Goal: Task Accomplishment & Management: Manage account settings

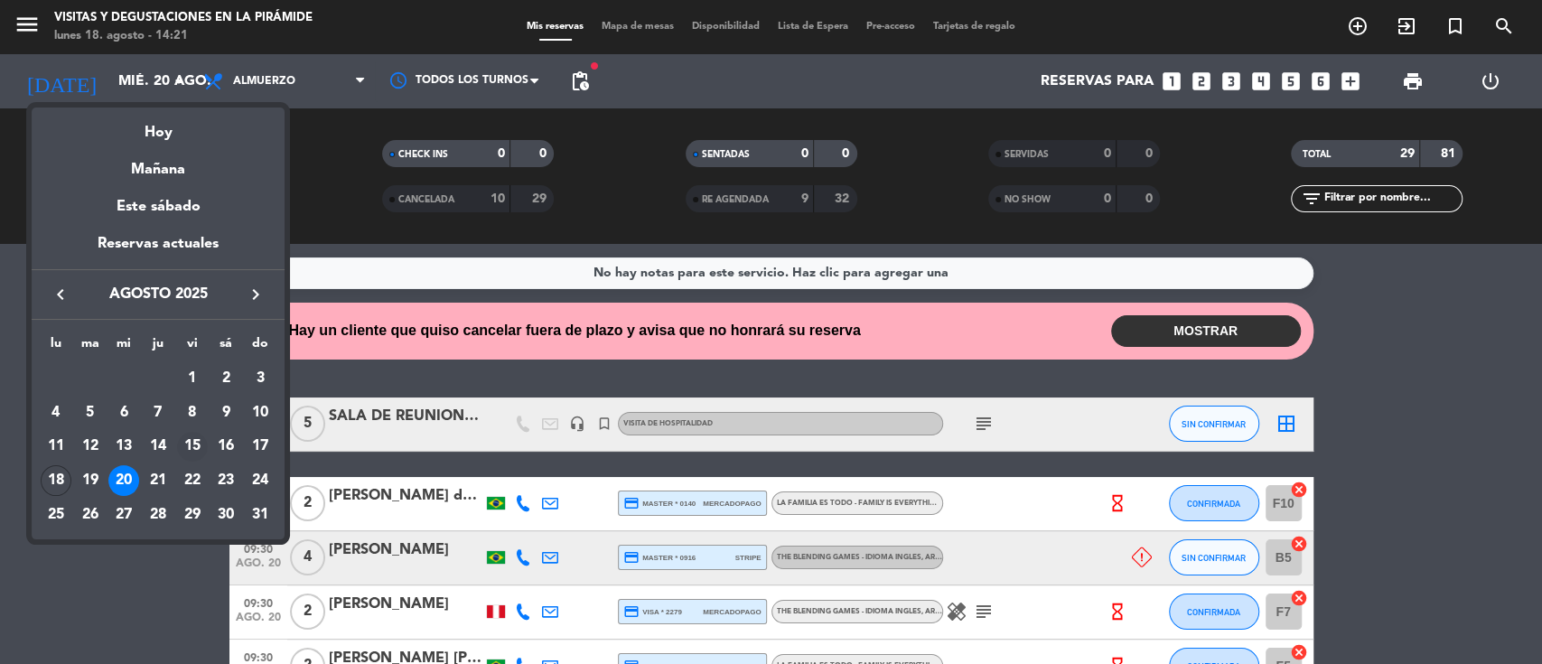
scroll to position [1274, 0]
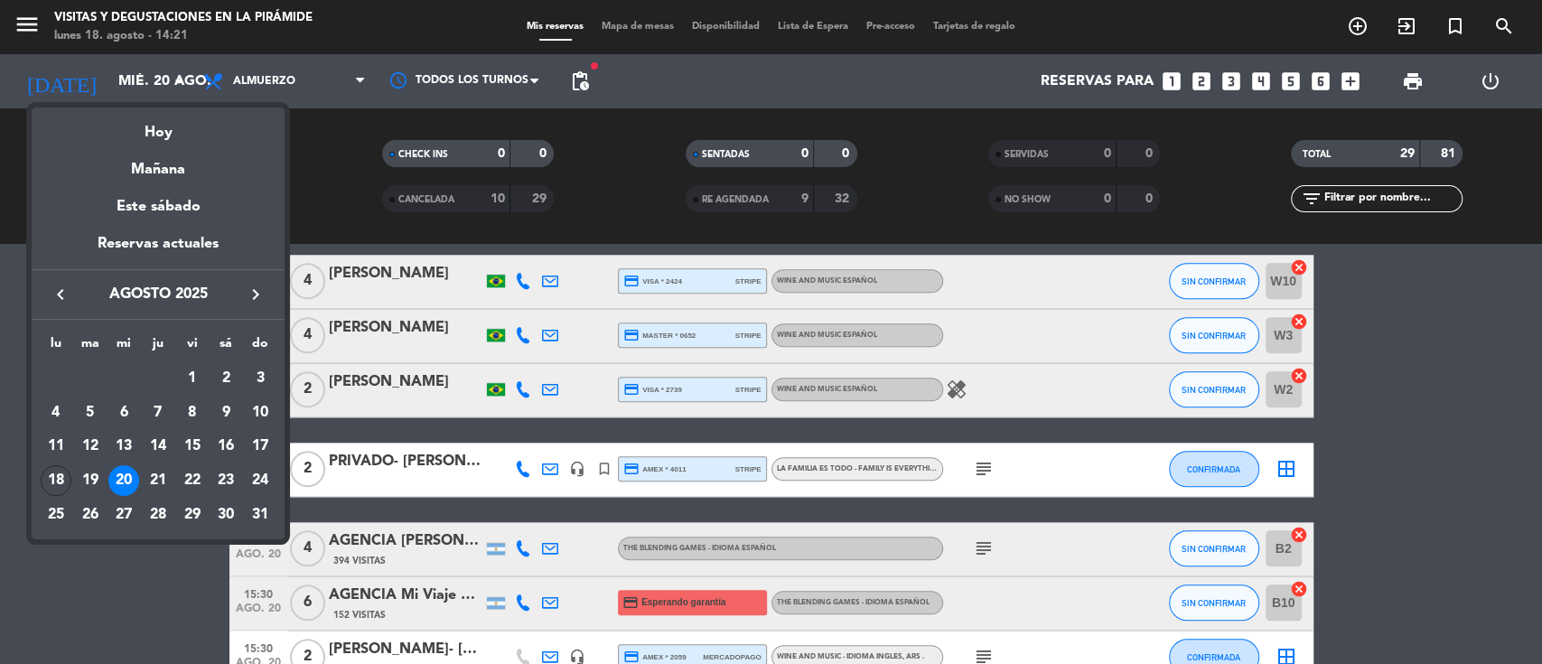
click at [224, 481] on div "23" at bounding box center [225, 480] width 31 height 31
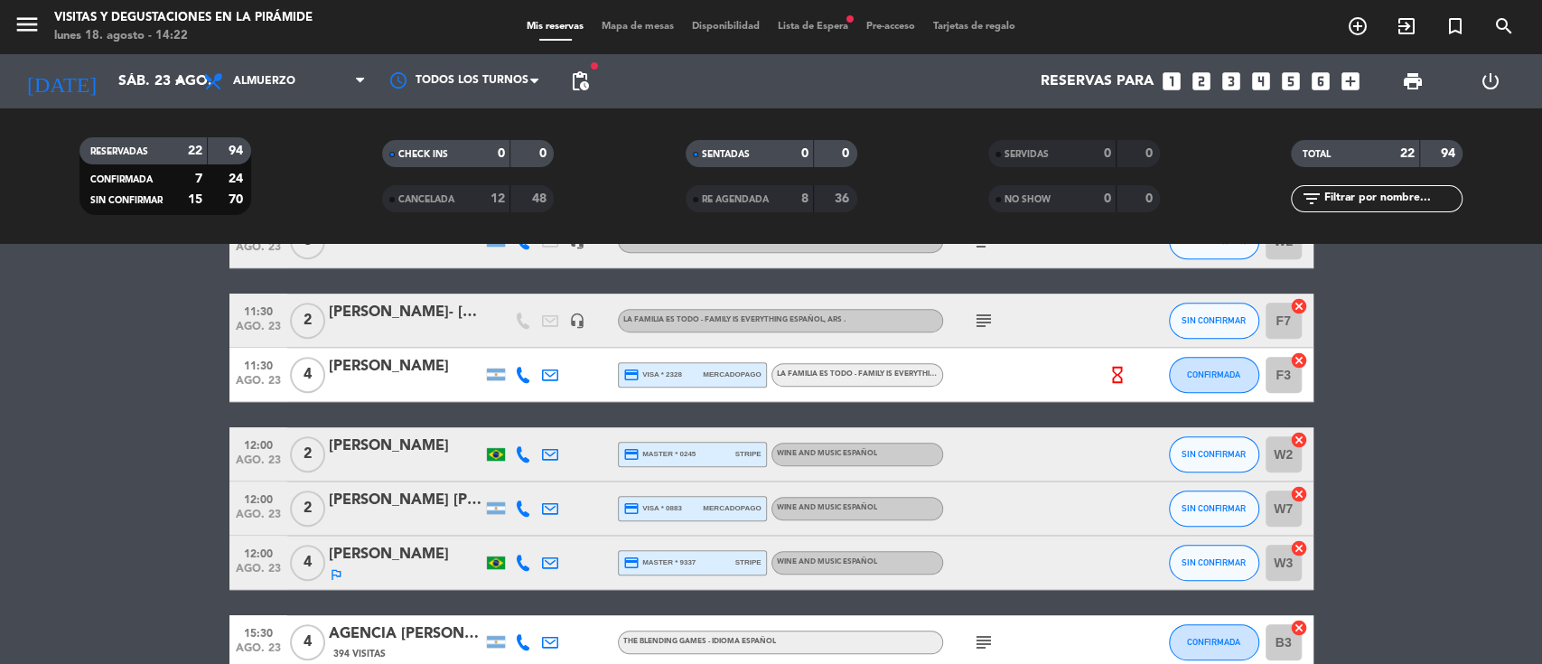
scroll to position [591, 0]
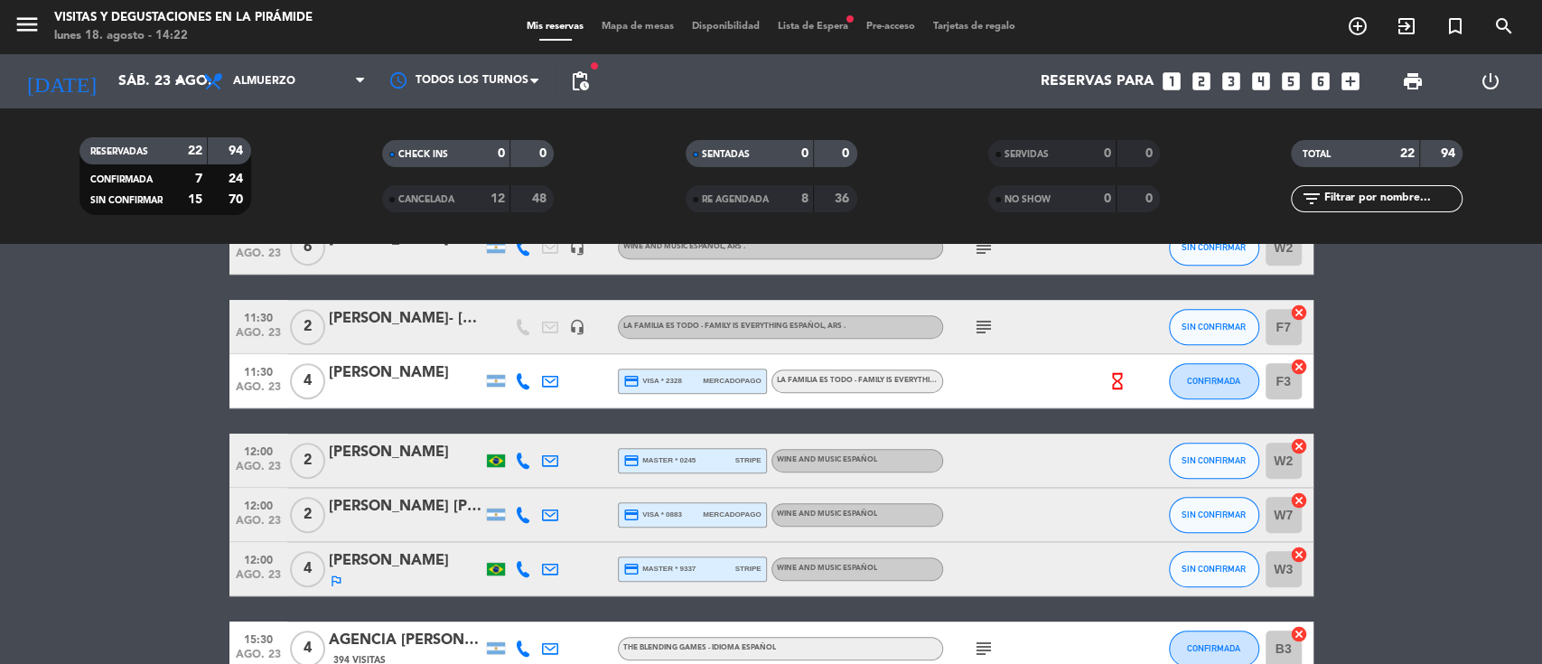
click at [416, 313] on div "[PERSON_NAME]- [PERSON_NAME]" at bounding box center [406, 318] width 154 height 23
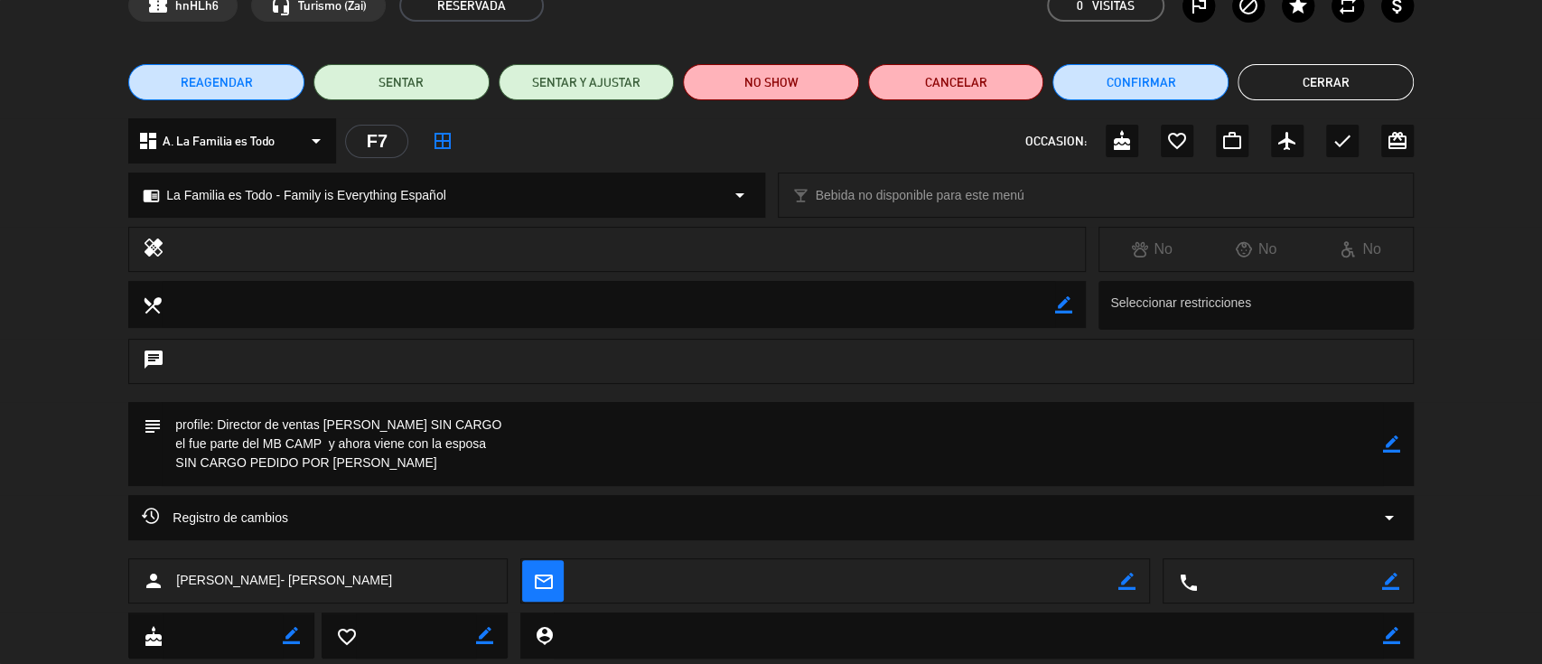
scroll to position [120, 0]
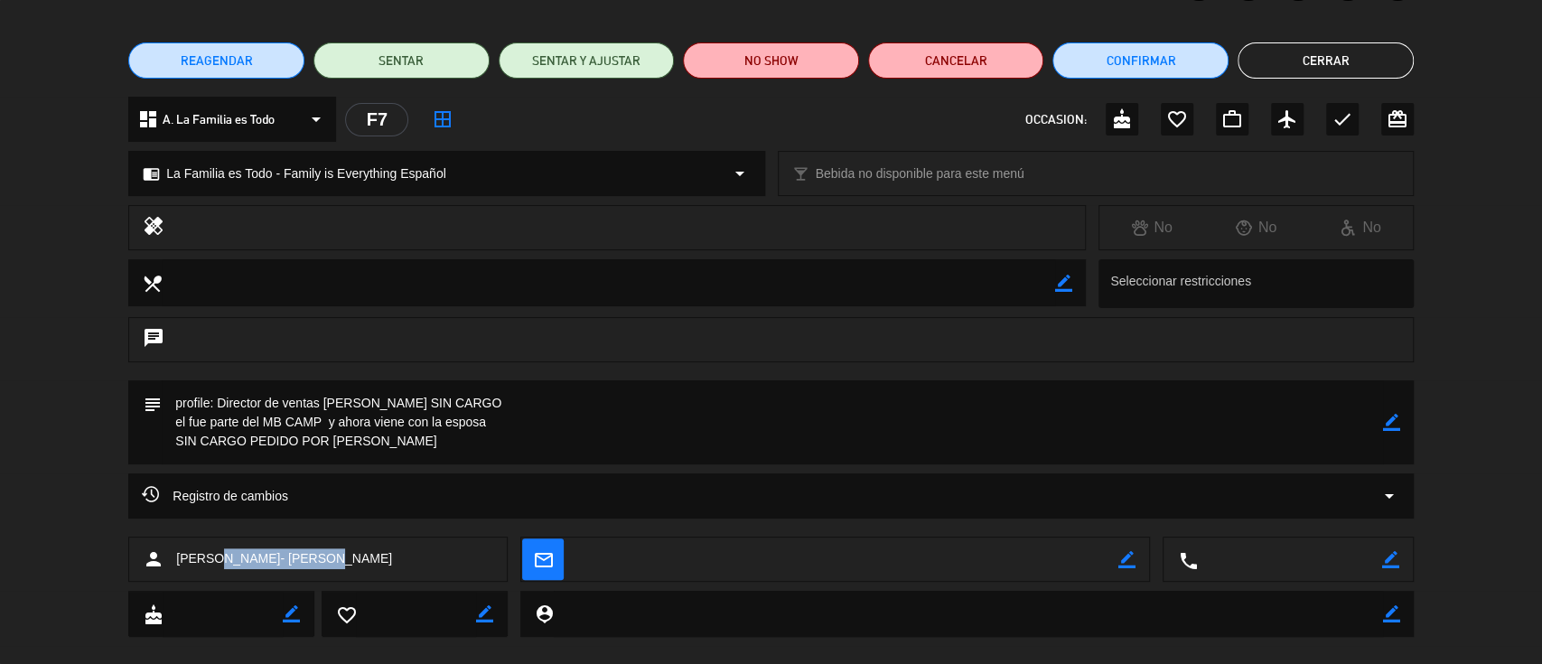
drag, startPoint x: 363, startPoint y: 556, endPoint x: 233, endPoint y: 564, distance: 130.3
click at [231, 564] on div "person [PERSON_NAME]- [PERSON_NAME]" at bounding box center [317, 559] width 379 height 45
copy span "[PERSON_NAME]"
click at [1294, 73] on button "Cerrar" at bounding box center [1326, 60] width 176 height 36
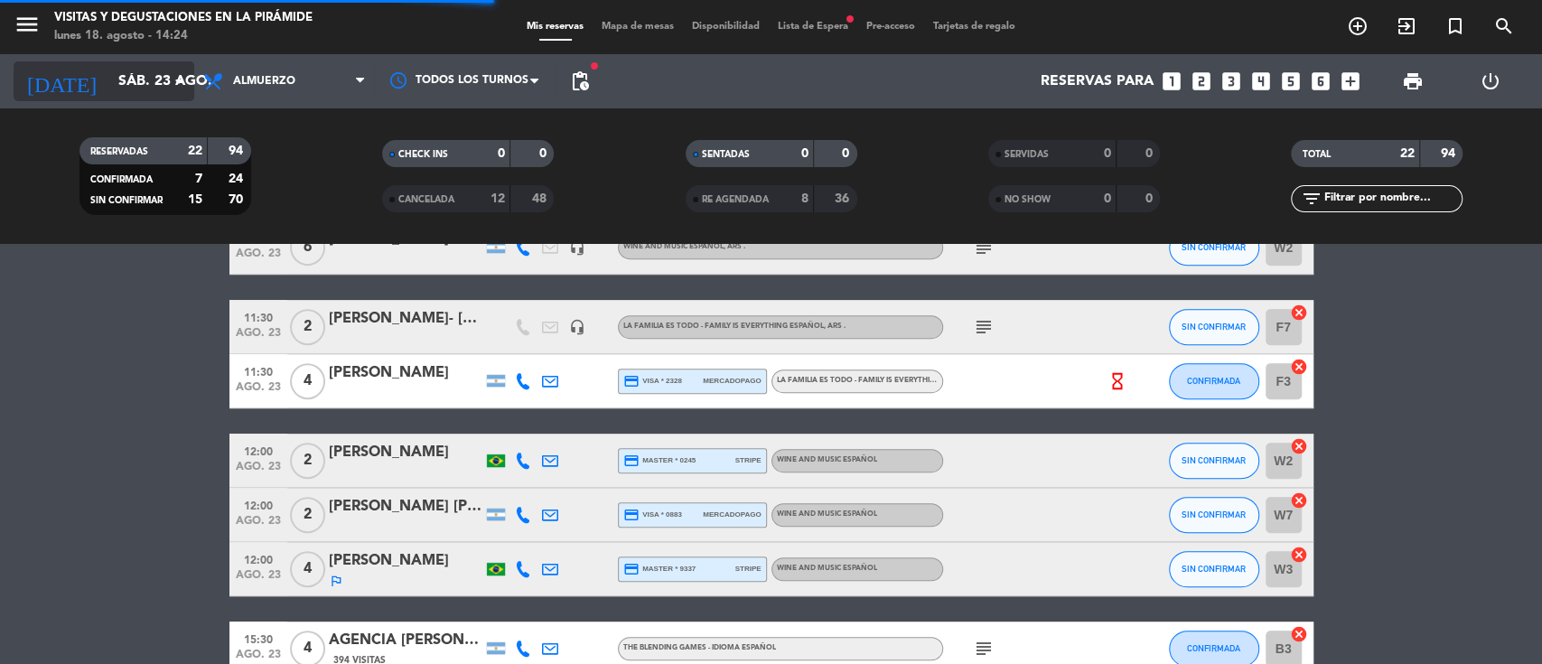
click at [129, 77] on input "sáb. 23 ago." at bounding box center [204, 81] width 191 height 35
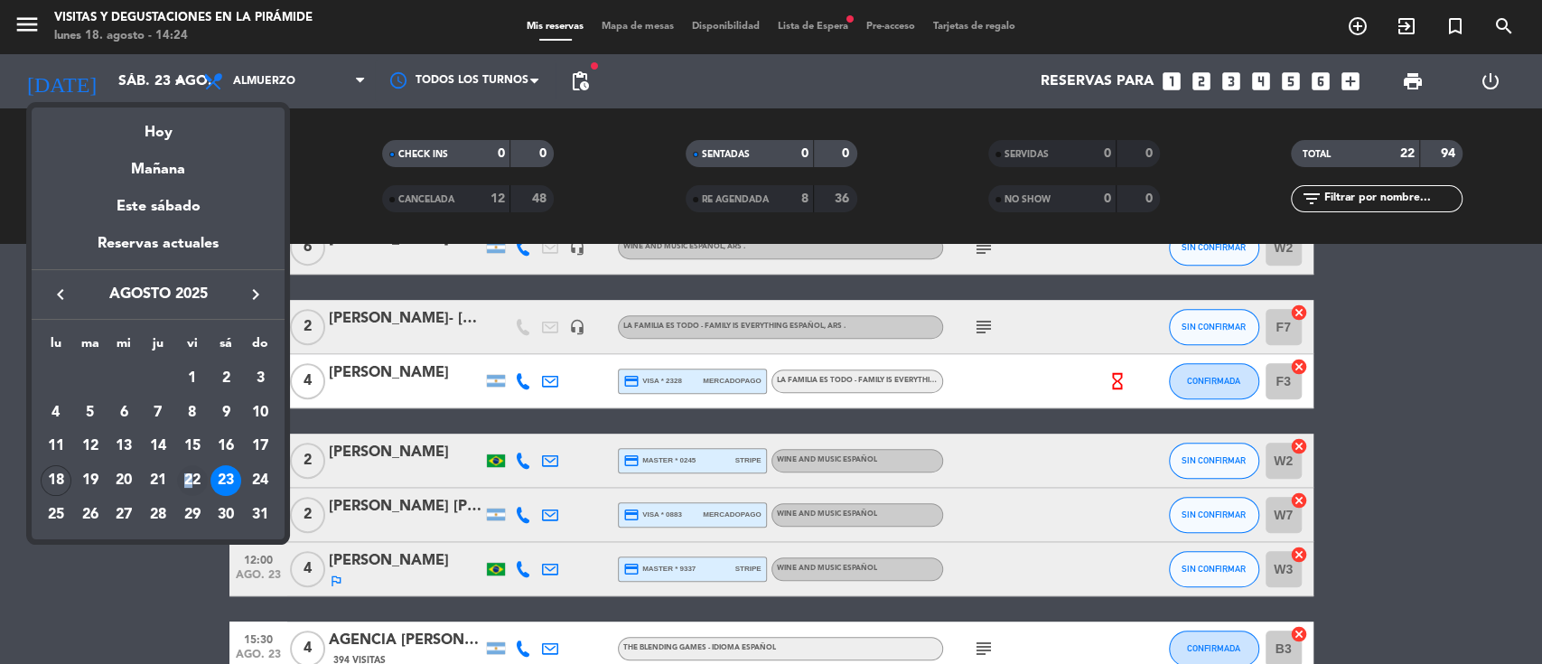
click at [188, 479] on div "22" at bounding box center [192, 480] width 31 height 31
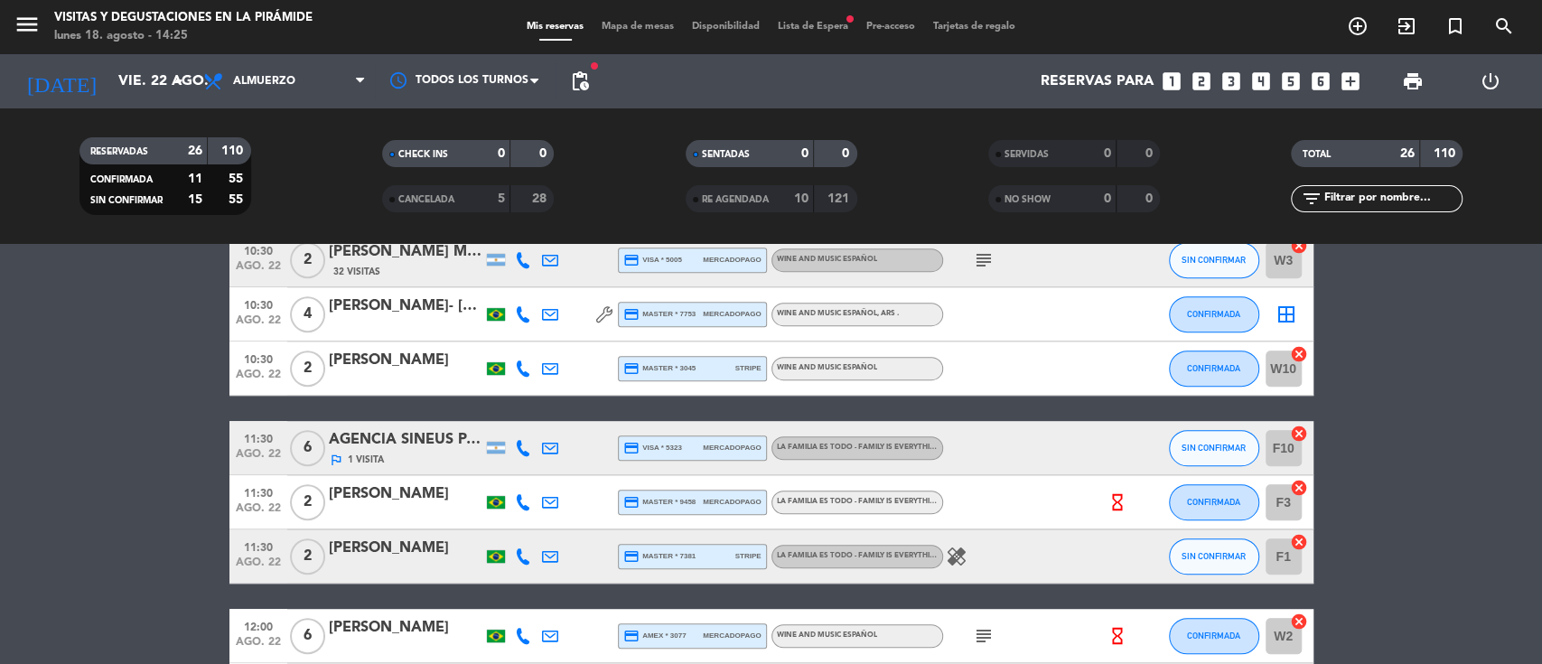
scroll to position [687, 0]
click at [116, 76] on input "vie. 22 ago." at bounding box center [204, 81] width 191 height 35
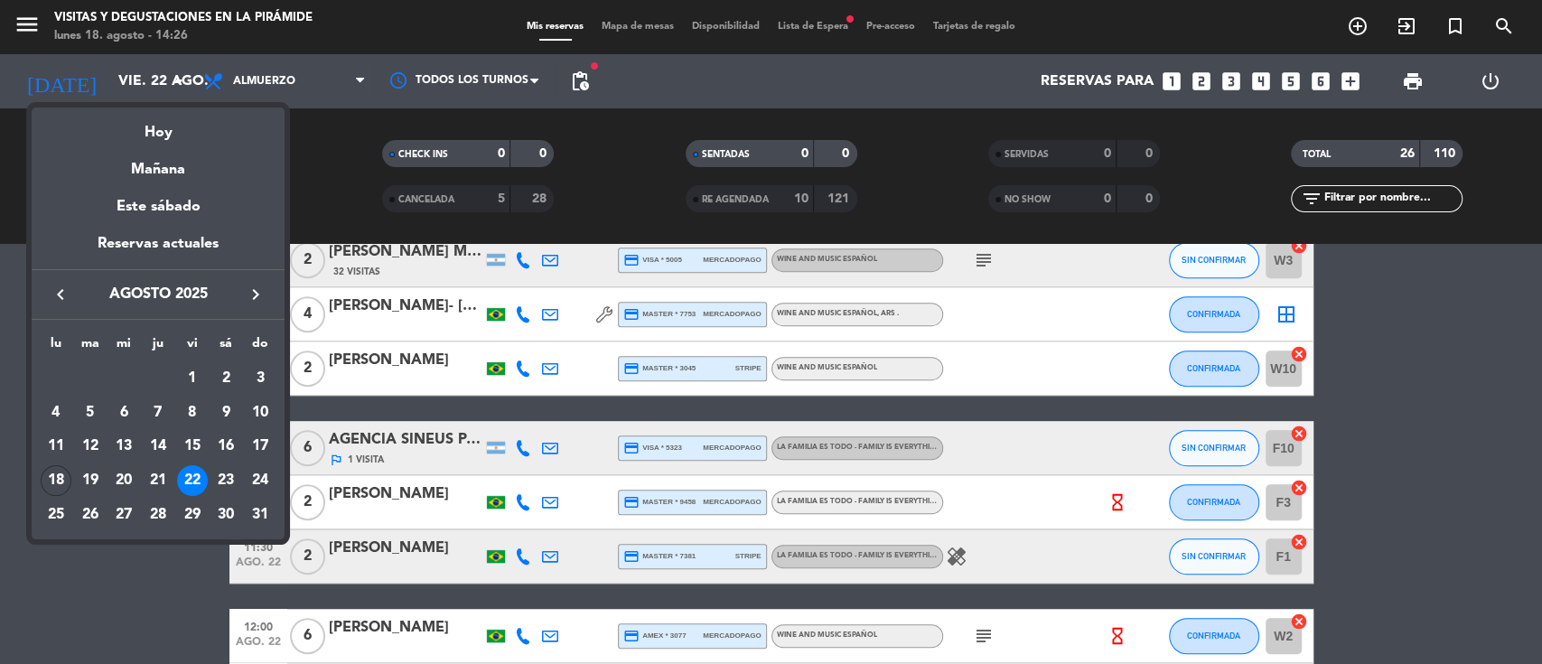
drag, startPoint x: 252, startPoint y: 278, endPoint x: 247, endPoint y: 313, distance: 34.8
click at [252, 278] on div "keyboard_arrow_left agosto 2025 keyboard_arrow_right" at bounding box center [158, 294] width 253 height 51
click at [255, 292] on icon "keyboard_arrow_right" at bounding box center [256, 295] width 22 height 22
drag, startPoint x: 252, startPoint y: 284, endPoint x: 224, endPoint y: 330, distance: 53.9
click at [251, 285] on icon "keyboard_arrow_right" at bounding box center [256, 295] width 22 height 22
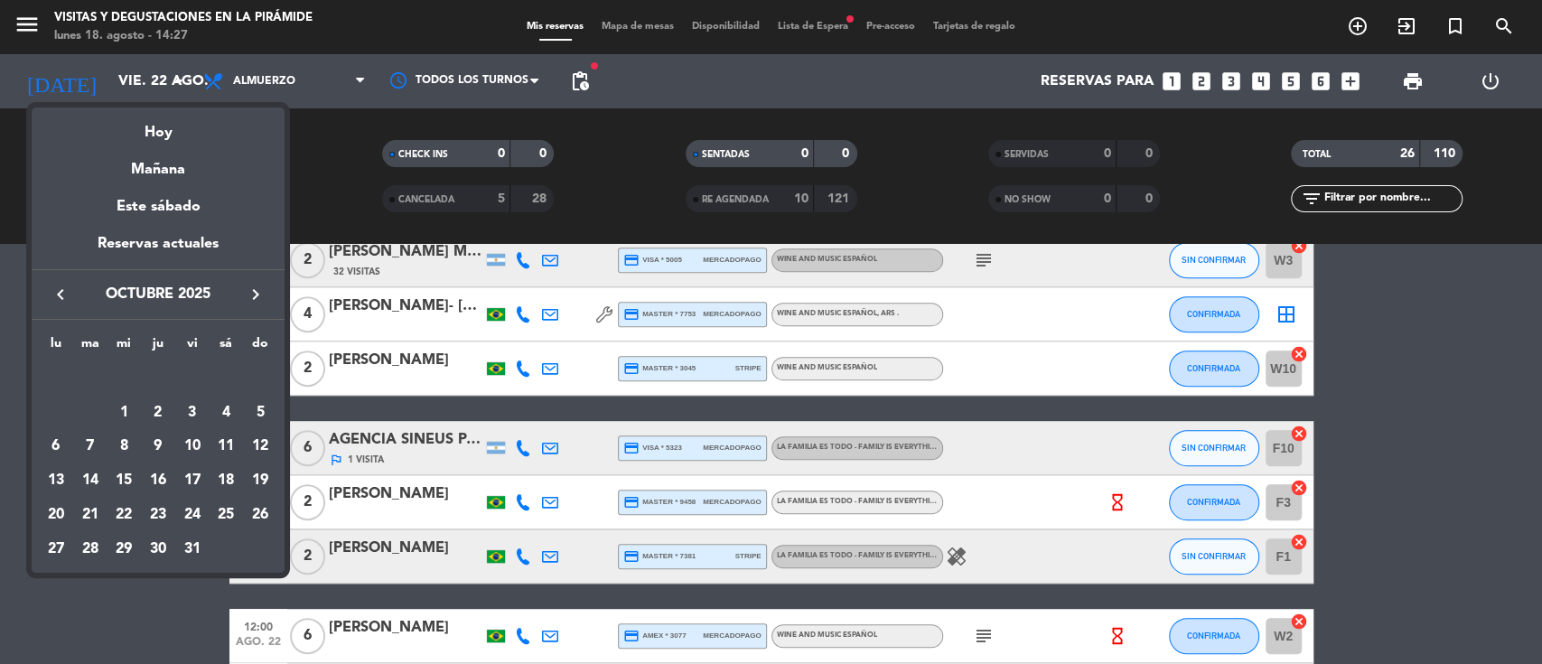
drag, startPoint x: 128, startPoint y: 414, endPoint x: 292, endPoint y: 234, distance: 243.0
click at [126, 412] on div "1" at bounding box center [123, 412] width 31 height 31
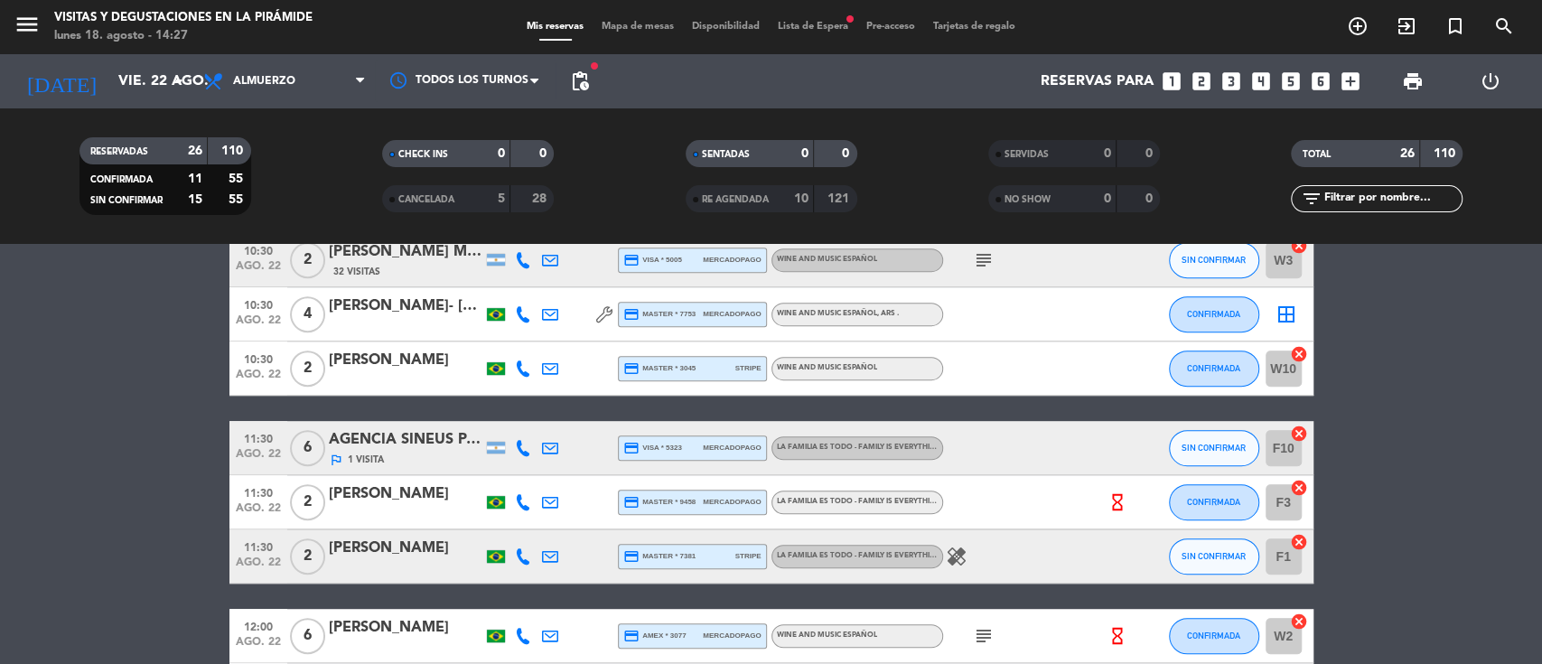
type input "mié. [DATE]"
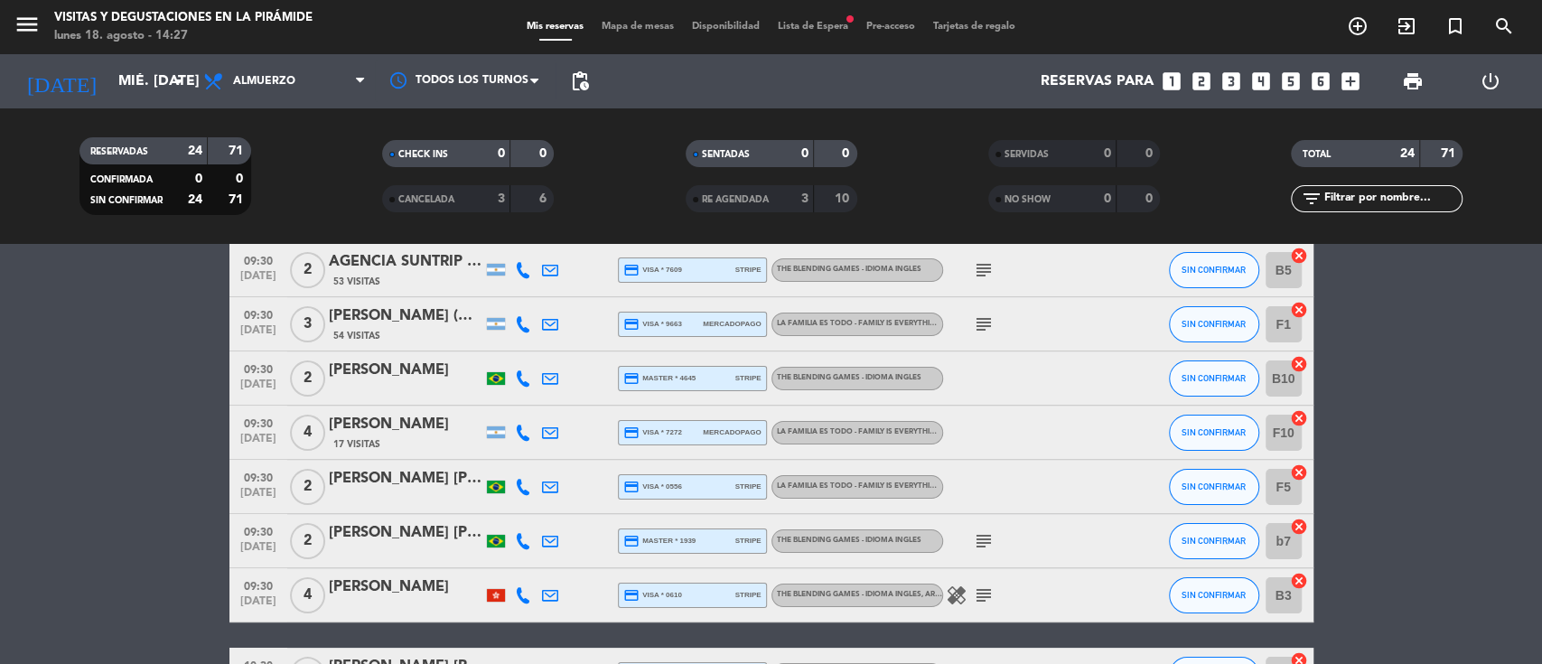
scroll to position [0, 0]
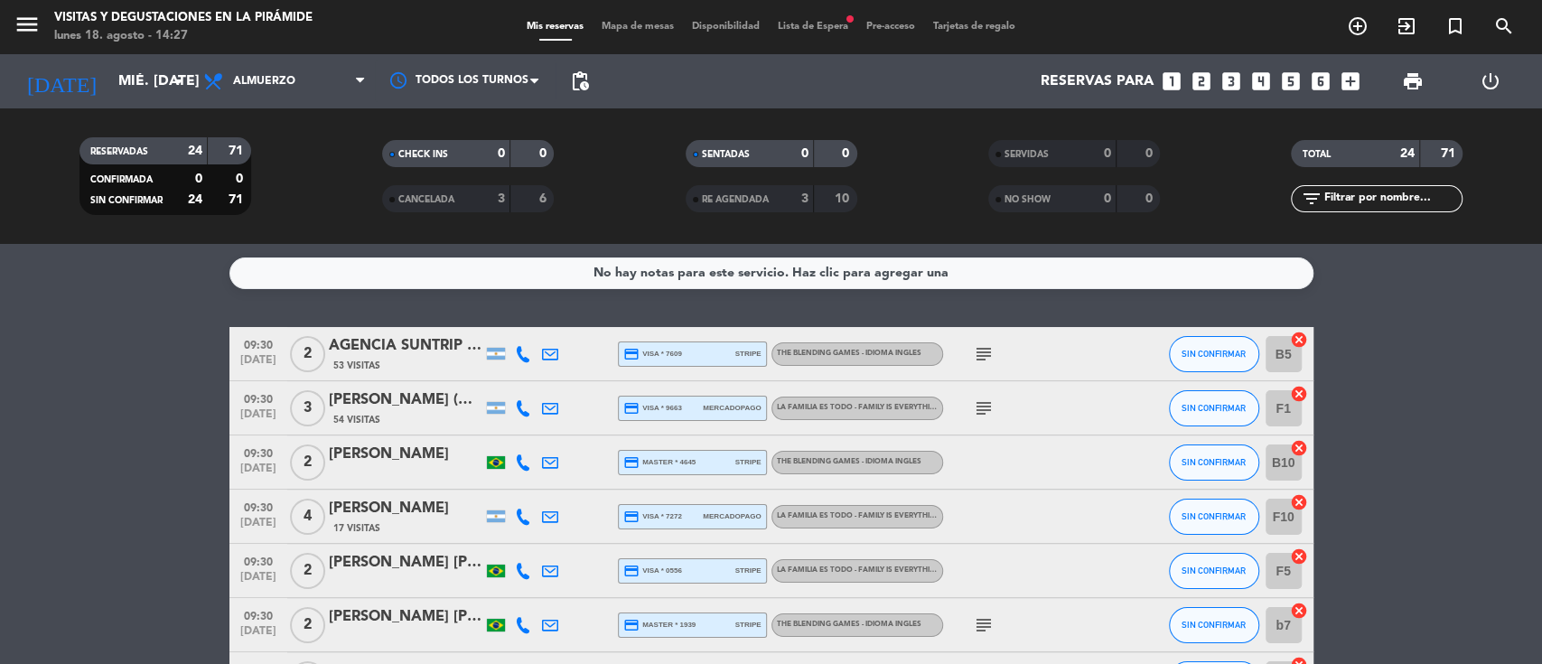
click at [522, 407] on icon at bounding box center [523, 408] width 16 height 16
click at [556, 411] on icon at bounding box center [550, 408] width 16 height 16
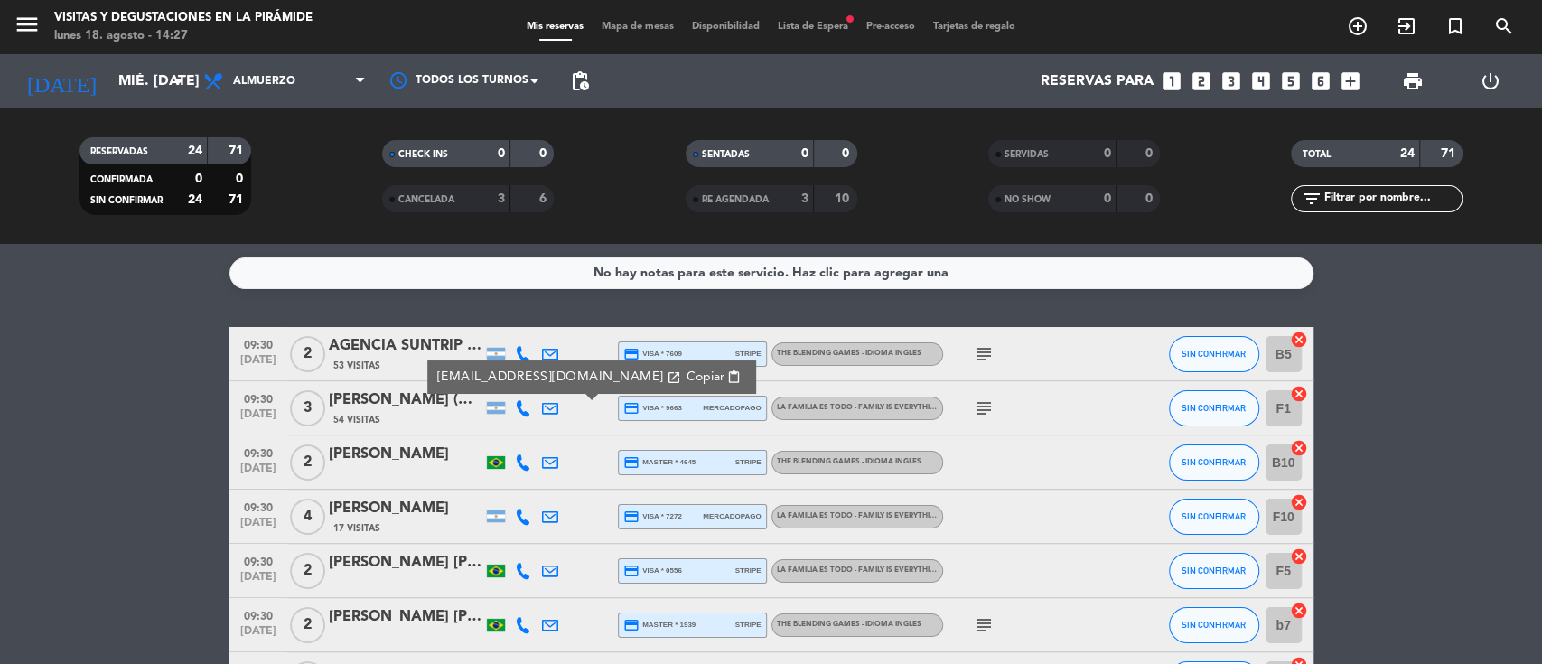
drag, startPoint x: 612, startPoint y: 374, endPoint x: 710, endPoint y: 372, distance: 98.5
click at [686, 374] on span "Copiar" at bounding box center [705, 377] width 38 height 19
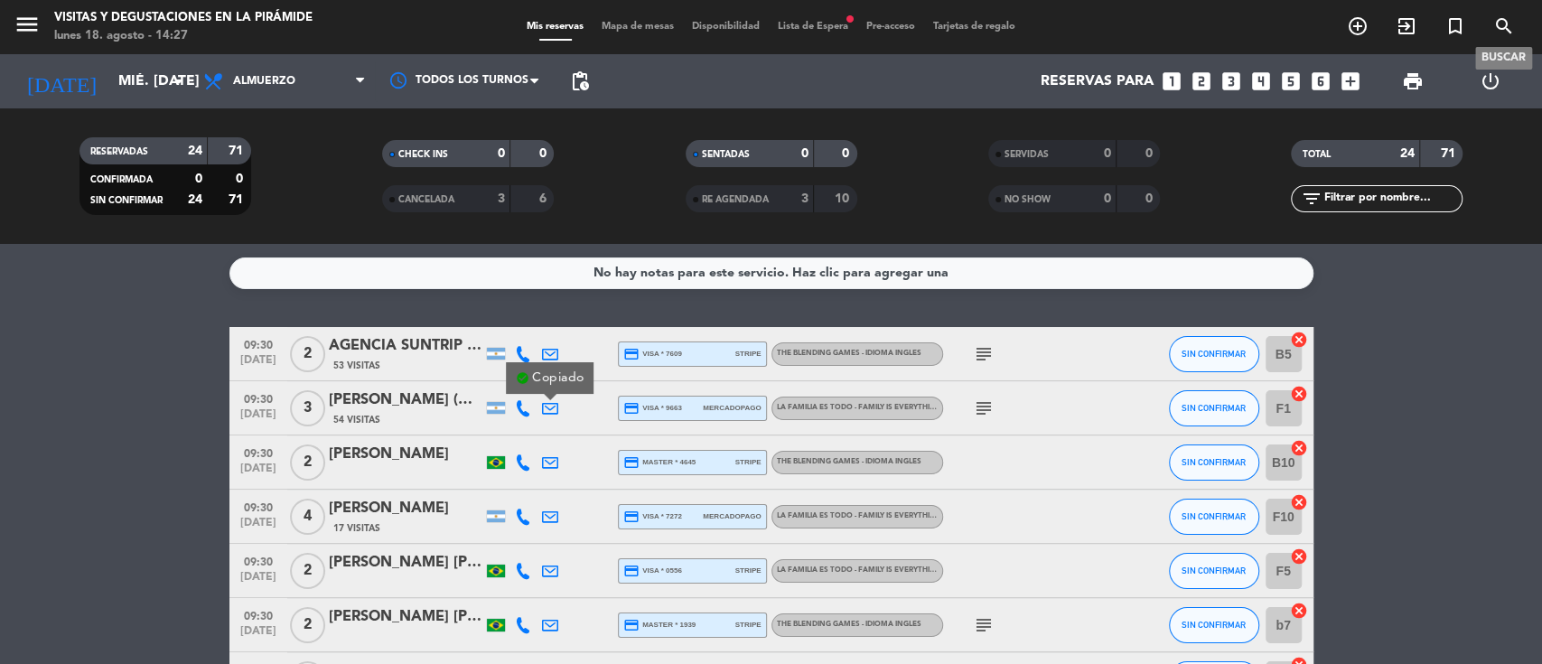
click at [1499, 23] on icon "search" at bounding box center [1504, 26] width 22 height 22
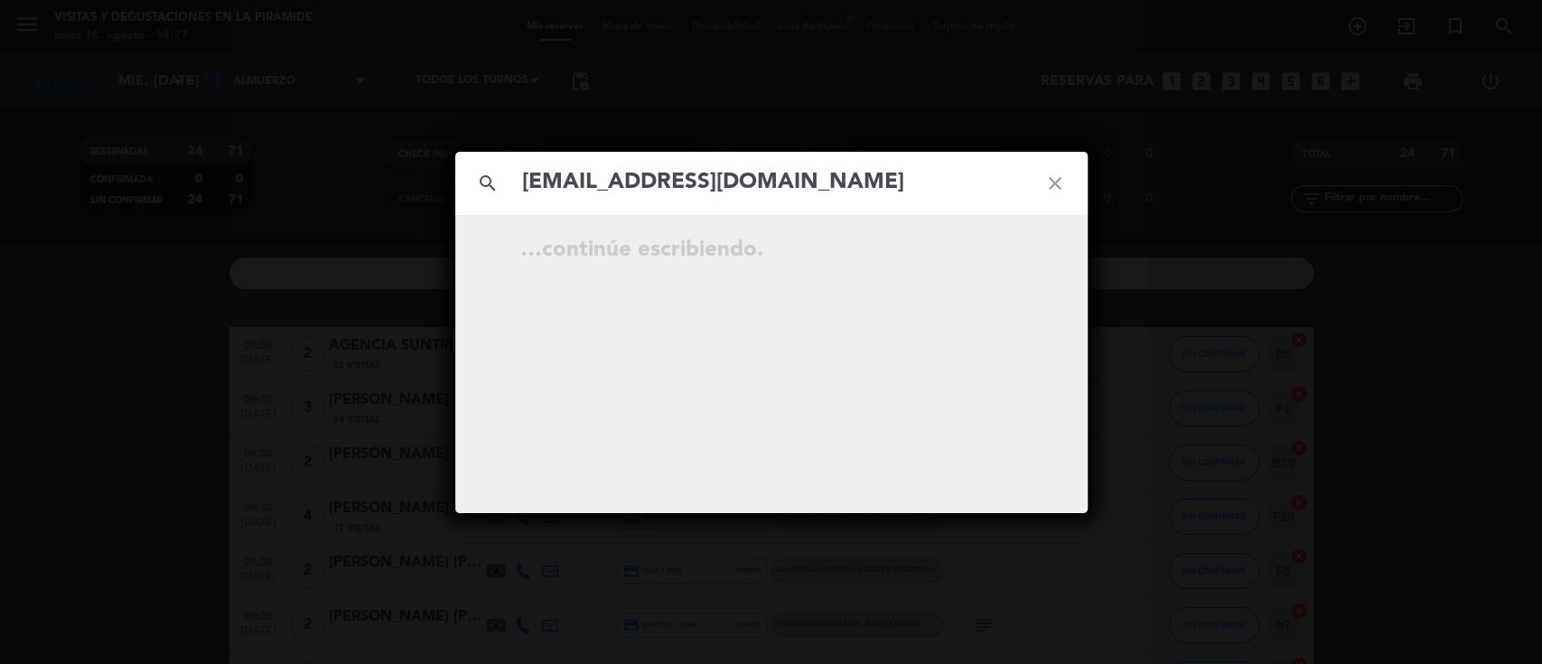
type input "[EMAIL_ADDRESS][DOMAIN_NAME]"
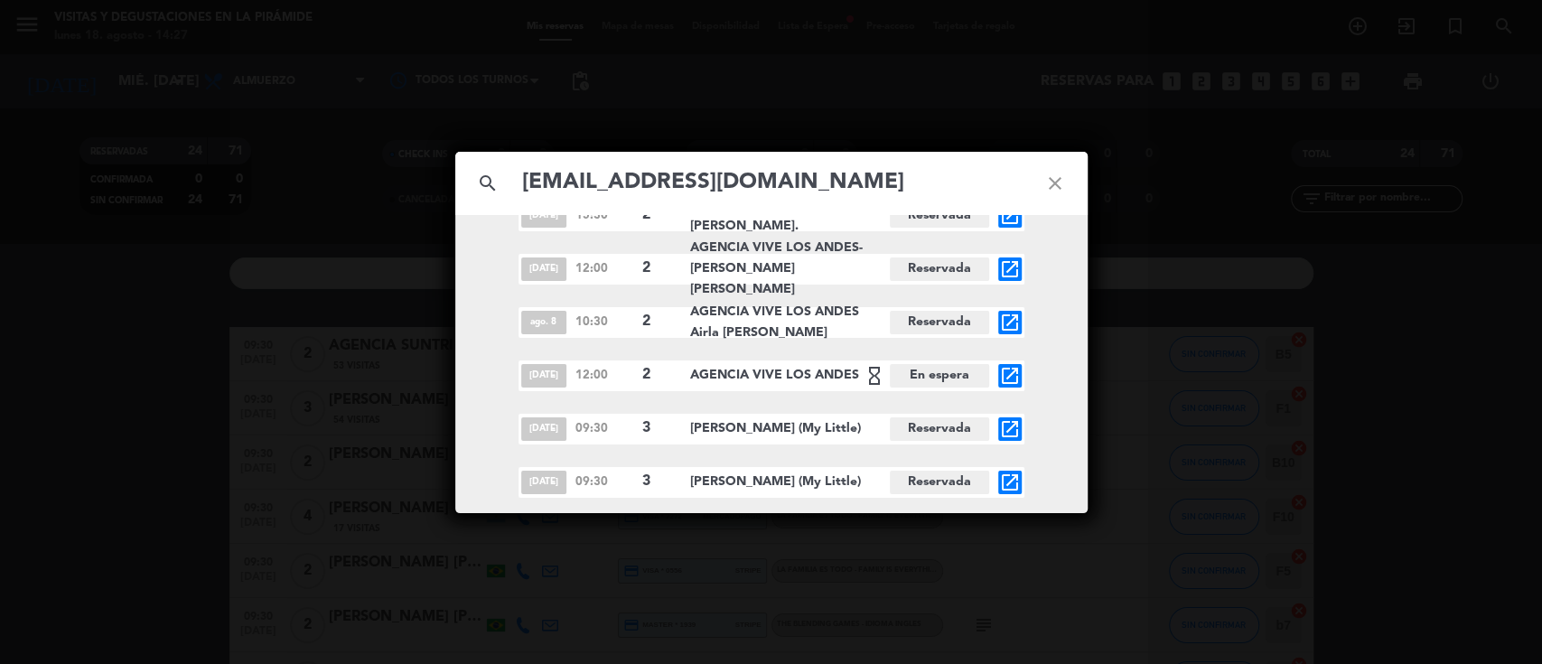
scroll to position [4071, 0]
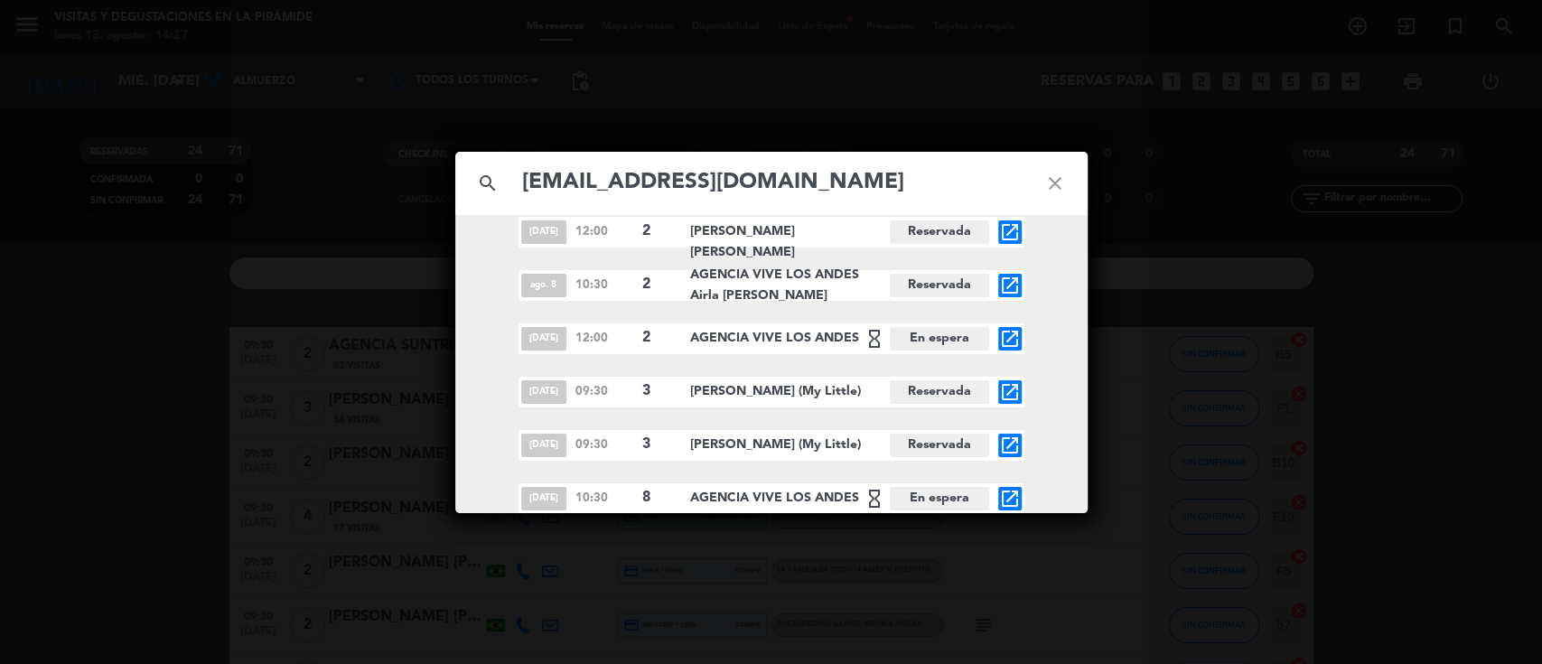
click at [0, 257] on div "search [EMAIL_ADDRESS][DOMAIN_NAME] close [DATE] 11:30 5 VIVE LOS ANDES Reserva…" at bounding box center [771, 332] width 1542 height 664
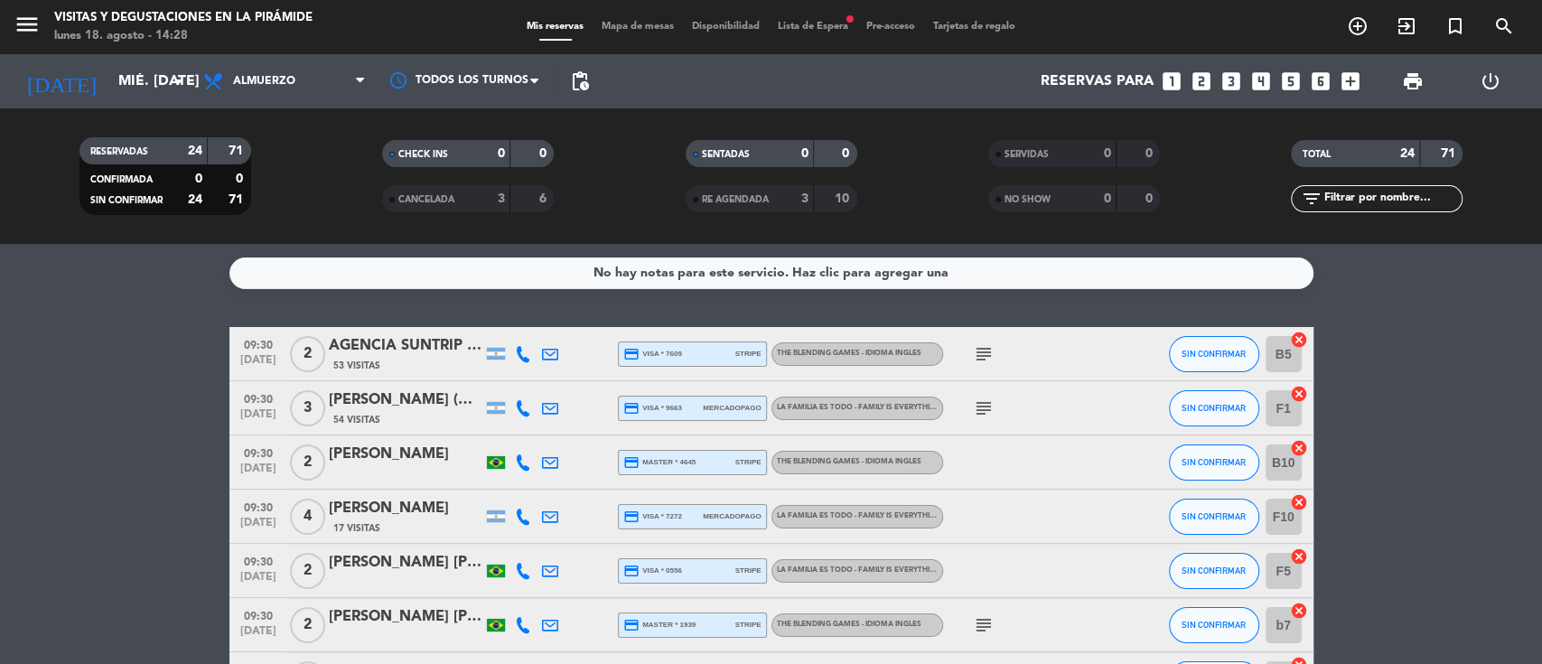
scroll to position [0, 0]
click at [520, 407] on icon at bounding box center [523, 408] width 16 height 16
click at [551, 410] on icon at bounding box center [550, 408] width 16 height 16
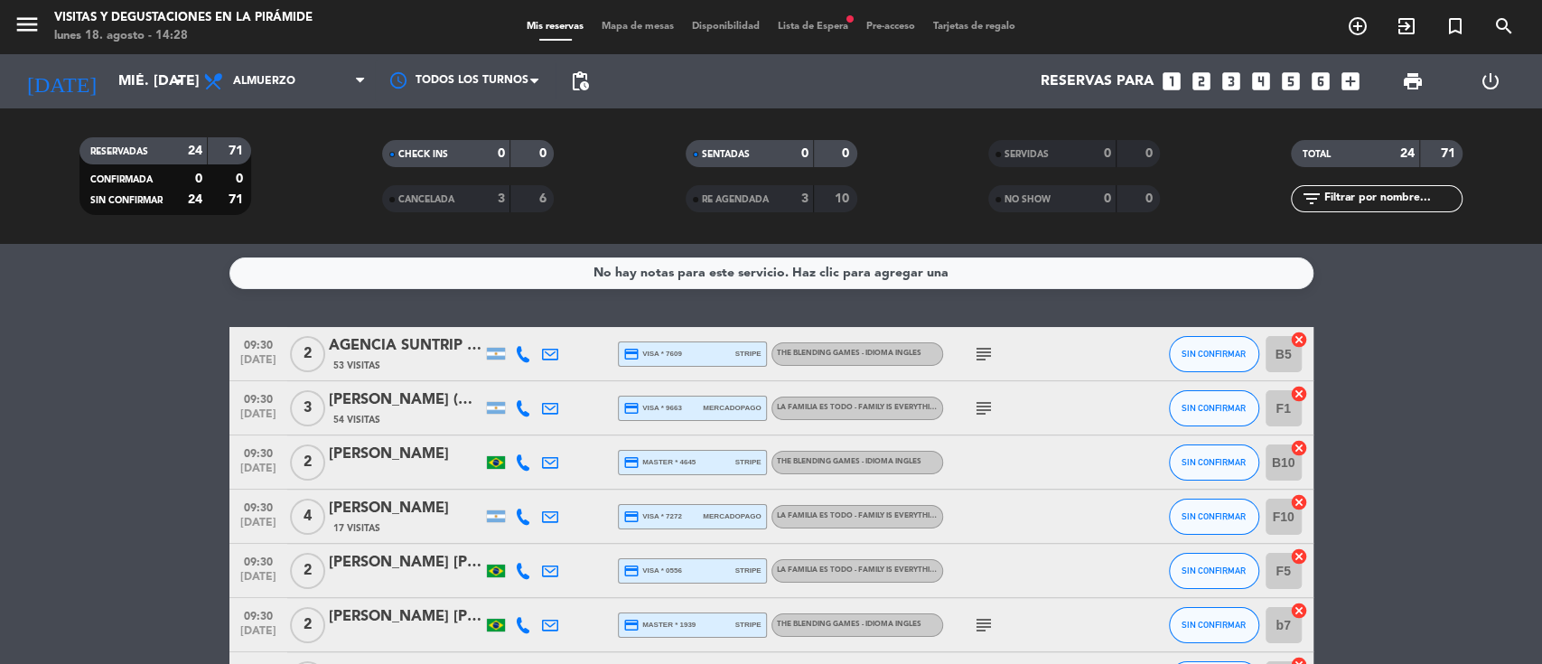
click at [820, 29] on span "Lista de Espera fiber_manual_record" at bounding box center [813, 27] width 89 height 10
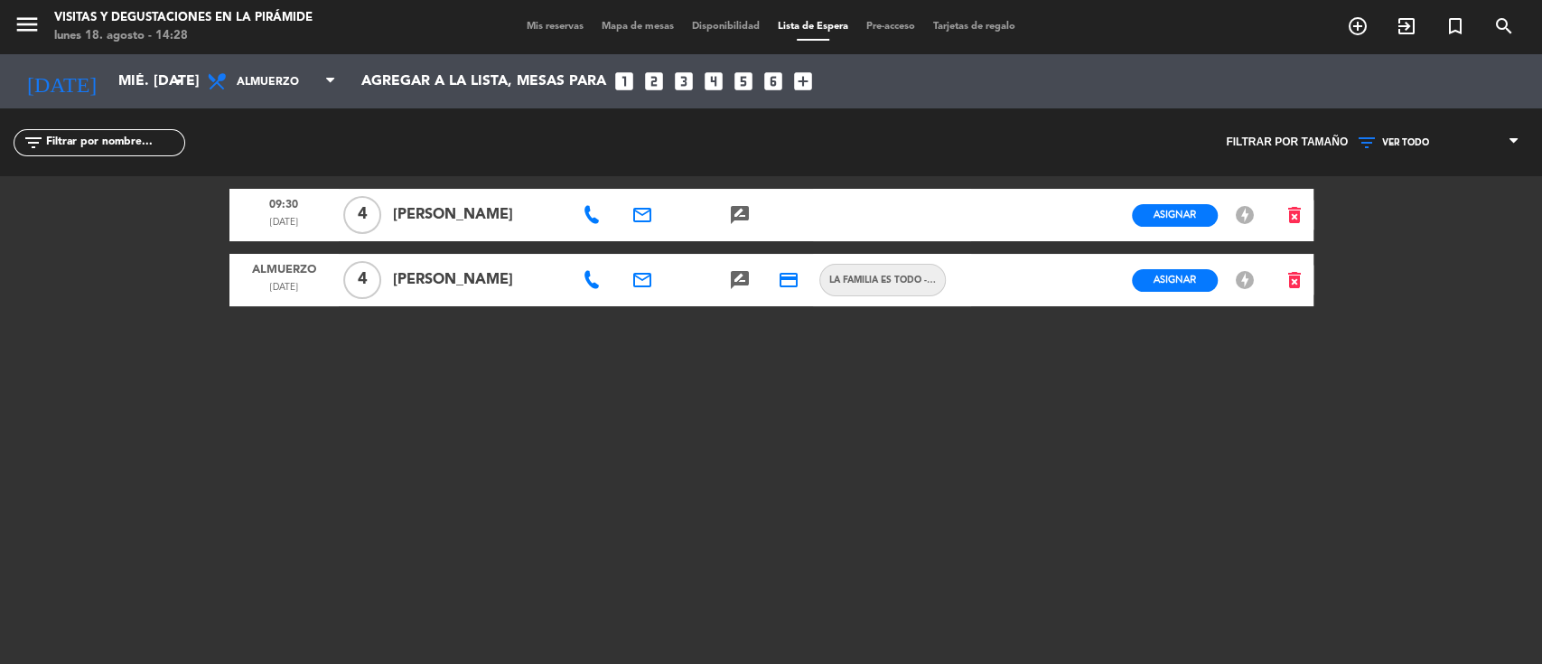
click at [556, 25] on span "Mis reservas" at bounding box center [555, 27] width 75 height 10
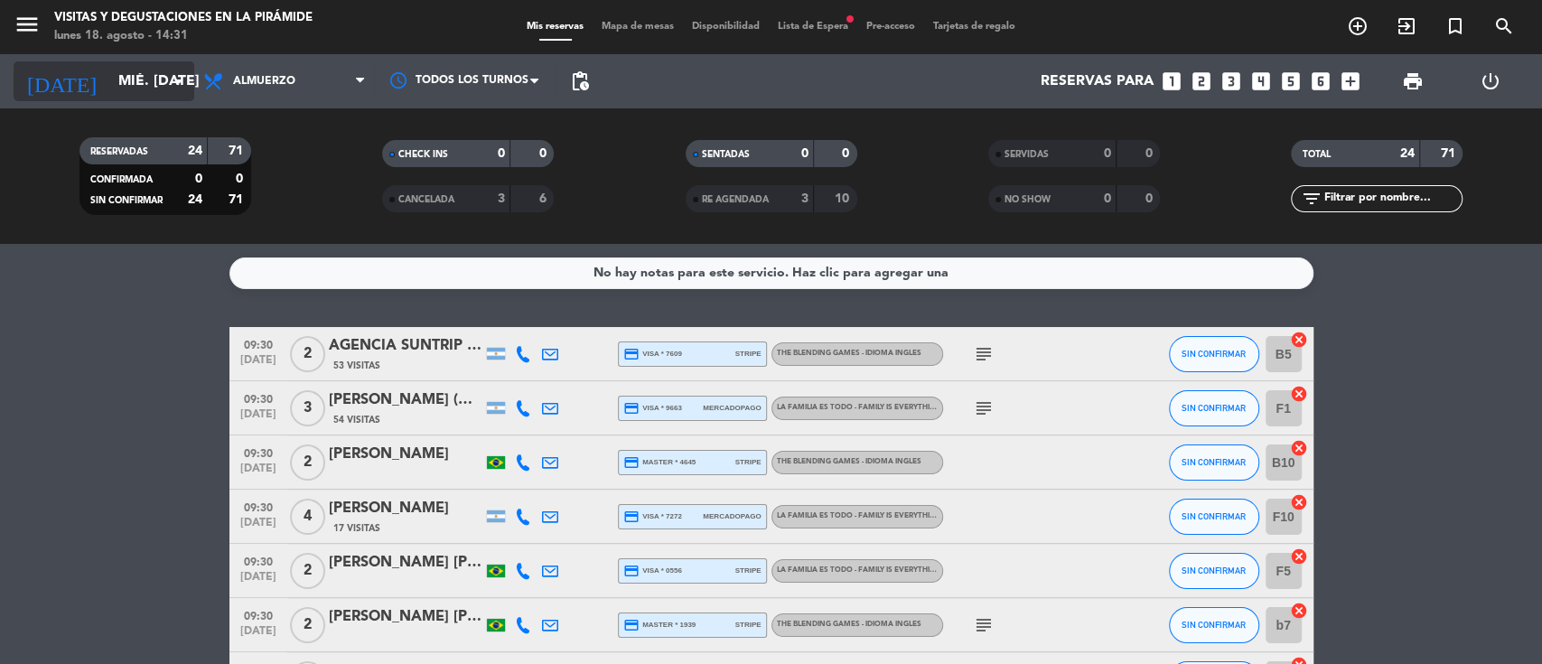
click at [157, 74] on input "mié. [DATE]" at bounding box center [204, 81] width 191 height 35
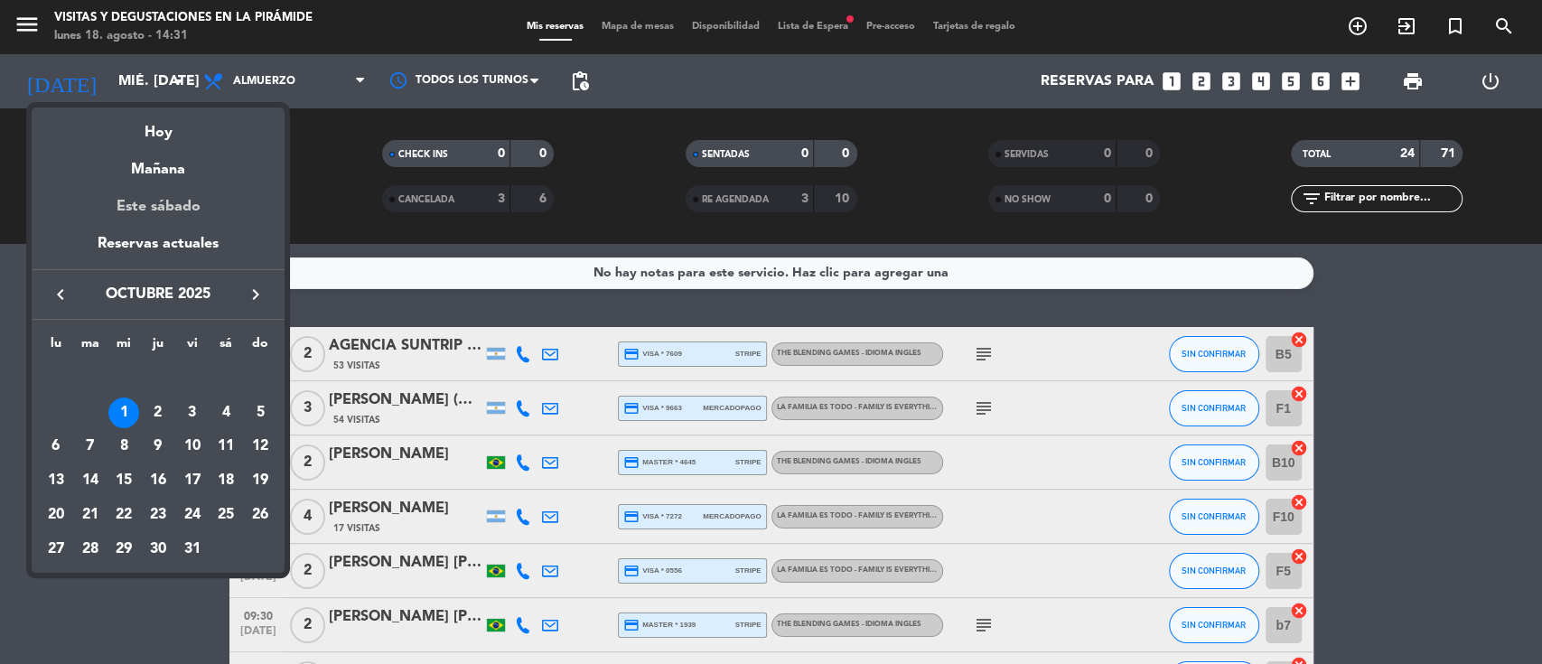
click at [173, 213] on div "Este sábado" at bounding box center [158, 207] width 253 height 51
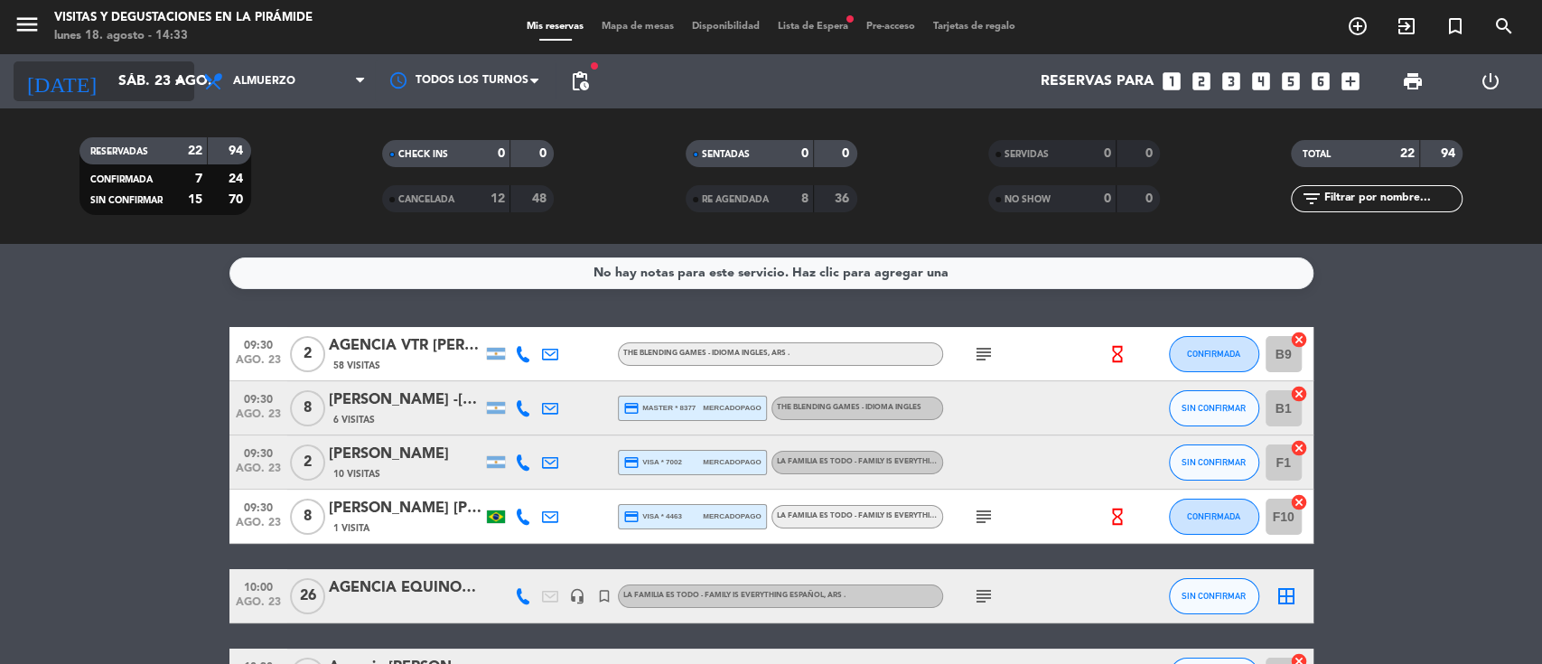
click at [125, 83] on input "sáb. 23 ago." at bounding box center [204, 81] width 191 height 35
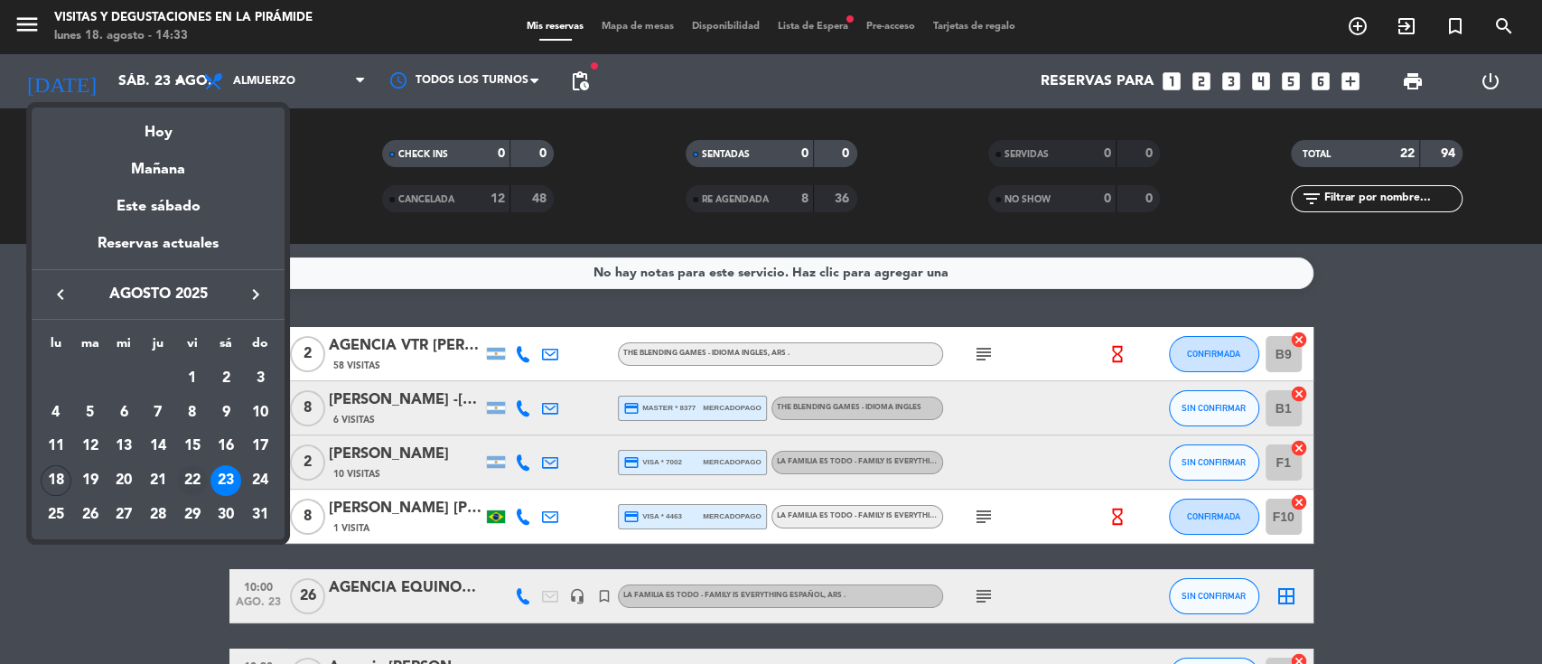
click at [198, 484] on div "22" at bounding box center [192, 480] width 31 height 31
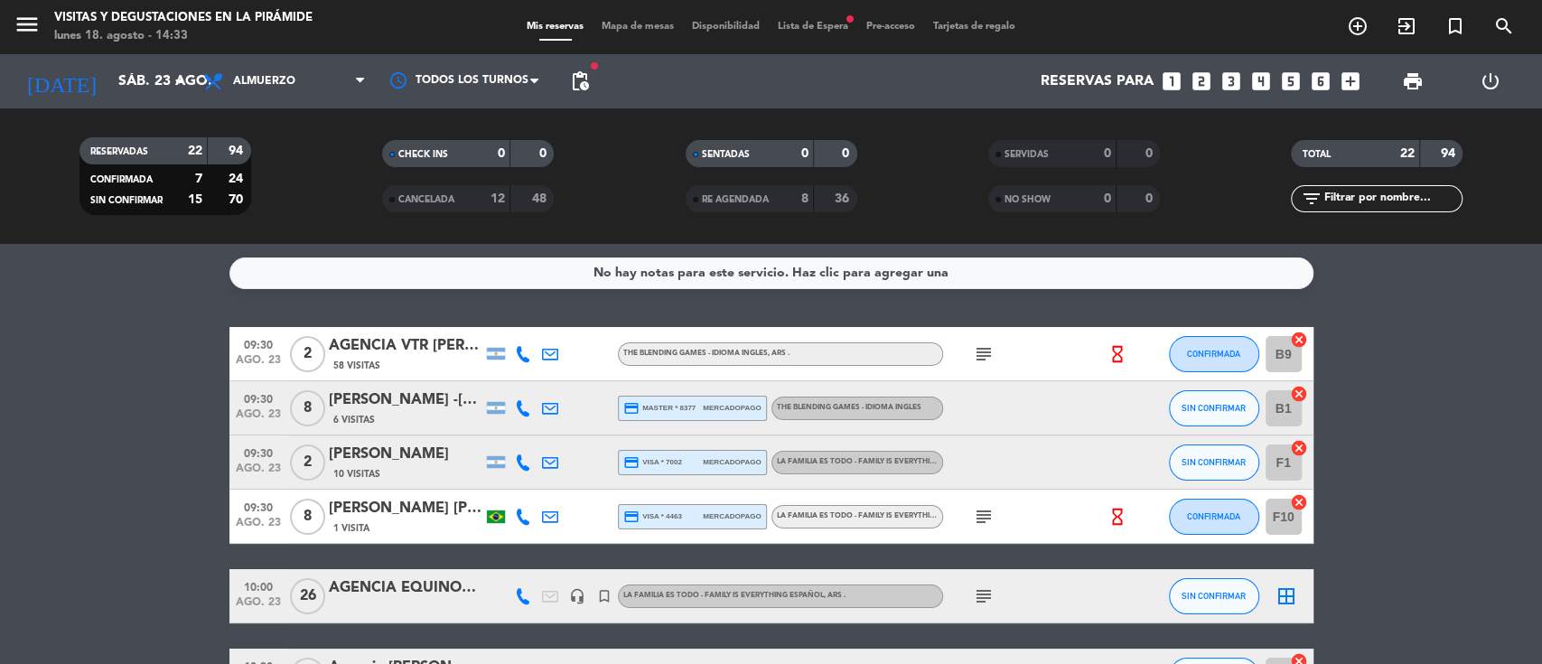
type input "vie. 22 ago."
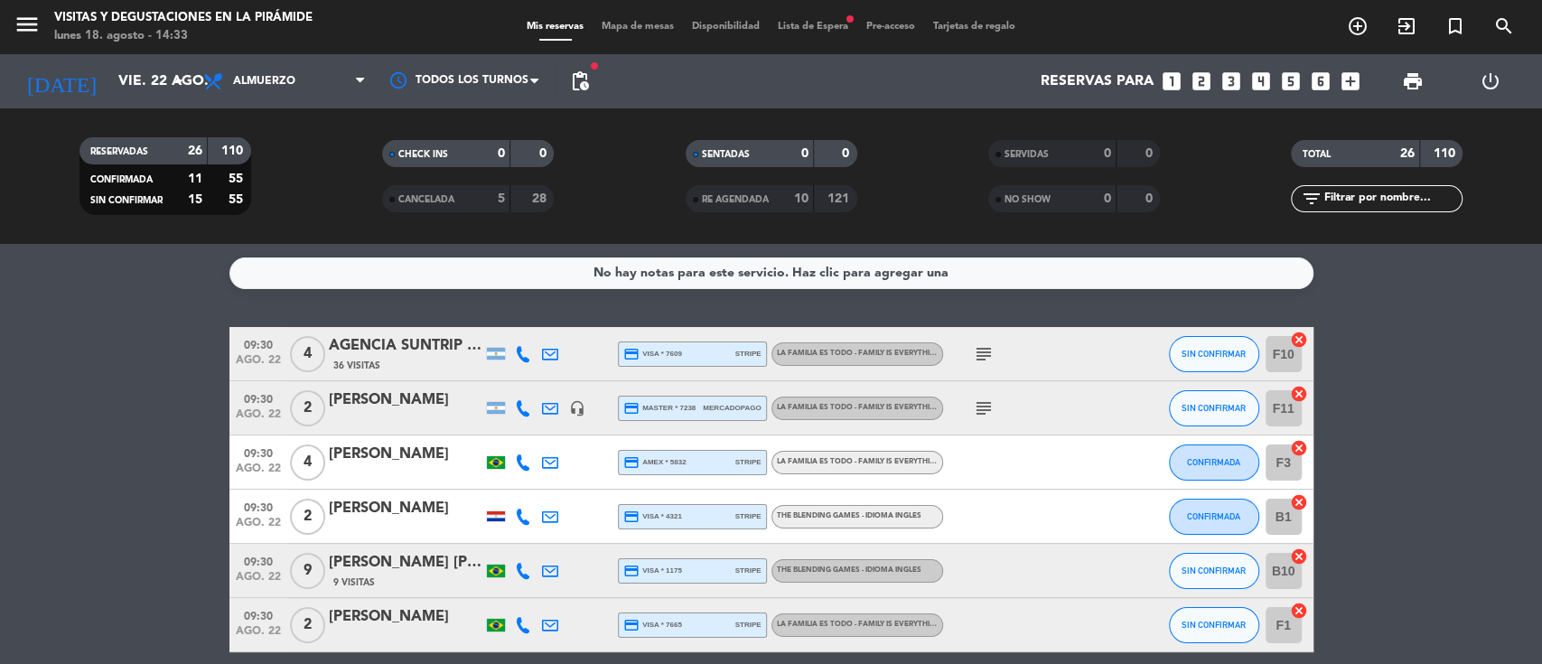
click at [824, 25] on span "Lista de Espera fiber_manual_record" at bounding box center [813, 27] width 89 height 10
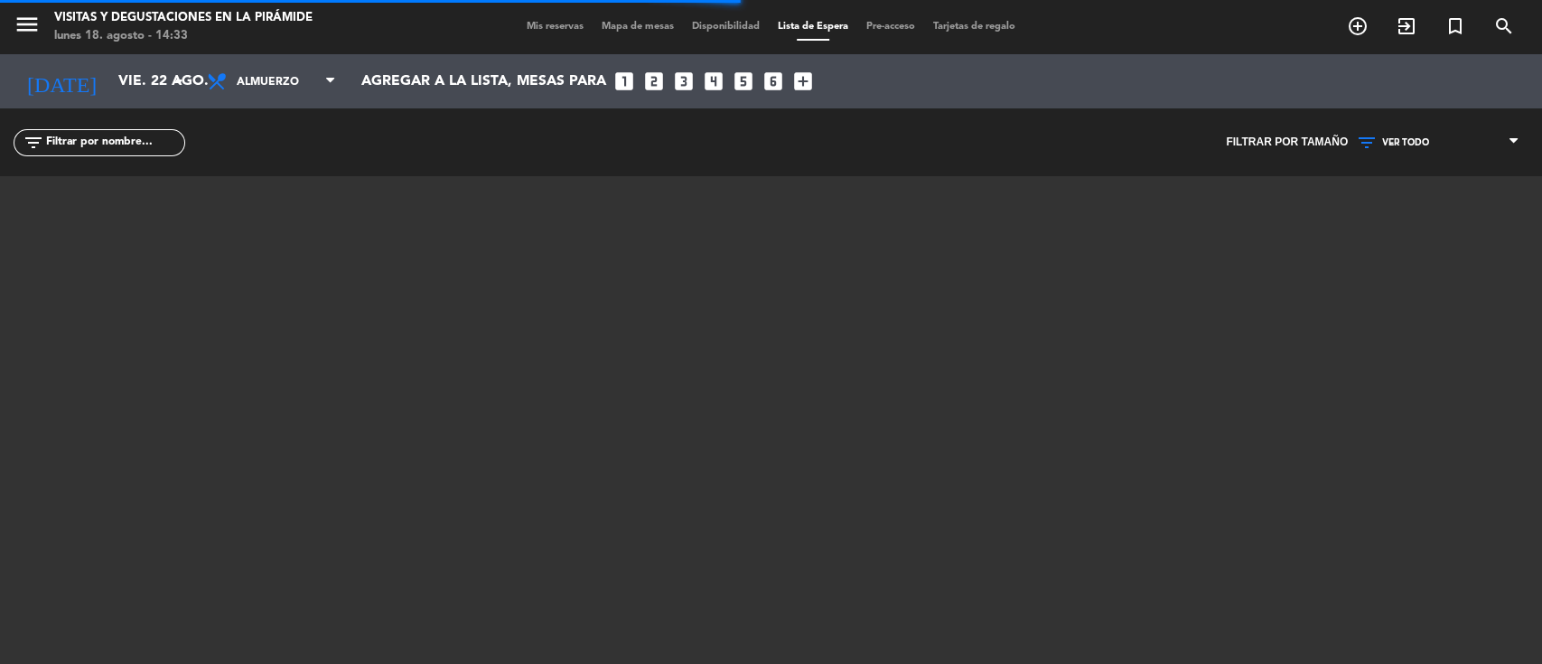
click at [1389, 143] on span "VER TODO" at bounding box center [1405, 142] width 47 height 11
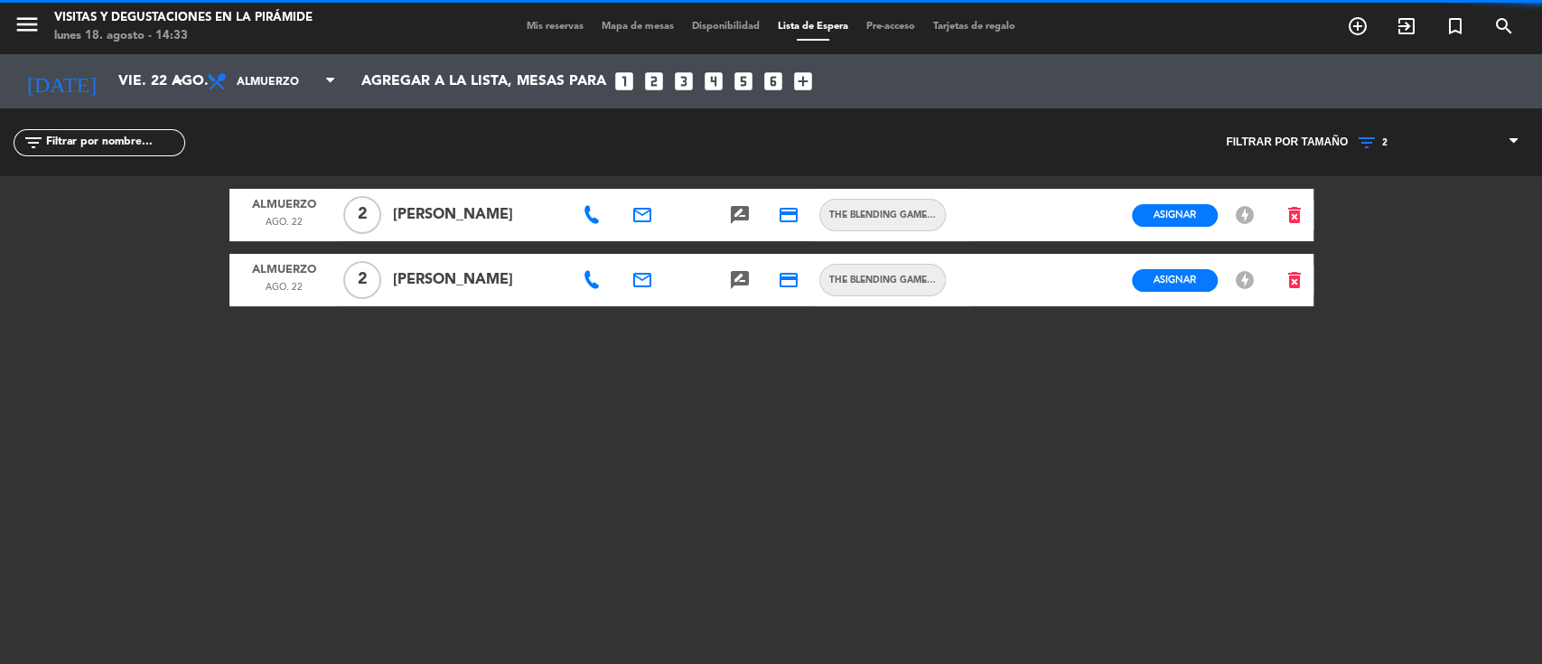
click at [1406, 229] on div "menu Visitas y degustaciones en La Pirámide lunes 18. agosto - 14:33 Mis reserv…" at bounding box center [771, 332] width 1542 height 664
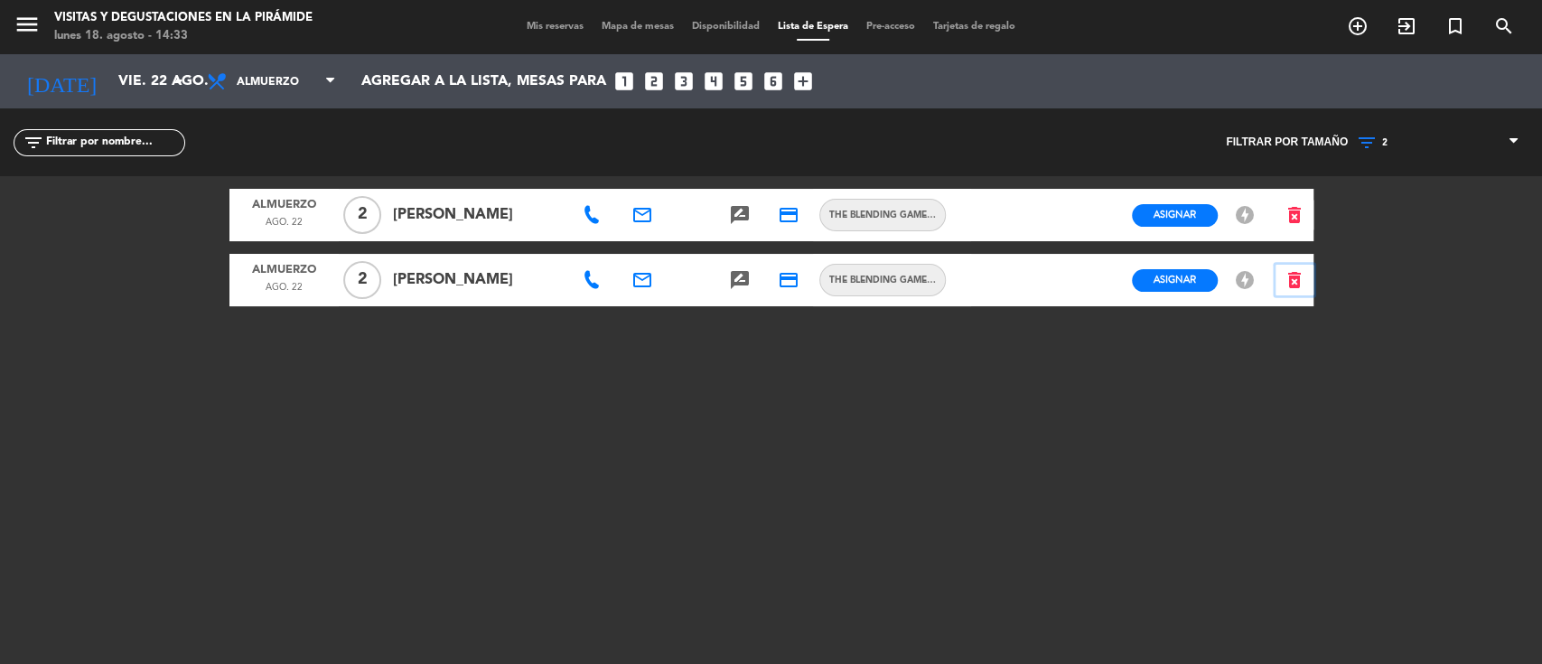
click at [1308, 285] on button "delete_forever" at bounding box center [1294, 281] width 38 height 32
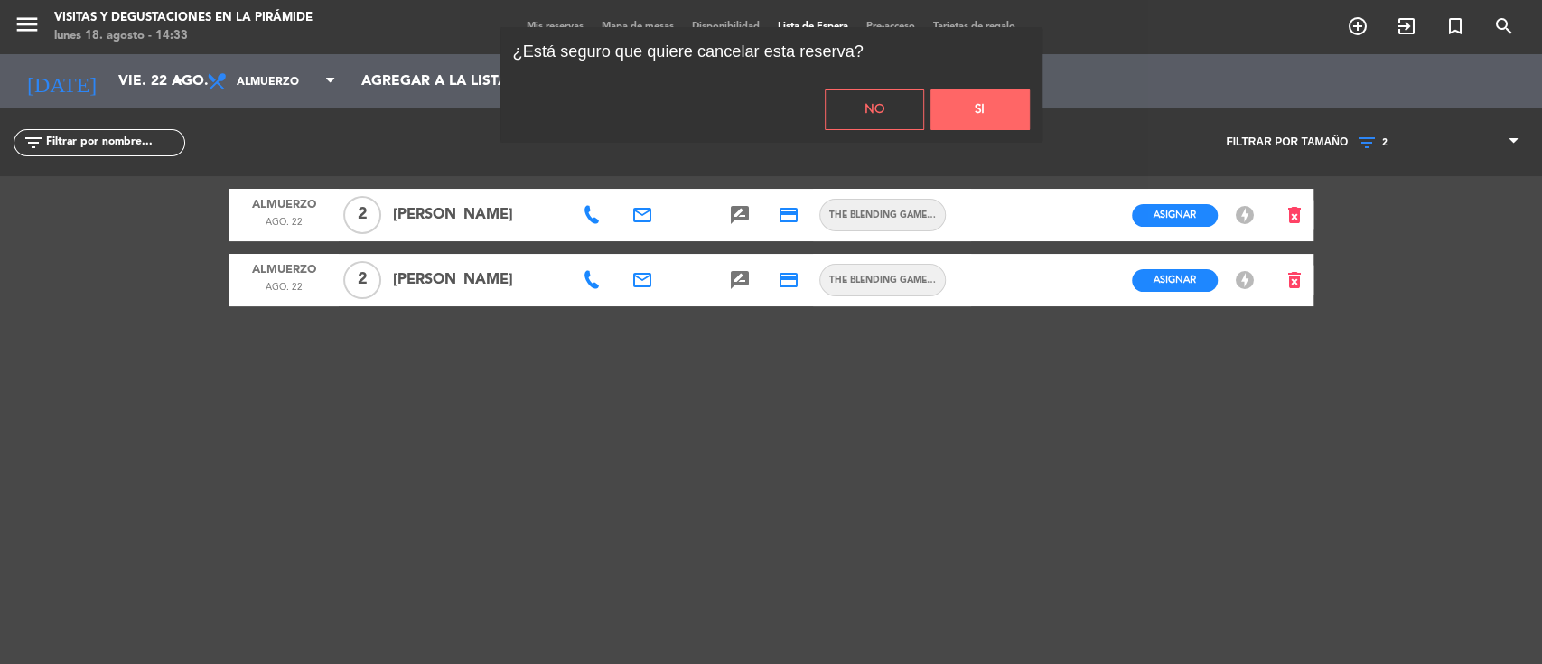
click at [948, 104] on button "Si" at bounding box center [979, 109] width 99 height 41
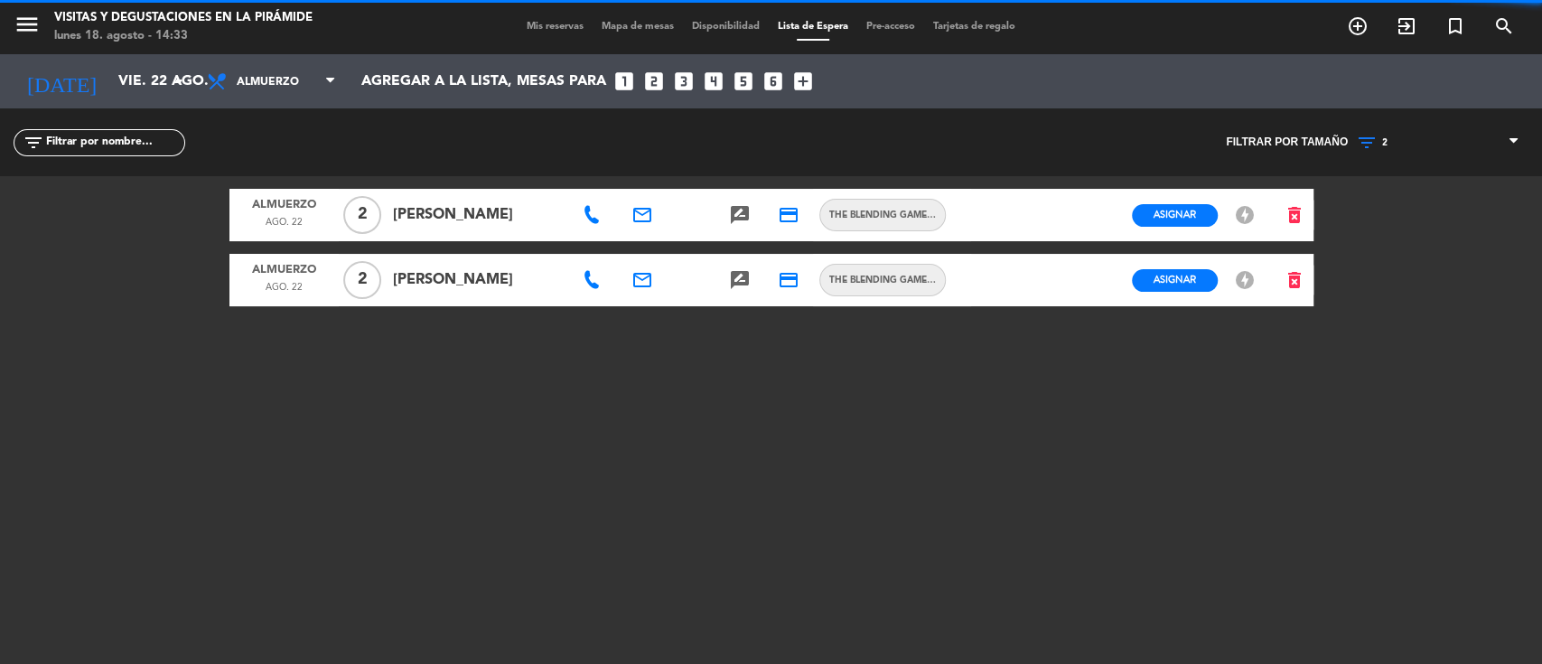
click at [591, 216] on icon at bounding box center [592, 215] width 18 height 18
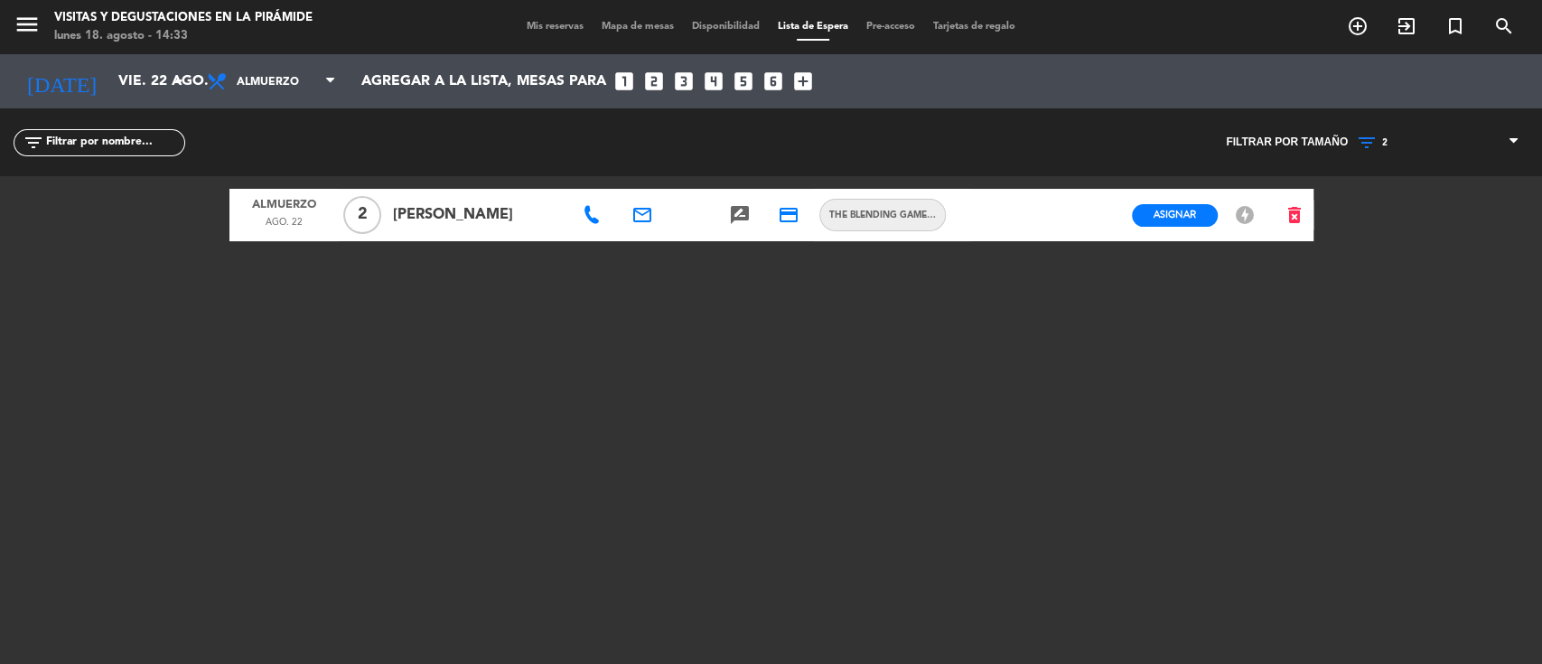
click at [641, 217] on icon "email" at bounding box center [642, 215] width 22 height 22
drag, startPoint x: 710, startPoint y: 170, endPoint x: 759, endPoint y: 170, distance: 48.8
click at [711, 170] on div "[EMAIL_ADDRESS][DOMAIN_NAME] Copiar content_paste" at bounding box center [675, 180] width 312 height 33
click at [761, 181] on span "Copiar" at bounding box center [780, 181] width 38 height 19
click at [1505, 25] on icon "search" at bounding box center [1504, 26] width 22 height 22
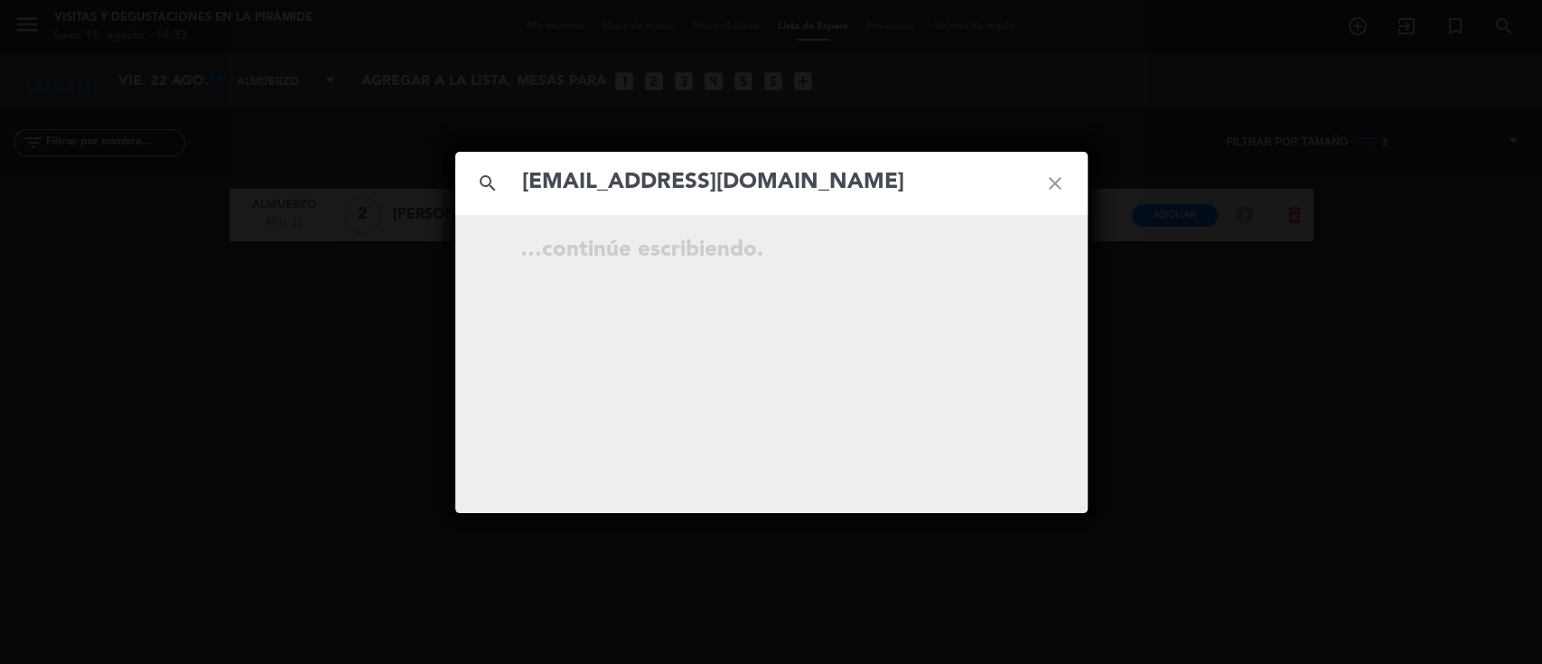
type input "[EMAIL_ADDRESS][DOMAIN_NAME]"
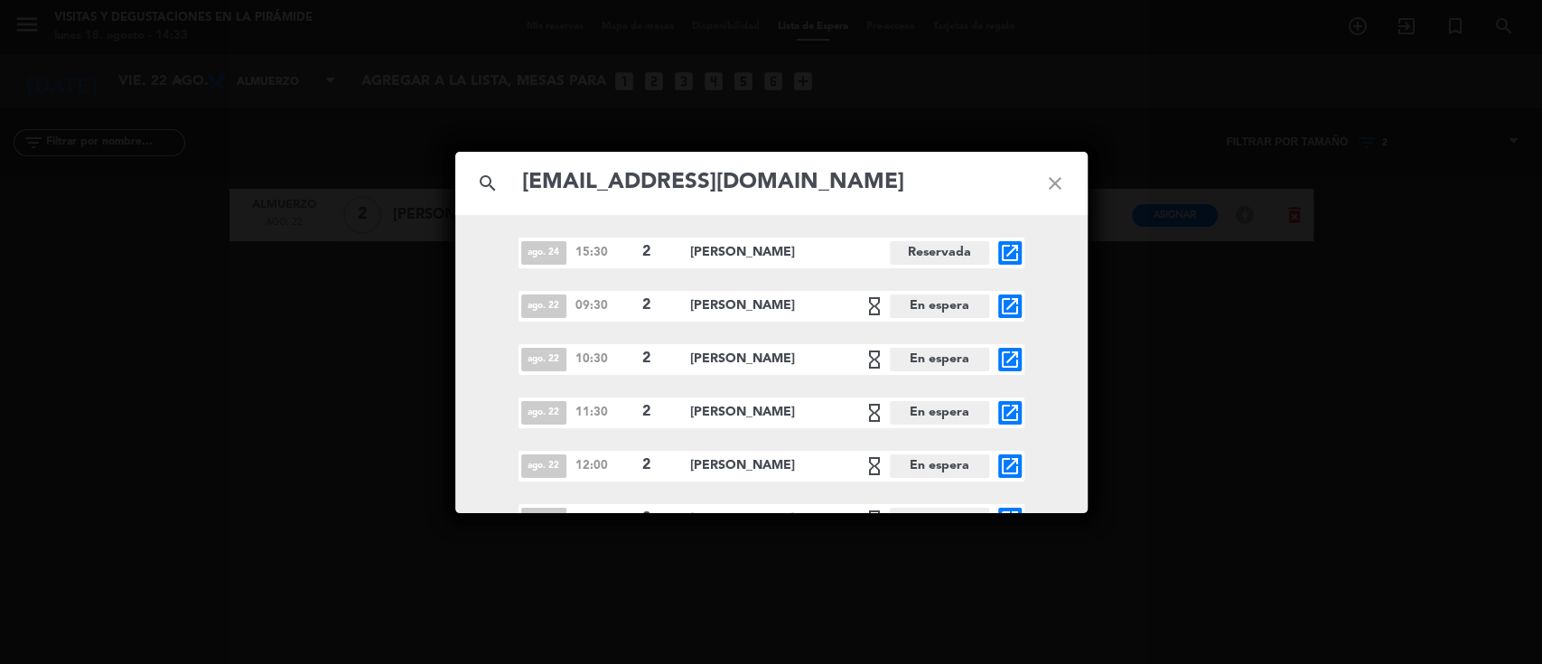
scroll to position [22, 0]
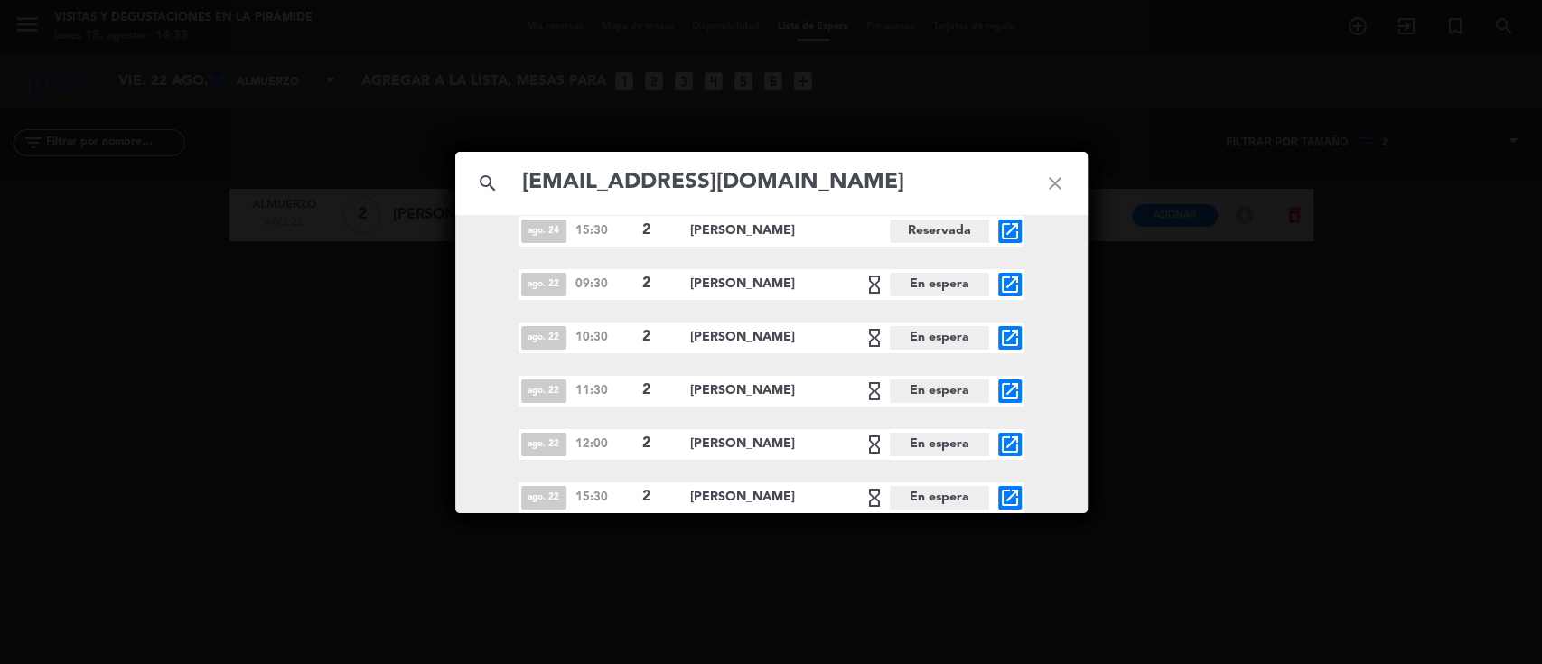
click at [1050, 181] on icon "close" at bounding box center [1055, 183] width 65 height 65
click at [1049, 181] on icon "close" at bounding box center [1055, 183] width 65 height 65
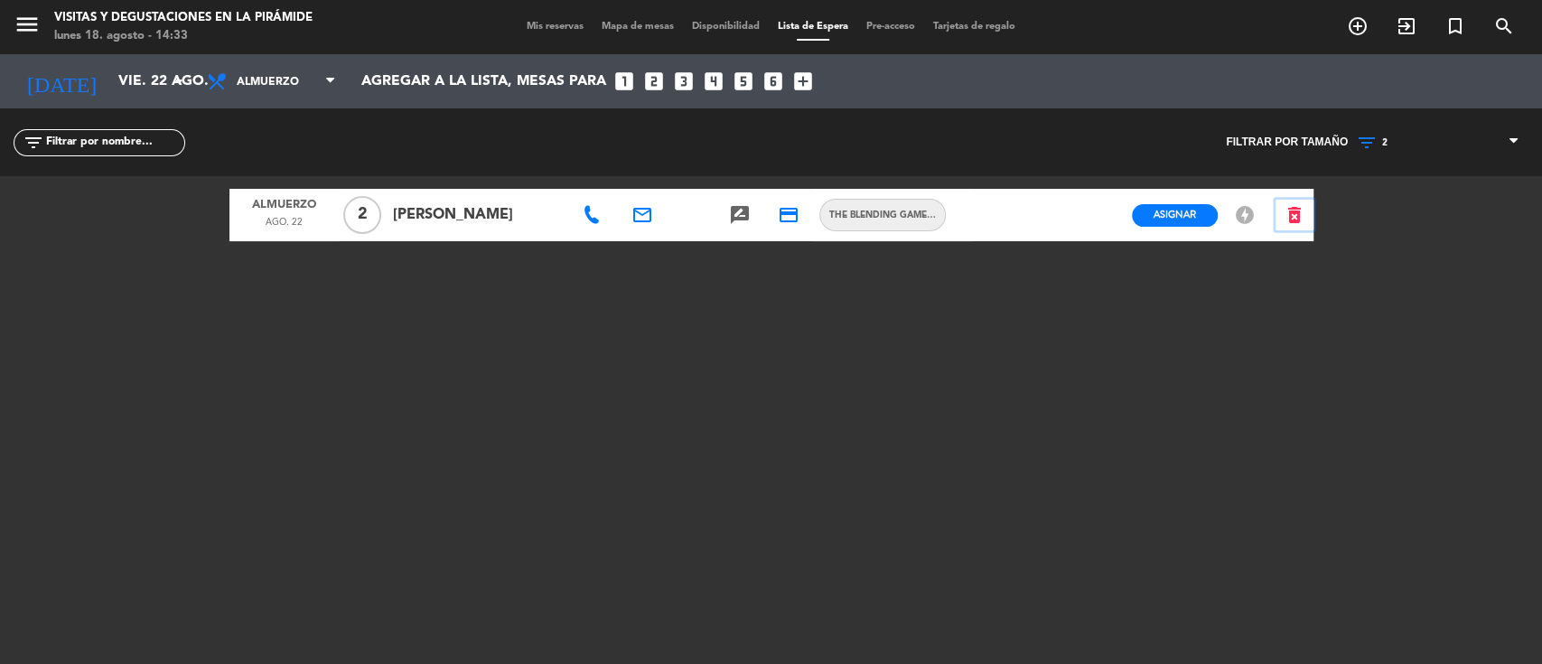
click at [1299, 219] on icon "delete_forever" at bounding box center [1295, 215] width 22 height 22
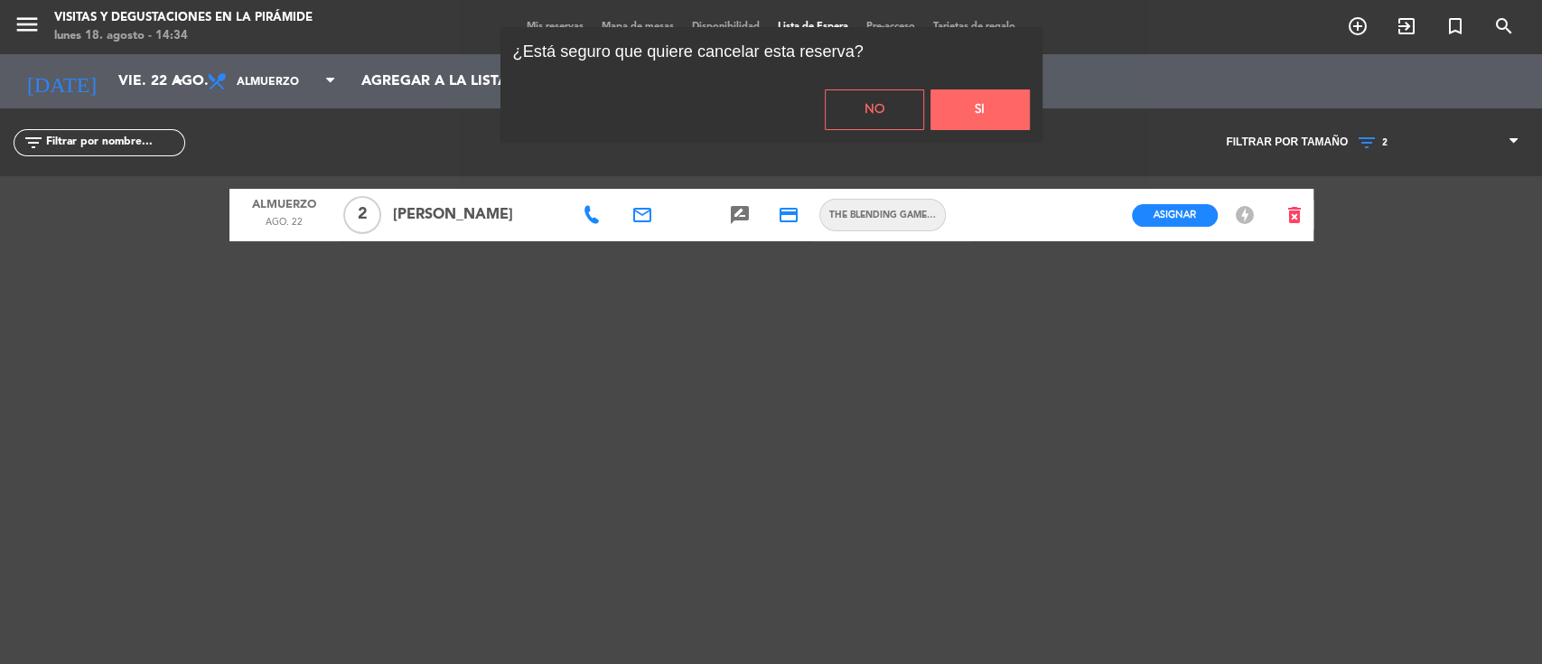
click at [962, 116] on button "Si" at bounding box center [979, 109] width 99 height 41
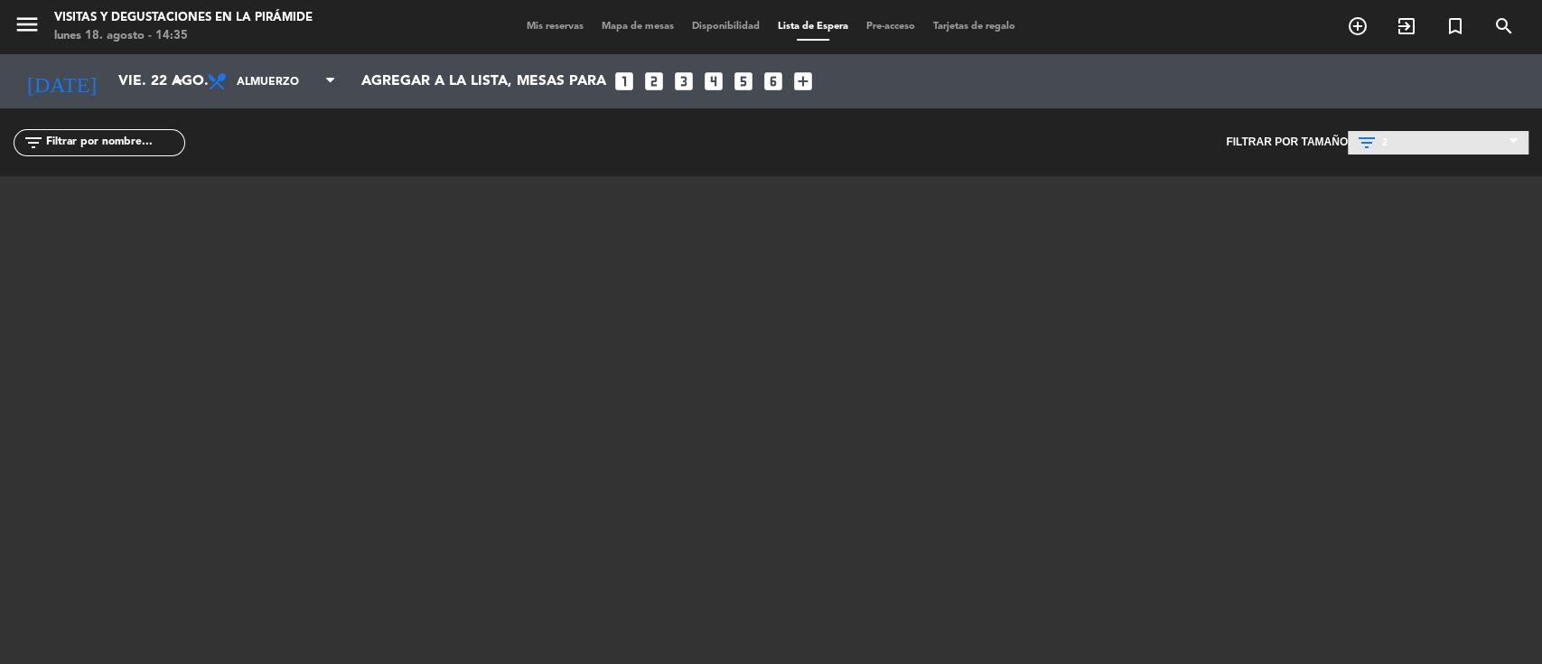
drag, startPoint x: 1387, startPoint y: 126, endPoint x: 1388, endPoint y: 135, distance: 9.1
click at [1388, 132] on div "VER TODO 1 2 3 4 5 6 7 8+ 2 VER TODO 1 2 3 4 5 6 7 8+" at bounding box center [1438, 142] width 181 height 68
click at [1388, 137] on span "2" at bounding box center [1438, 142] width 181 height 23
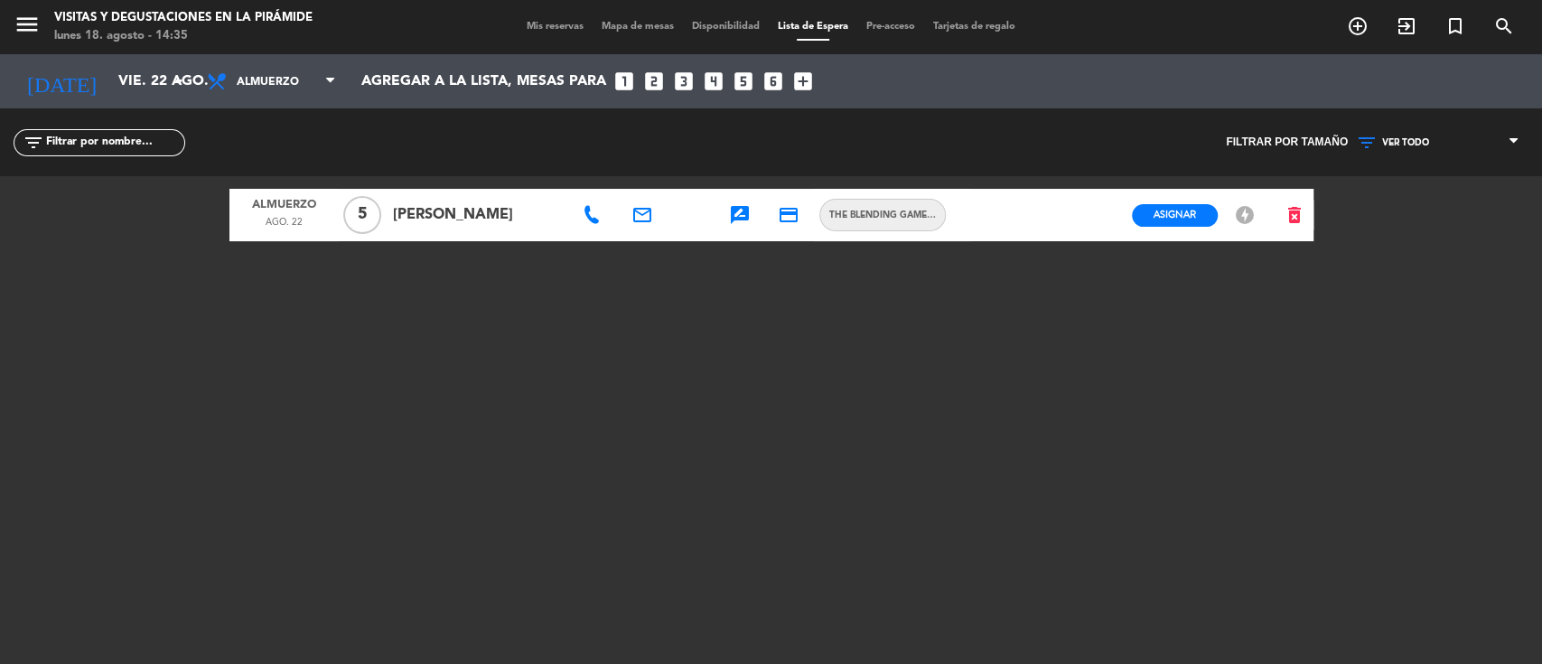
click at [1407, 164] on div "VER TODO 1 2 3 4 5 6 7 8+ VER TODO VER TODO 1 2 3 4 5 6 7 8+" at bounding box center [1438, 142] width 181 height 68
click at [739, 219] on icon "rate_review" at bounding box center [740, 215] width 22 height 22
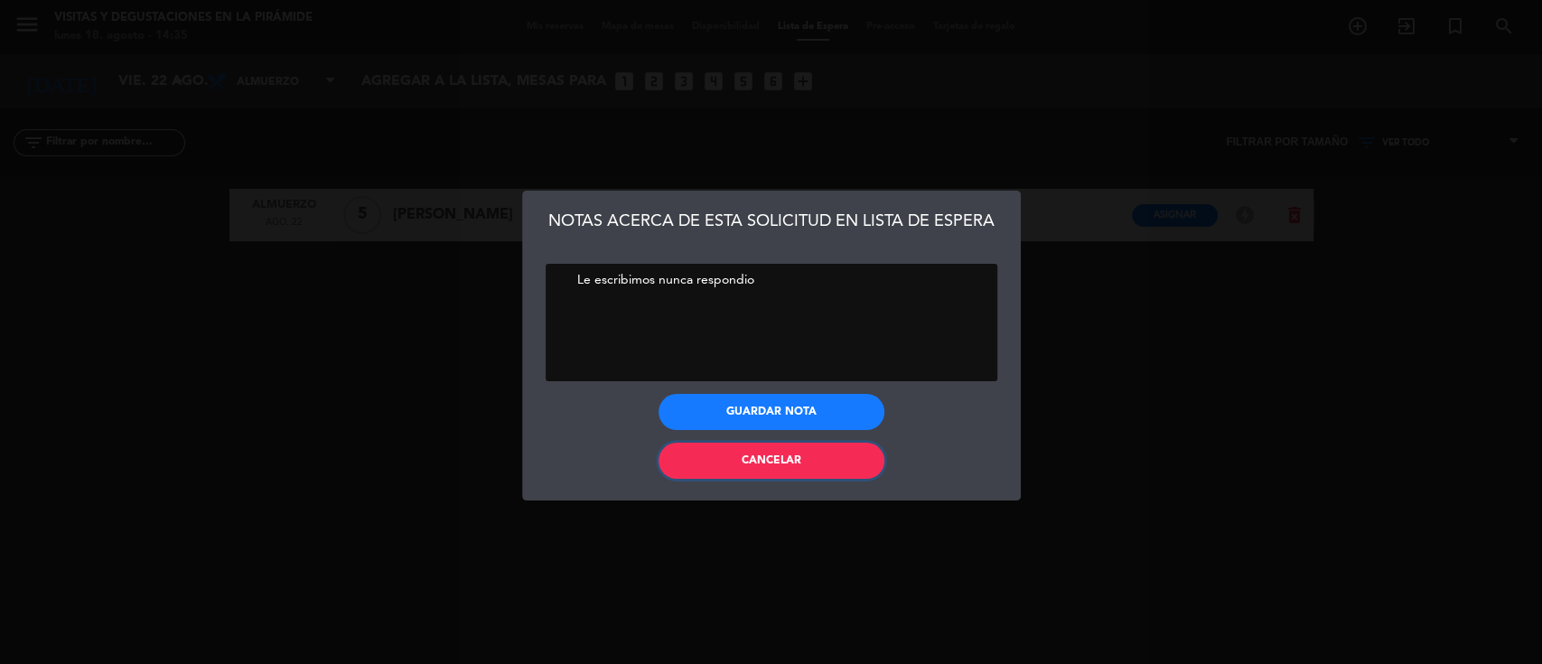
click at [733, 448] on button "Cancelar" at bounding box center [772, 461] width 226 height 36
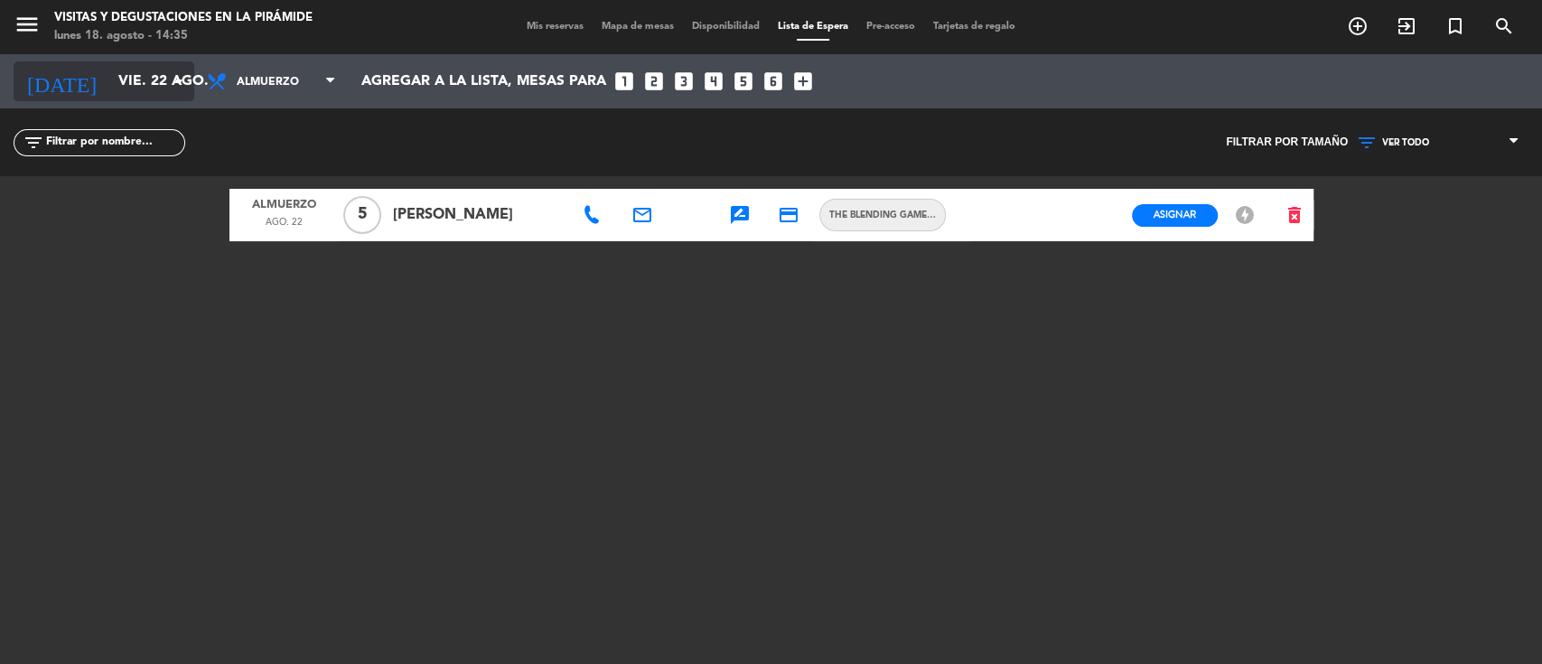
click at [145, 79] on input "vie. 22 ago." at bounding box center [204, 81] width 191 height 35
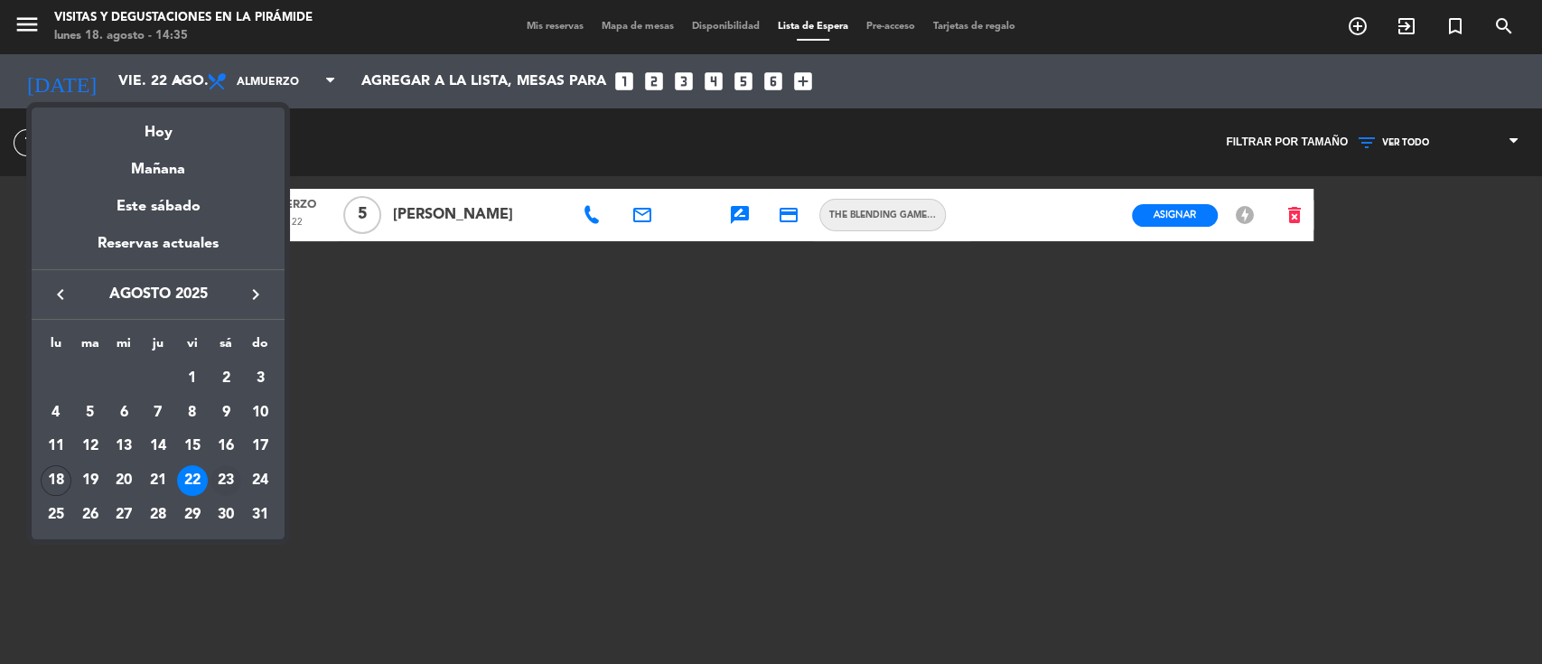
click at [232, 475] on div "23" at bounding box center [225, 480] width 31 height 31
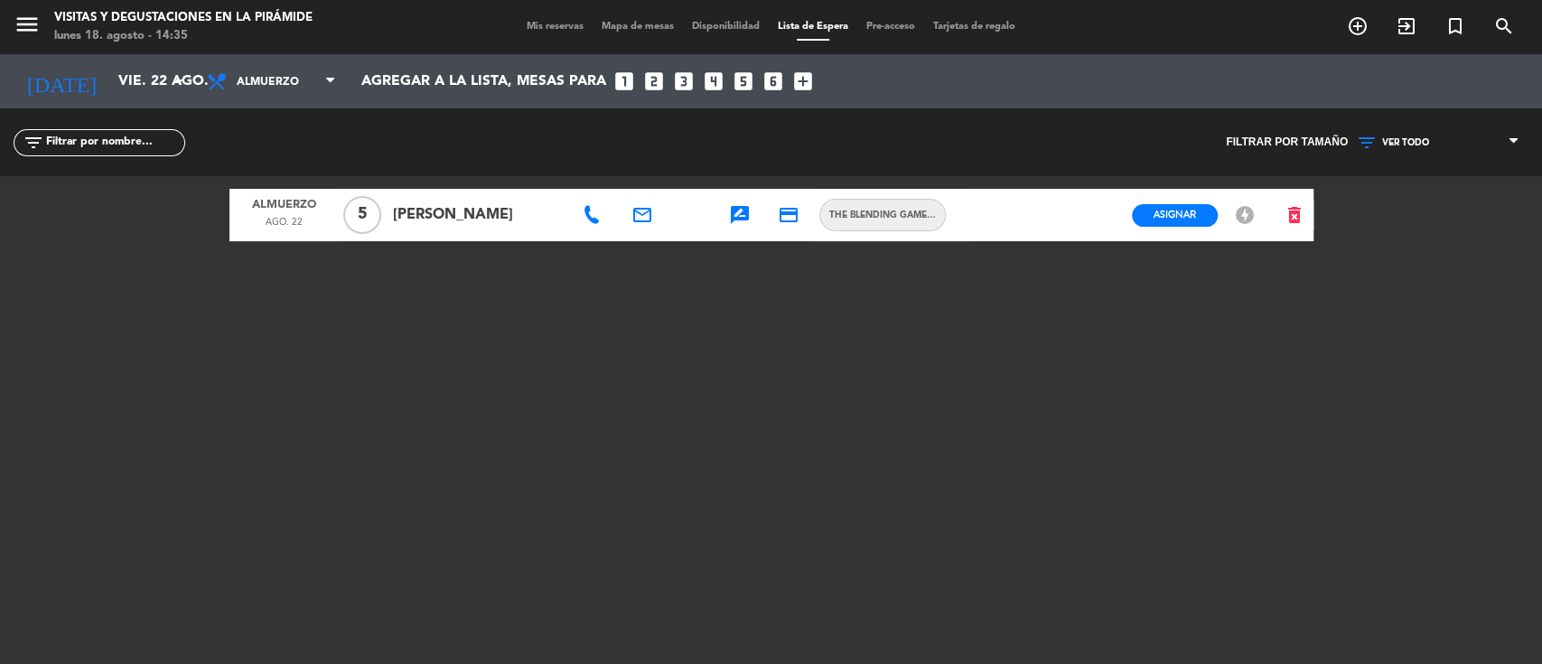
type input "sáb. 23 ago."
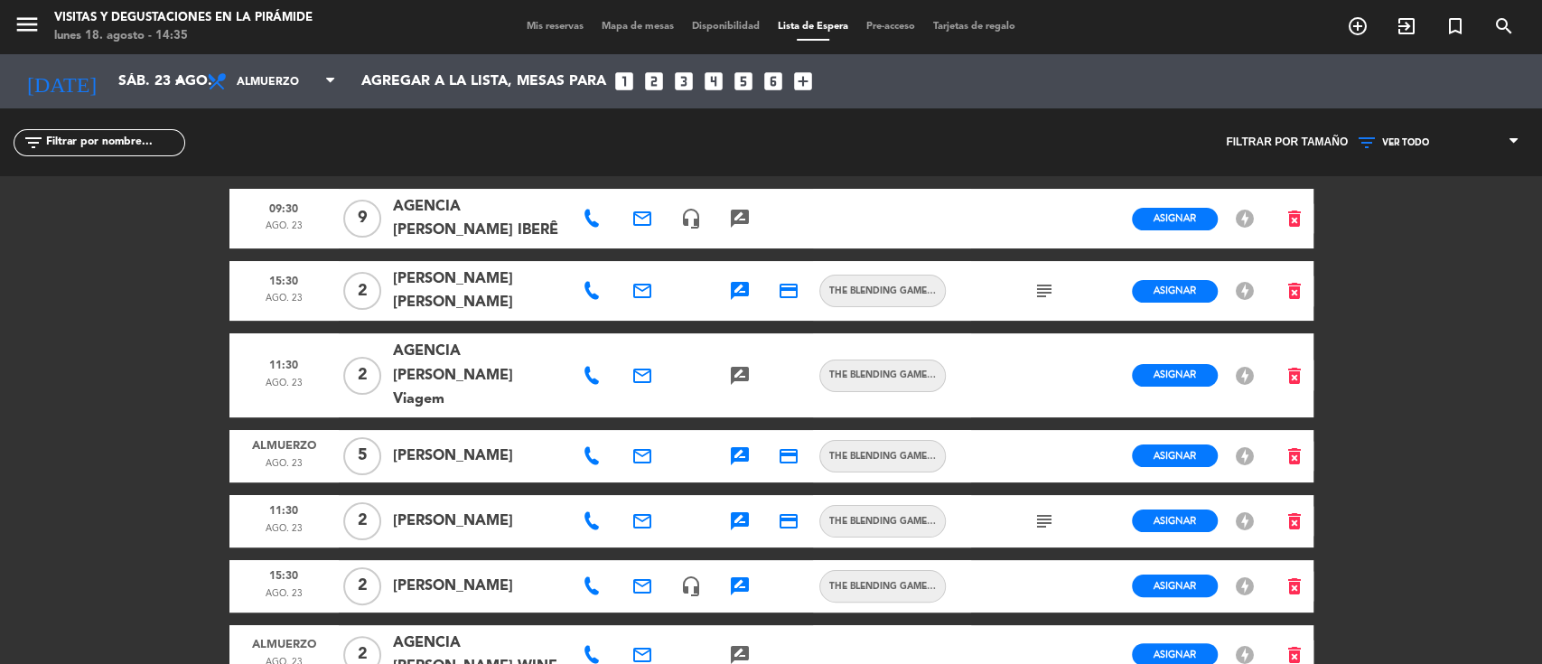
click at [544, 30] on span "Mis reservas" at bounding box center [555, 27] width 75 height 10
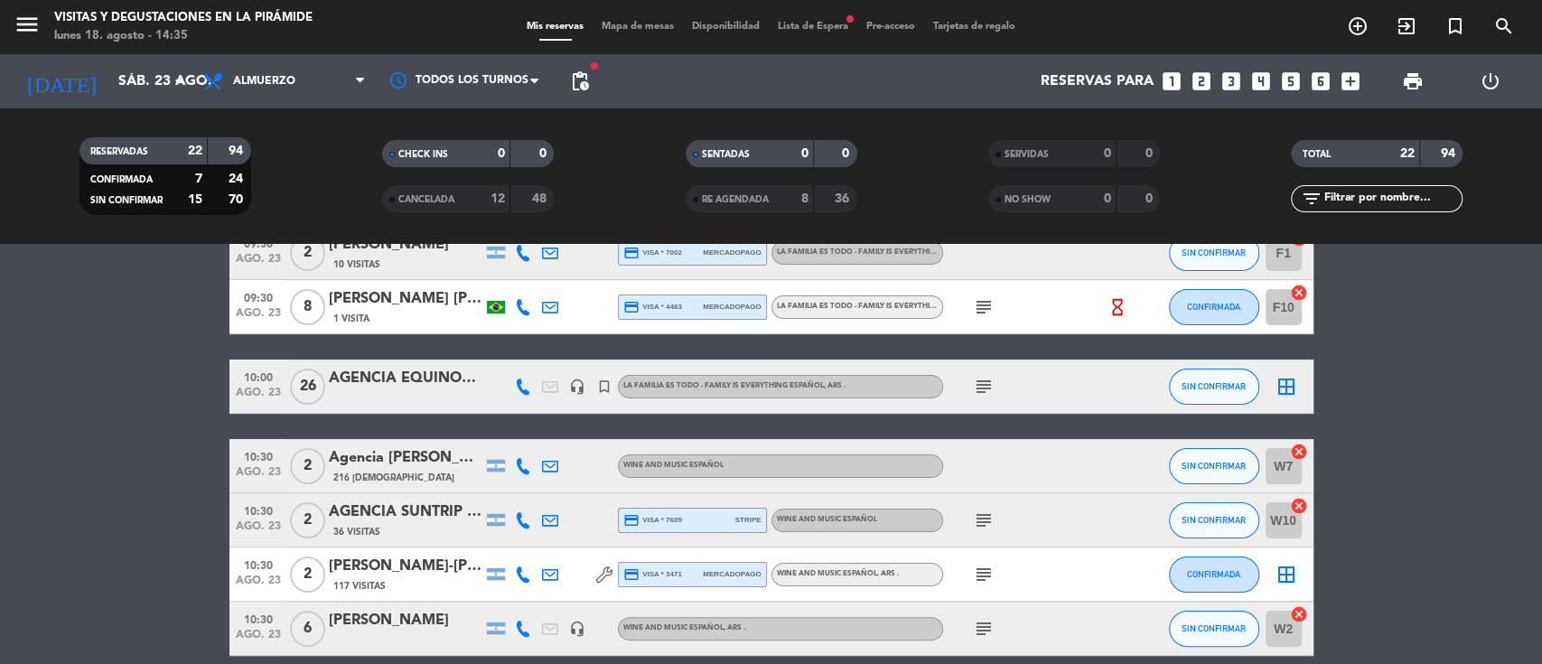
scroll to position [240, 0]
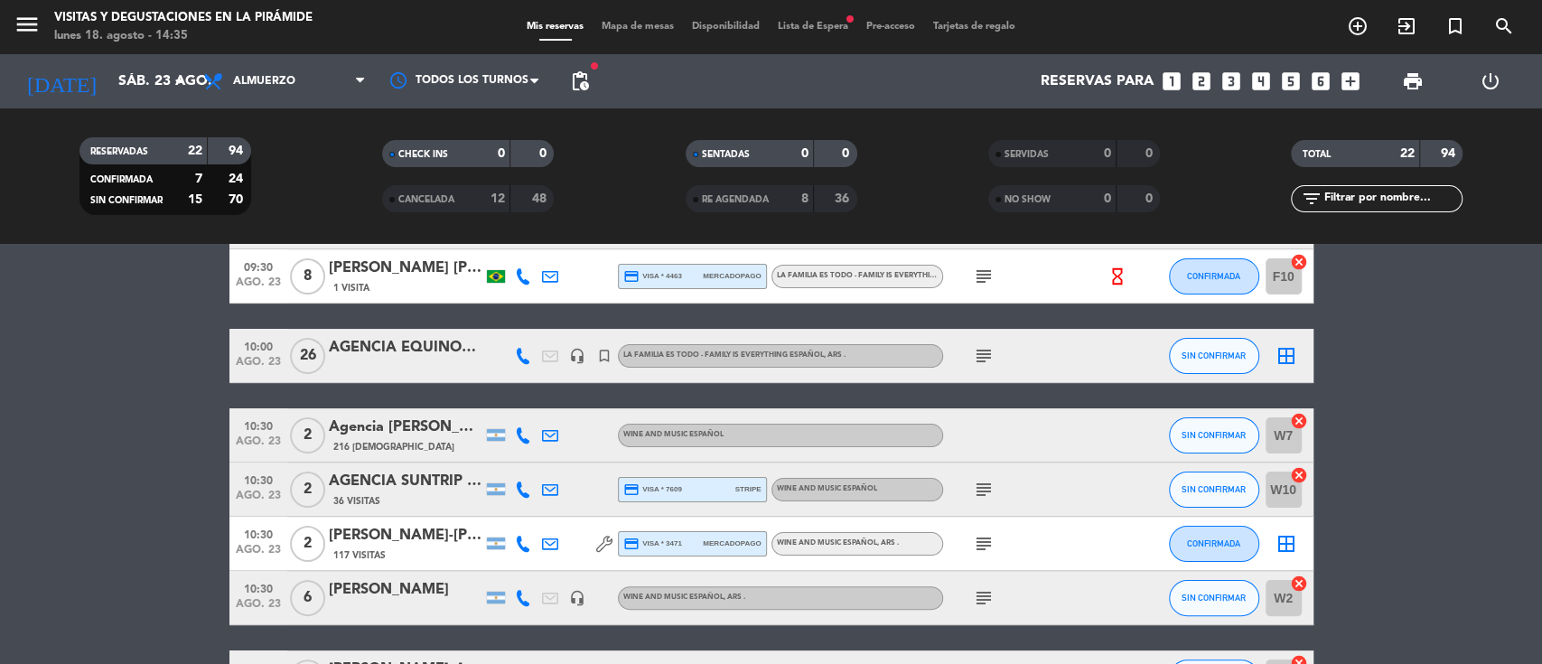
click at [987, 275] on icon "subject" at bounding box center [984, 277] width 22 height 22
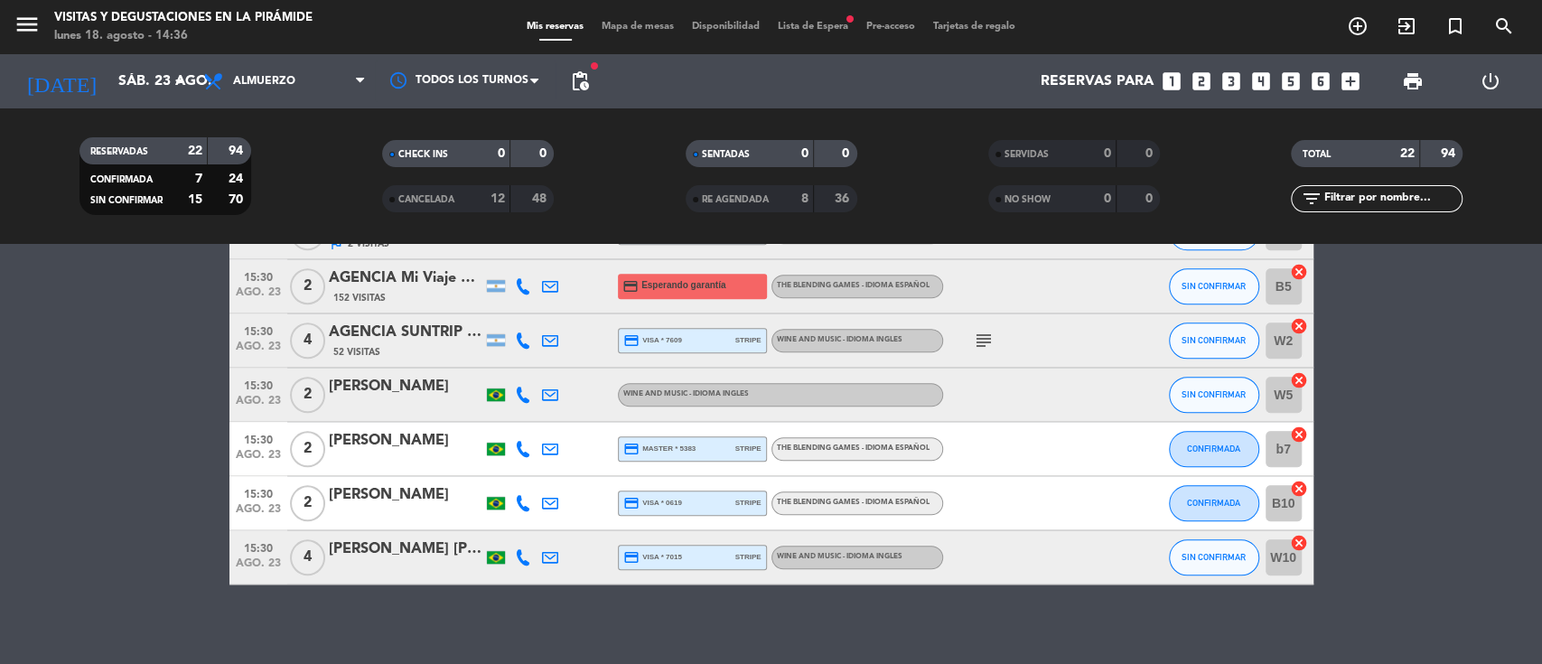
scroll to position [1071, 0]
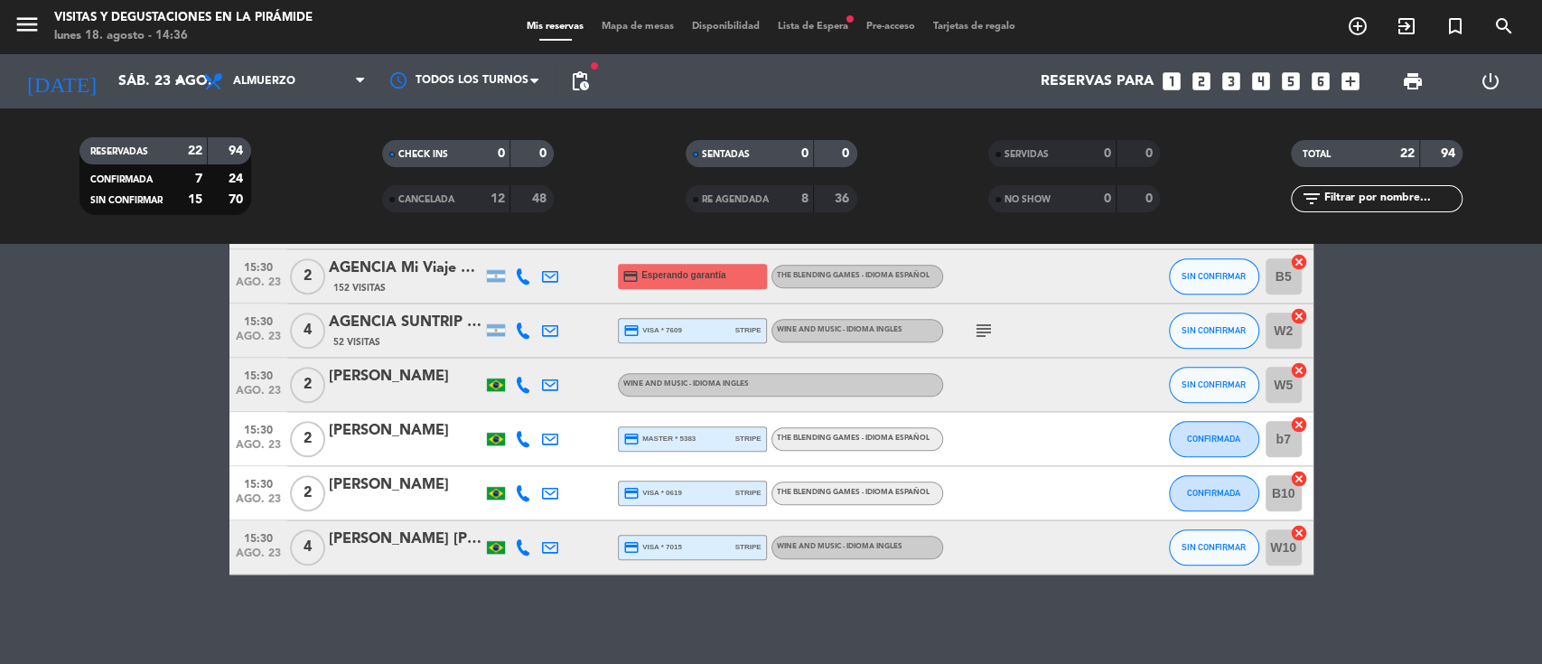
click at [793, 19] on div "Mis reservas Mapa de mesas Disponibilidad Lista de Espera fiber_manual_record P…" at bounding box center [771, 27] width 507 height 16
click at [791, 29] on span "Lista de Espera fiber_manual_record" at bounding box center [813, 27] width 89 height 10
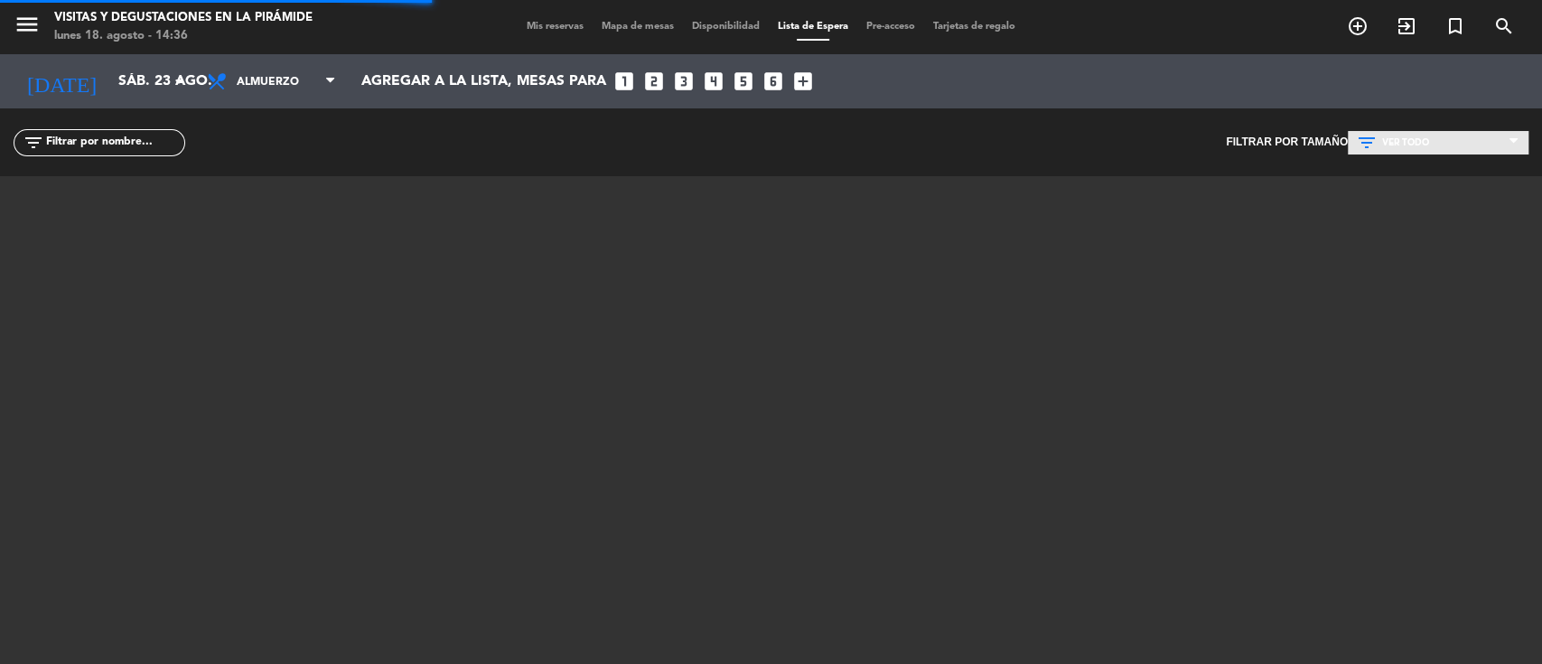
click at [1380, 141] on icon at bounding box center [1369, 143] width 26 height 22
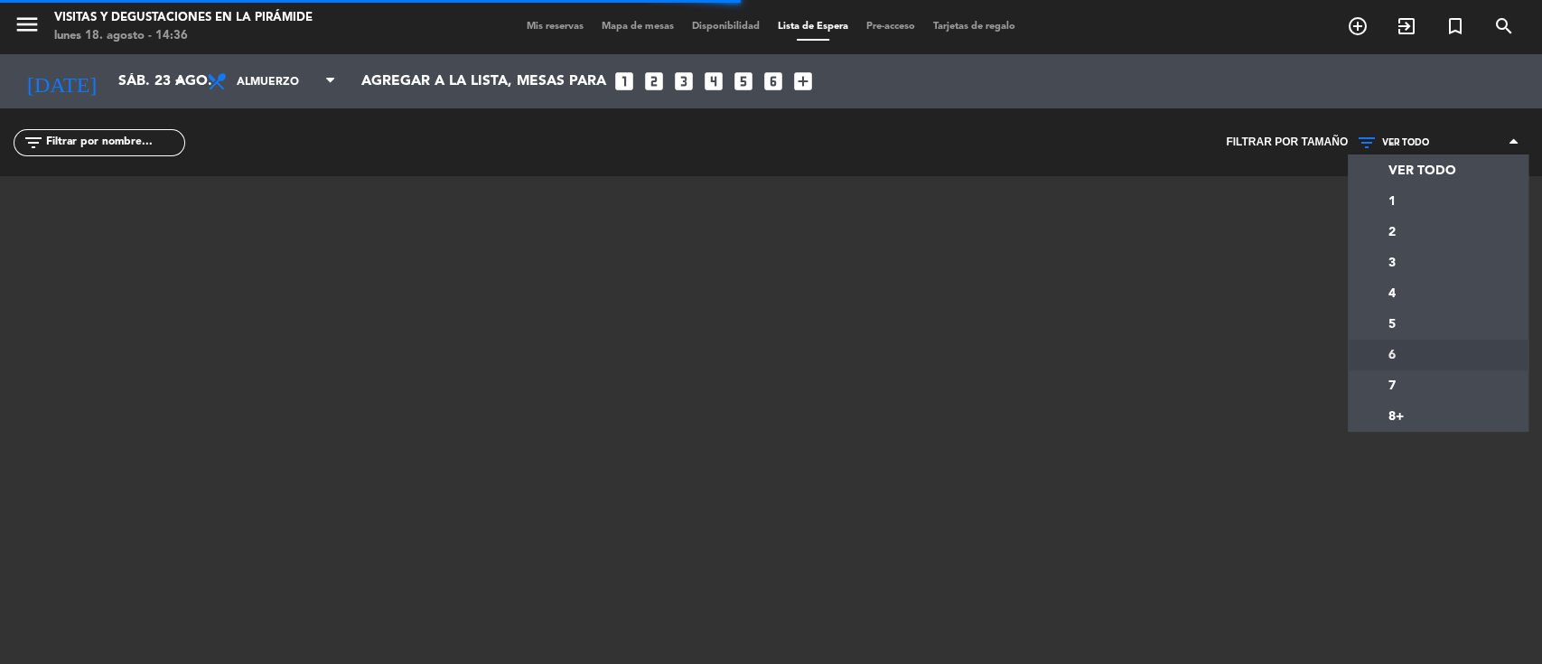
click at [1369, 350] on div "menu Visitas y degustaciones en La Pirámide lunes 18. agosto - 14:36 Mis reserv…" at bounding box center [771, 332] width 1542 height 664
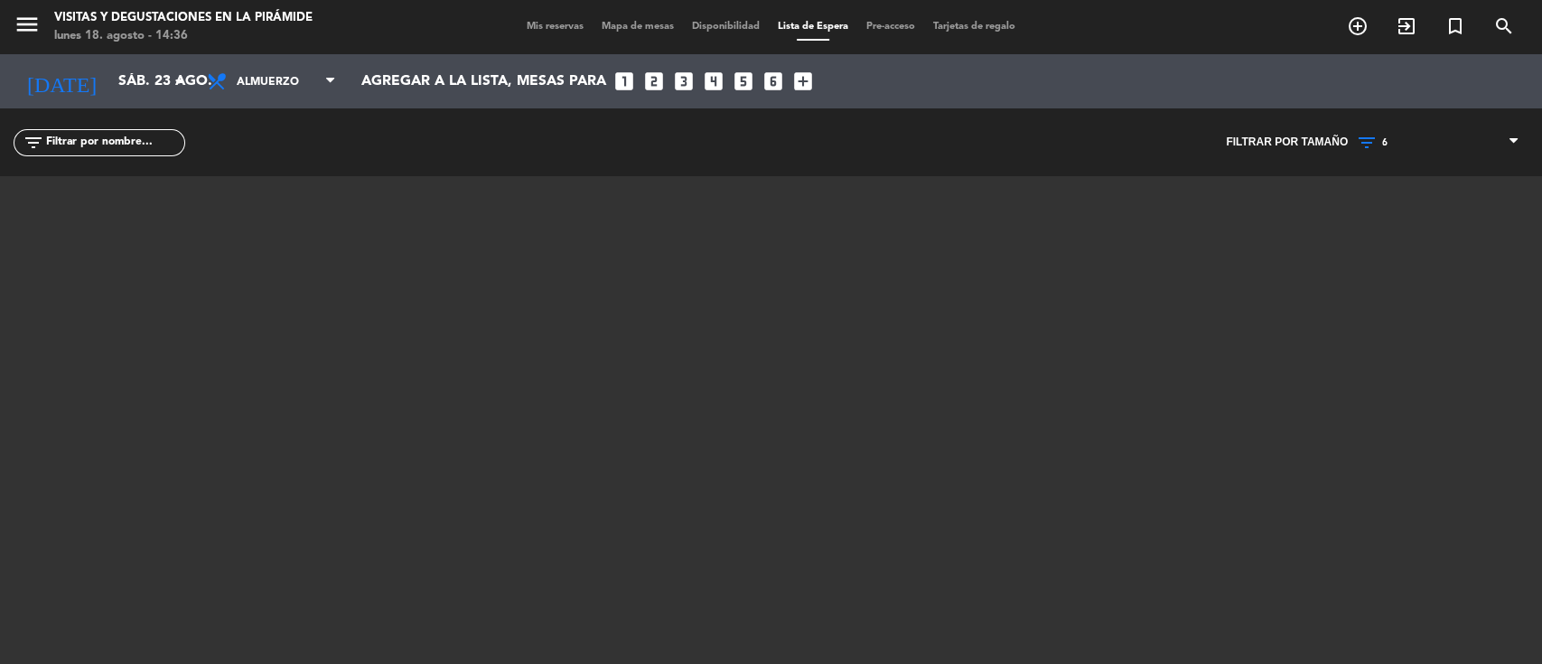
click at [1377, 141] on icon at bounding box center [1369, 143] width 26 height 22
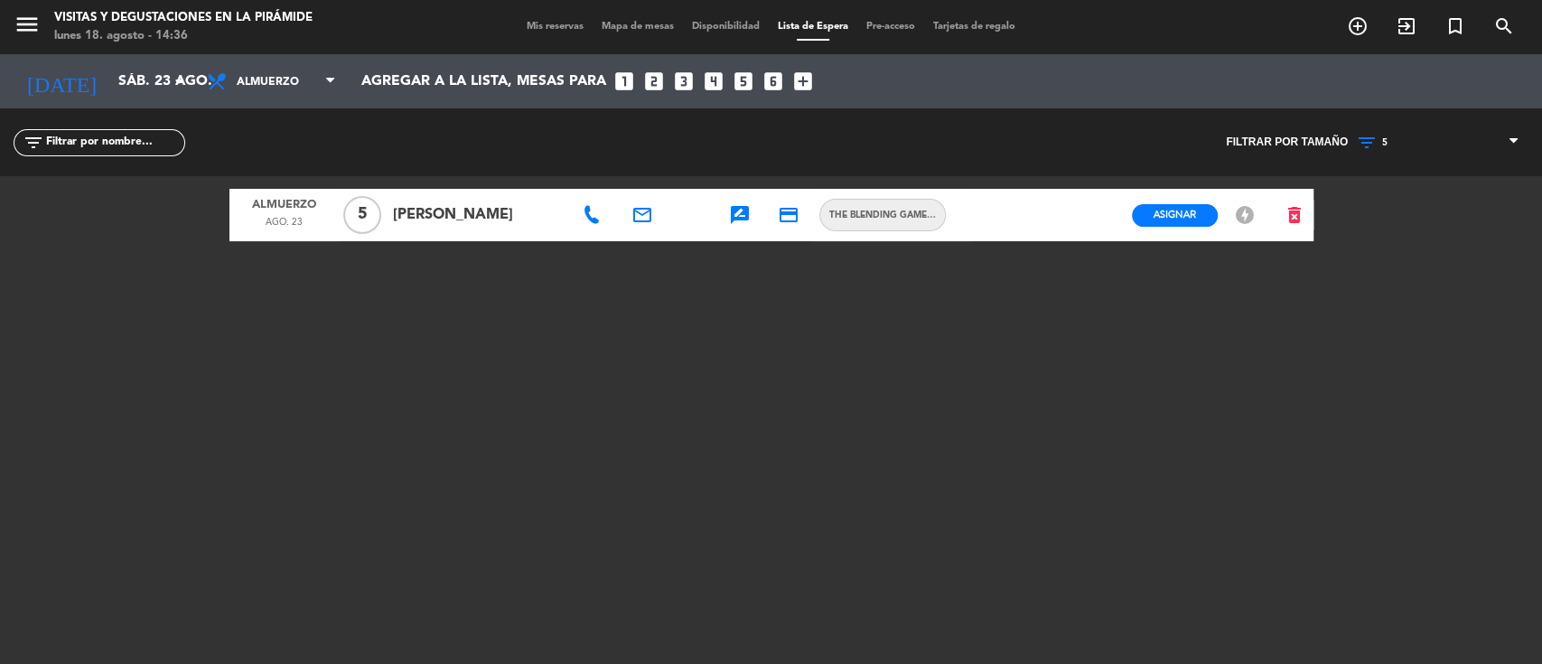
click at [1372, 321] on div "menu Visitas y degustaciones en La Pirámide lunes 18. agosto - 14:36 Mis reserv…" at bounding box center [771, 332] width 1542 height 664
drag, startPoint x: 593, startPoint y: 215, endPoint x: 616, endPoint y: 215, distance: 23.5
click at [593, 216] on icon at bounding box center [592, 215] width 18 height 18
drag, startPoint x: 627, startPoint y: 191, endPoint x: 629, endPoint y: 170, distance: 21.8
click at [630, 189] on span "Copiar" at bounding box center [649, 182] width 38 height 19
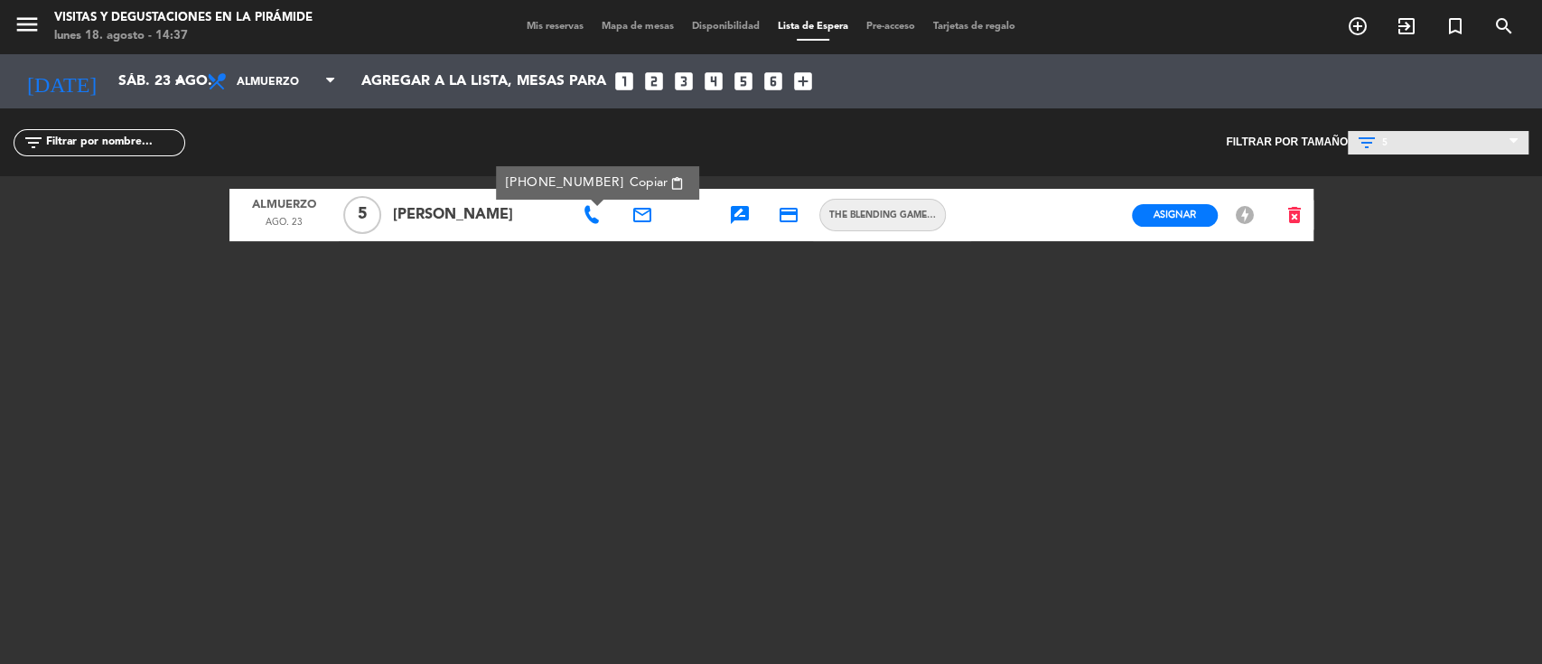
click at [1404, 149] on span "5" at bounding box center [1438, 142] width 181 height 23
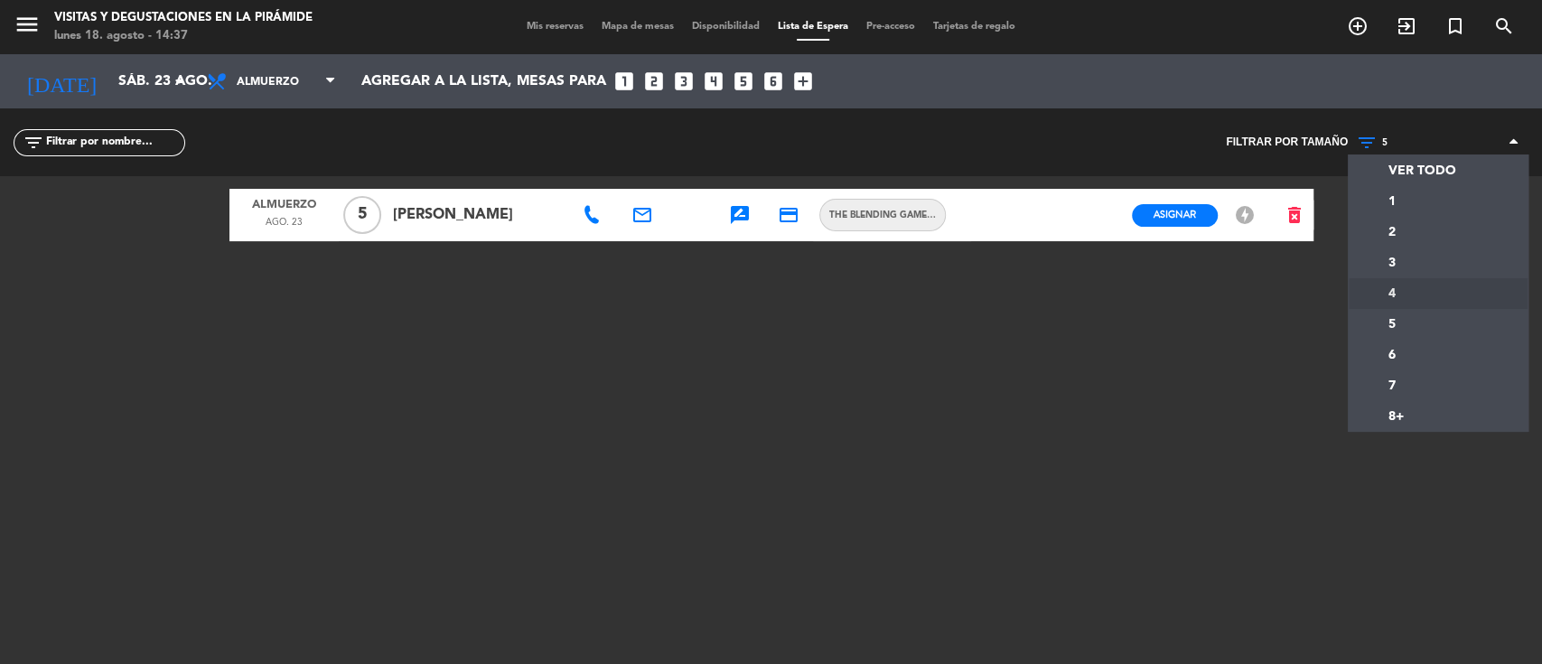
click at [1396, 290] on div "menu Visitas y degustaciones en La Pirámide lunes 18. agosto - 14:37 Mis reserv…" at bounding box center [771, 332] width 1542 height 664
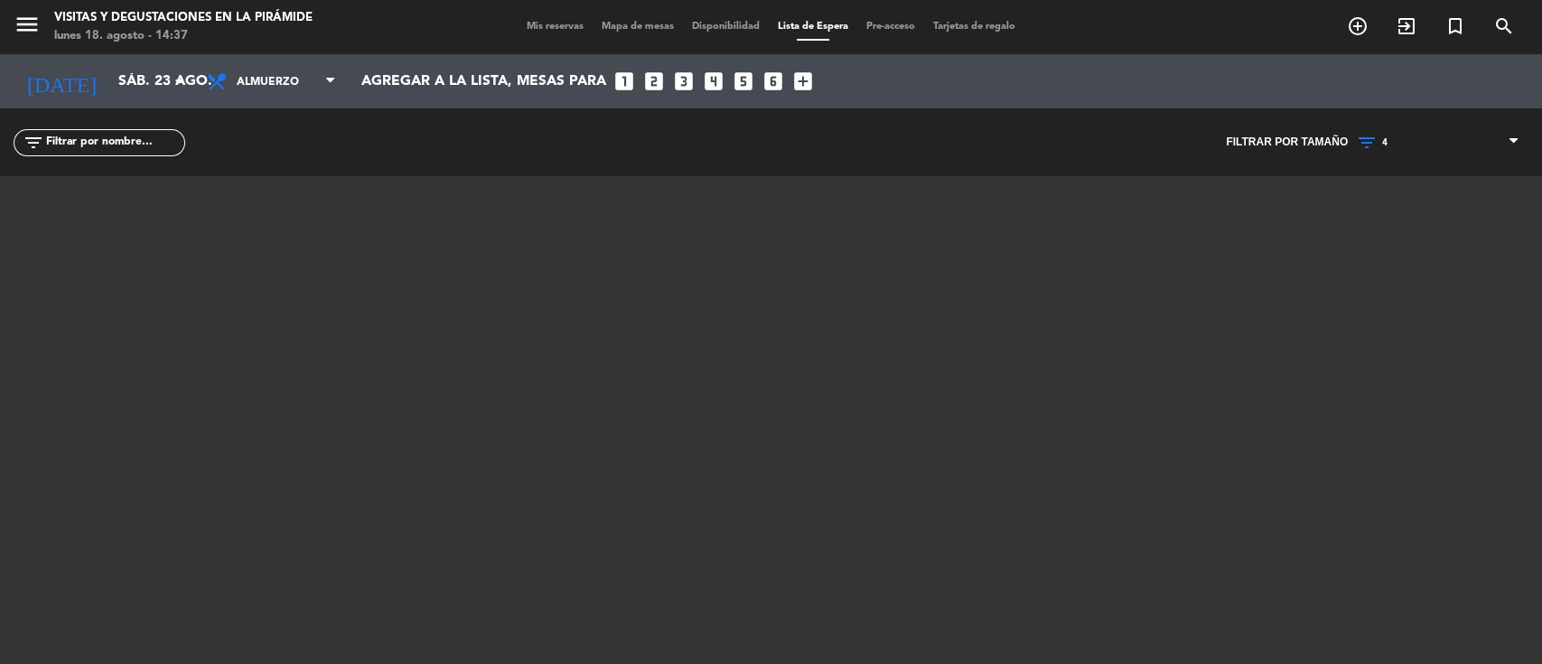
click at [1373, 134] on icon at bounding box center [1369, 143] width 26 height 22
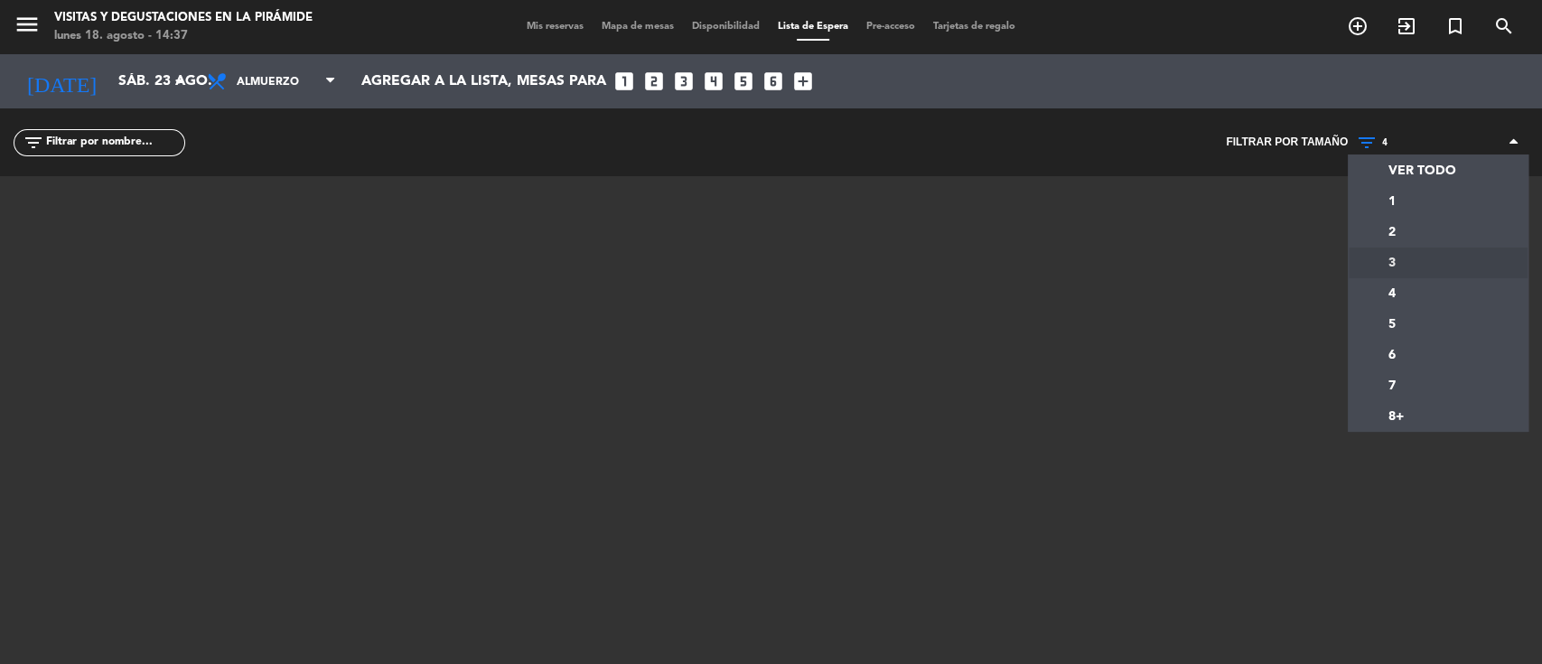
click at [1378, 254] on div "menu Visitas y degustaciones en La Pirámide lunes 18. agosto - 14:37 Mis reserv…" at bounding box center [771, 332] width 1542 height 664
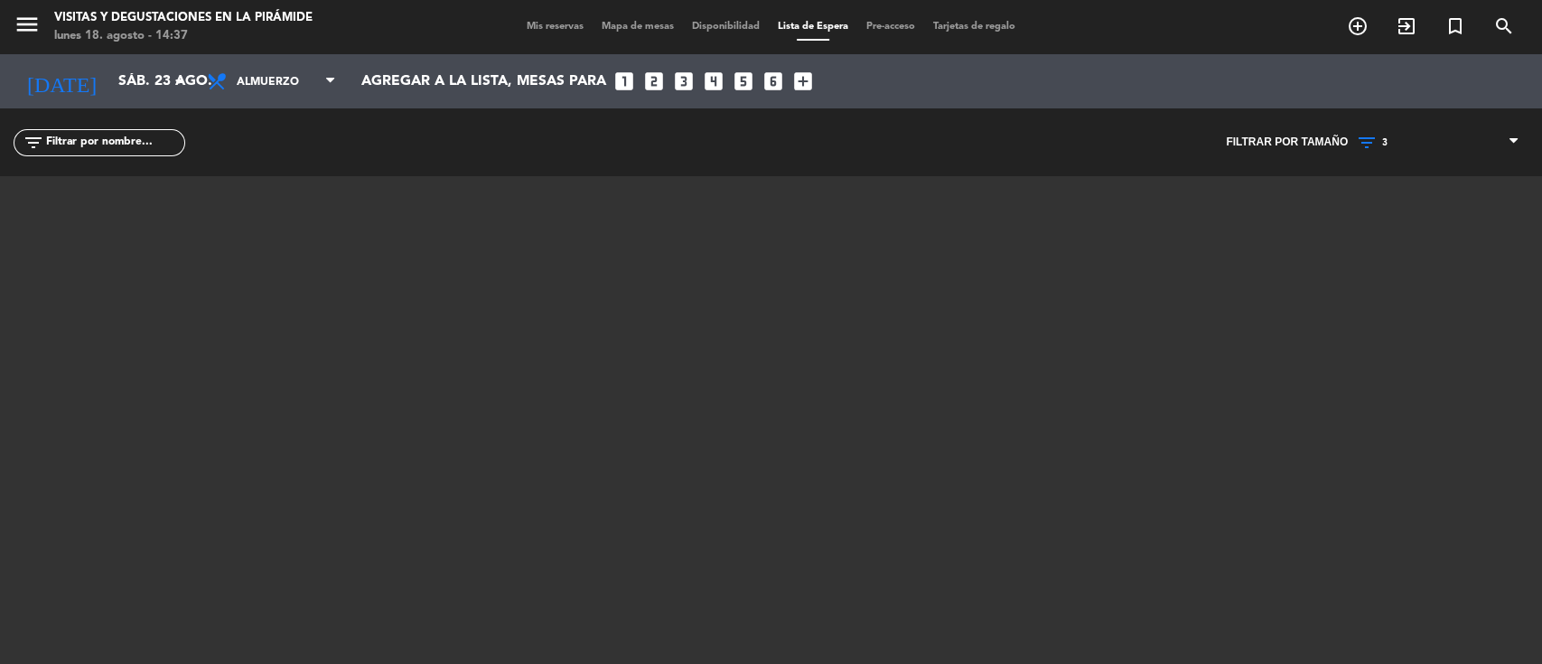
click at [1374, 135] on icon at bounding box center [1369, 143] width 26 height 22
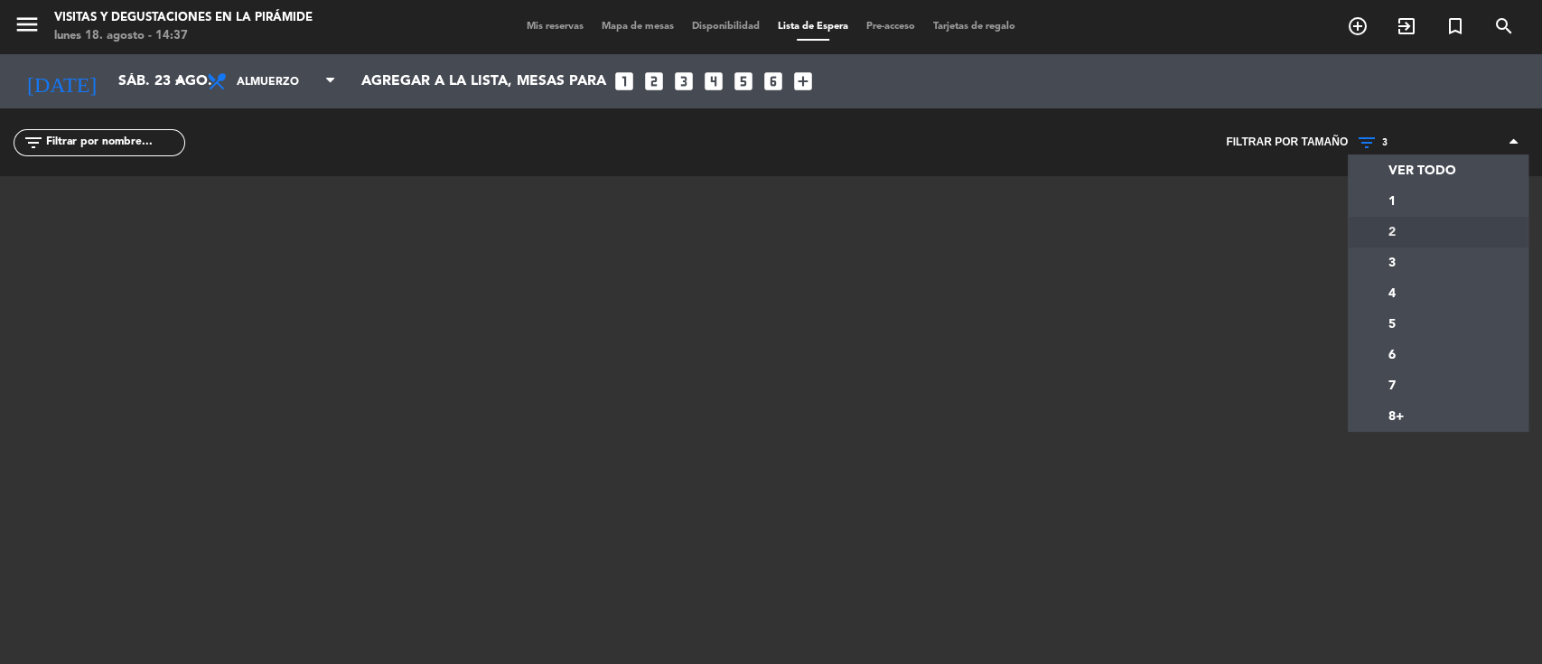
click at [1376, 233] on div "menu Visitas y degustaciones en La Pirámide lunes 18. agosto - 14:37 Mis reserv…" at bounding box center [771, 332] width 1542 height 664
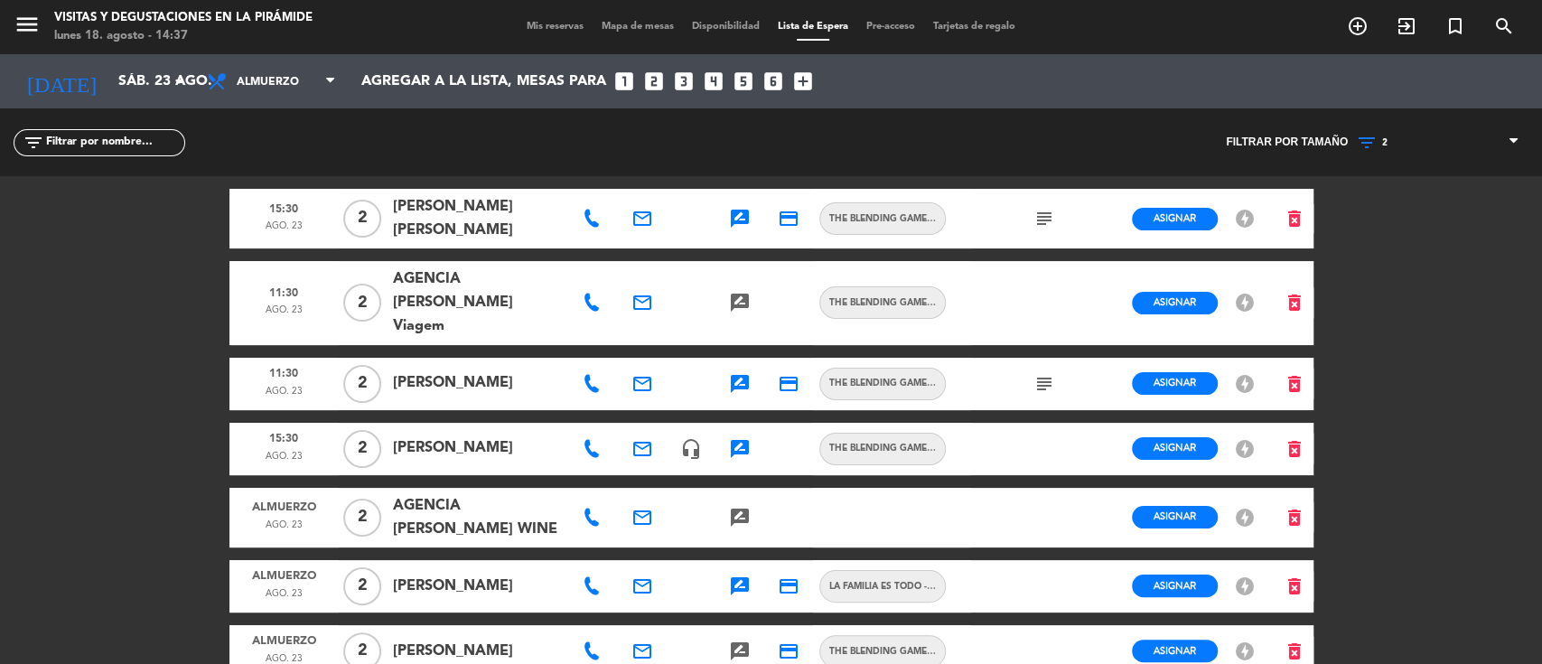
click at [749, 373] on icon "rate_review" at bounding box center [740, 384] width 22 height 22
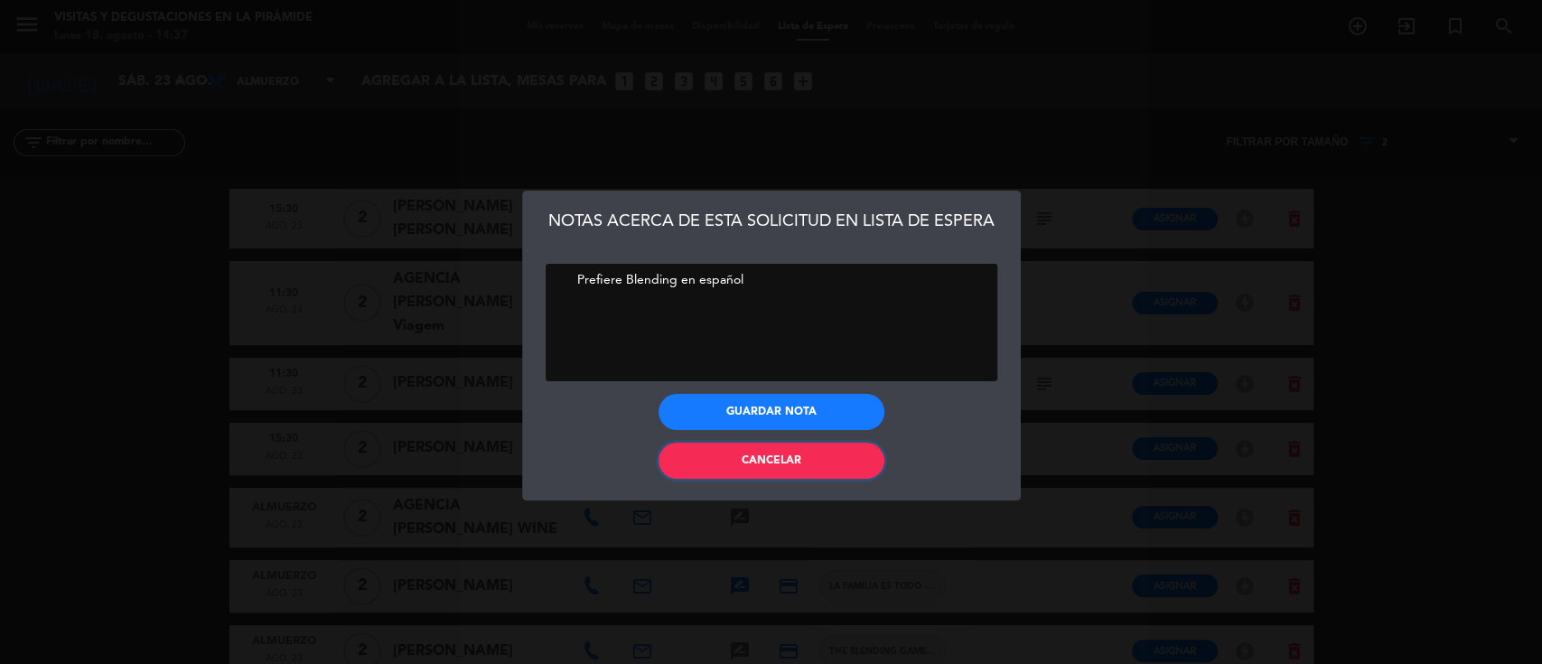
click at [734, 462] on button "Cancelar" at bounding box center [772, 461] width 226 height 36
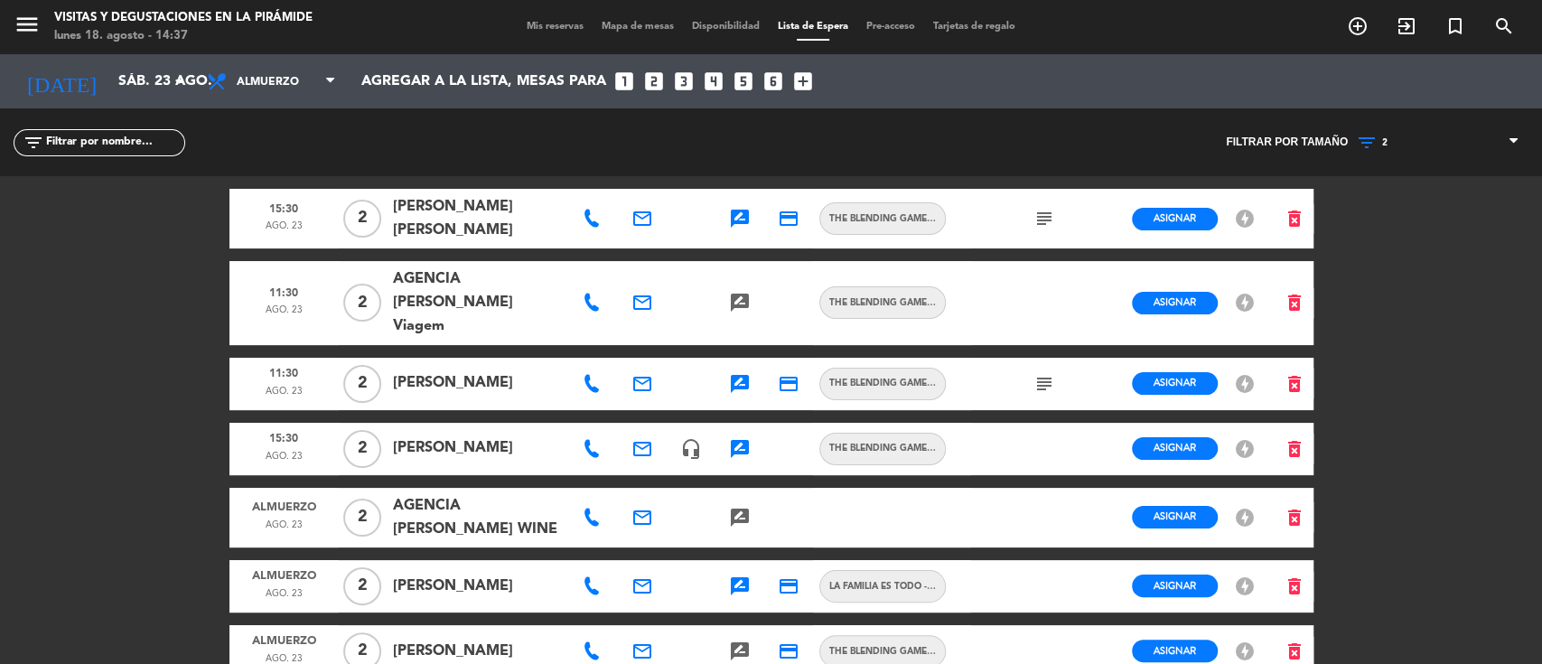
click at [749, 438] on icon "rate_review" at bounding box center [740, 449] width 22 height 22
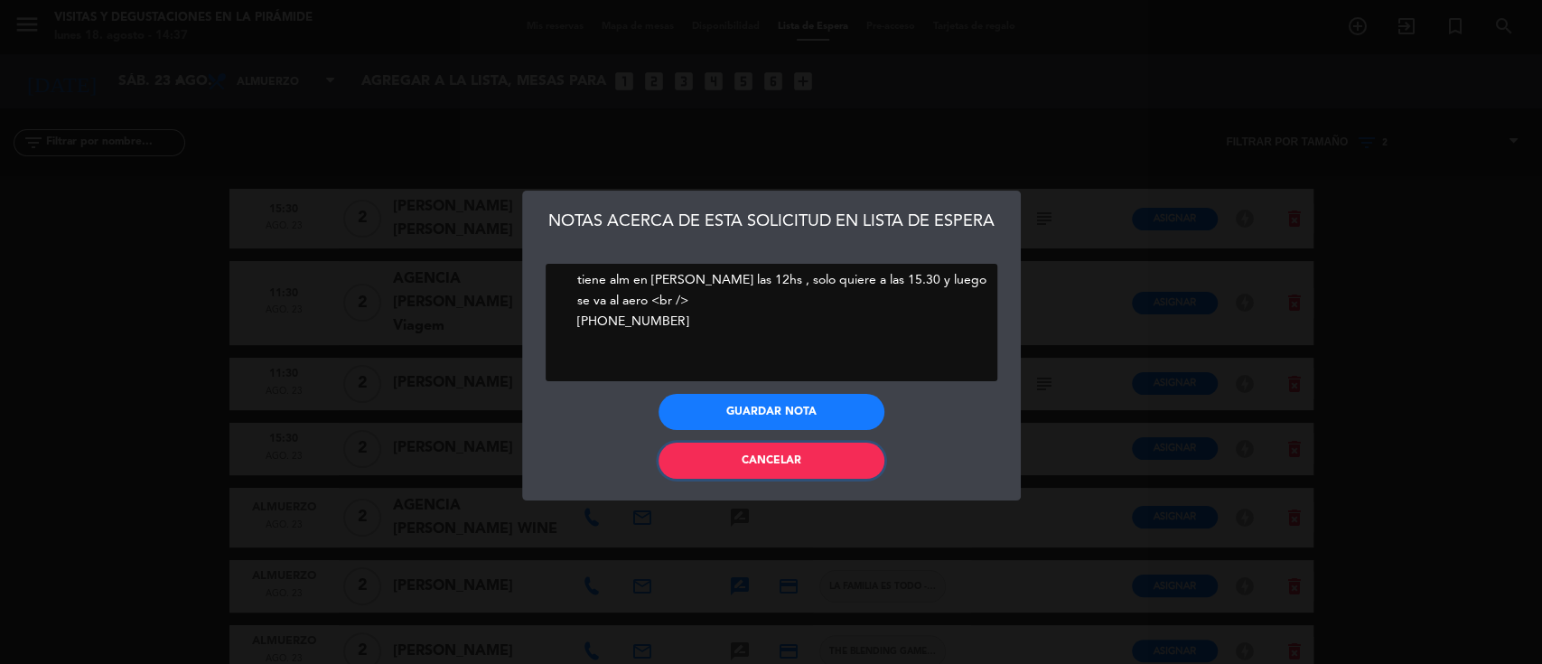
click at [735, 463] on button "Cancelar" at bounding box center [772, 461] width 226 height 36
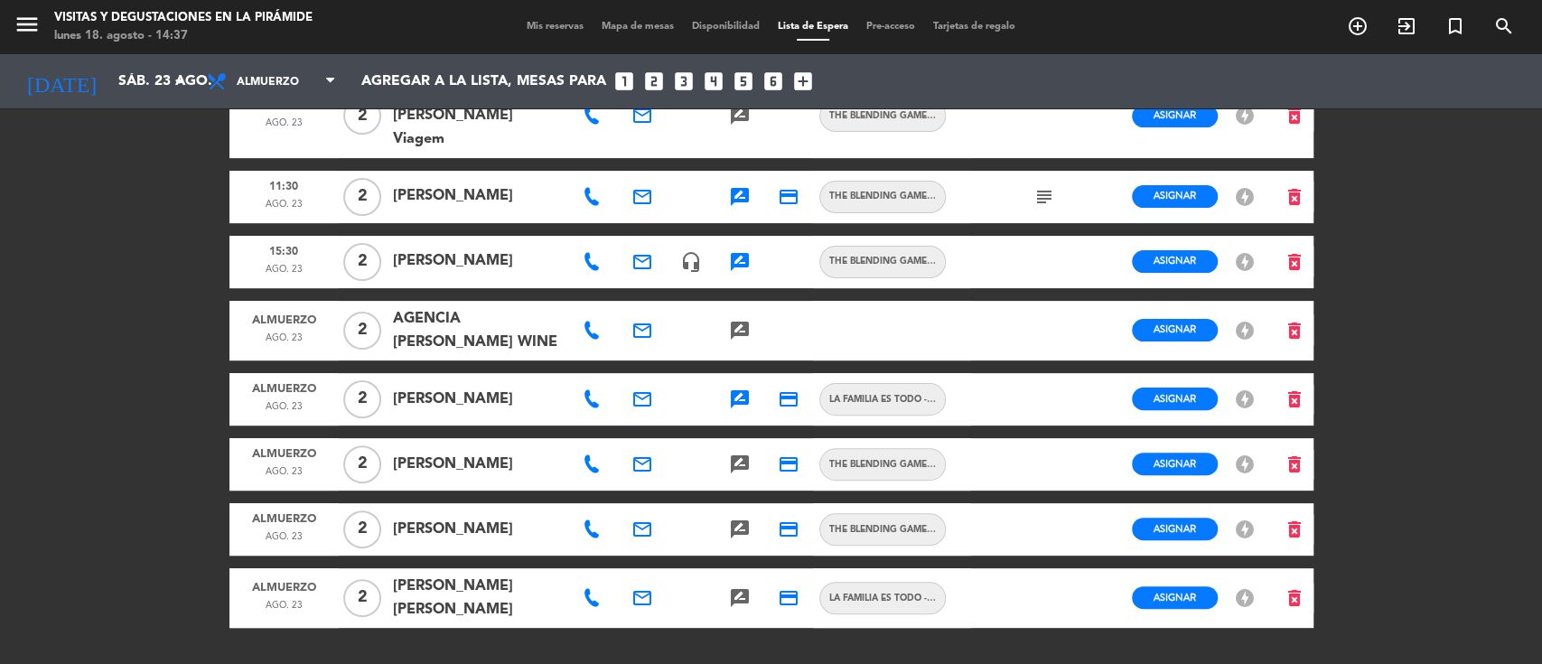
scroll to position [222, 0]
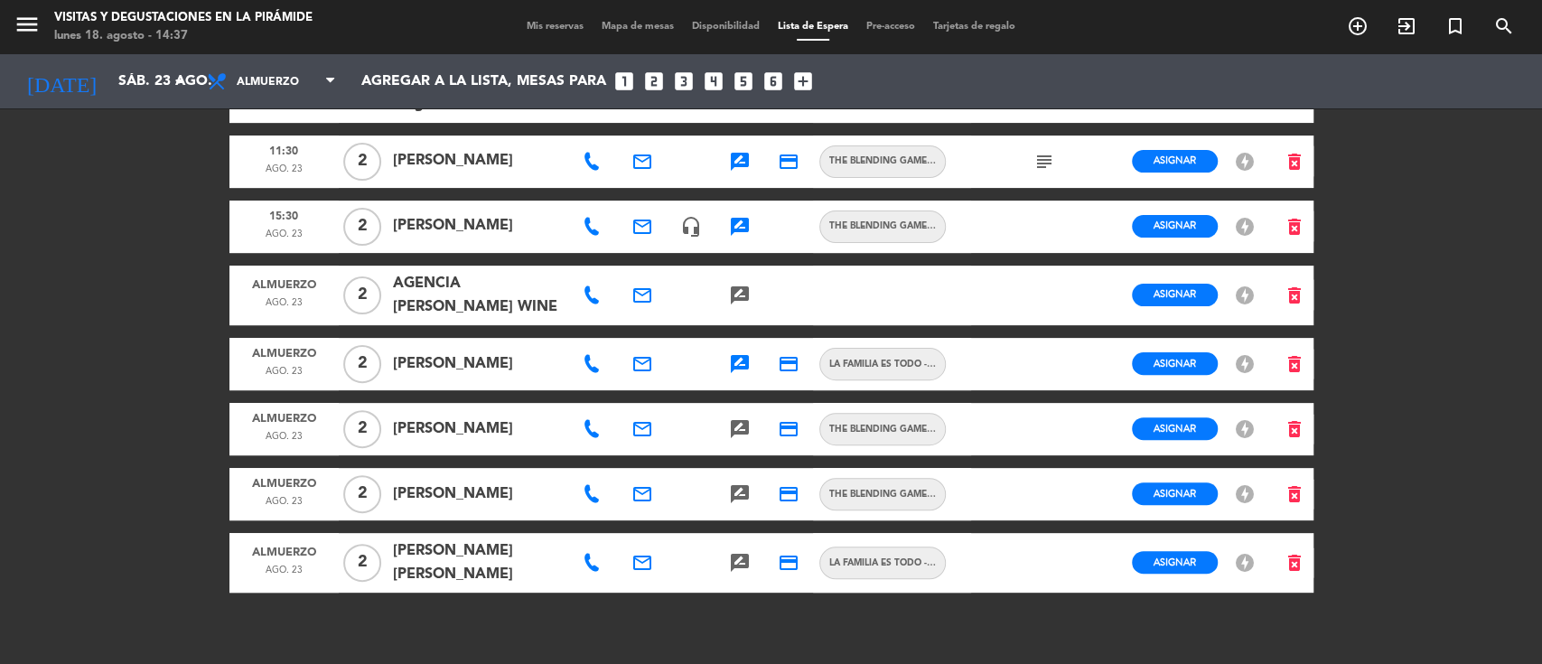
click at [734, 353] on icon "rate_review" at bounding box center [740, 364] width 22 height 22
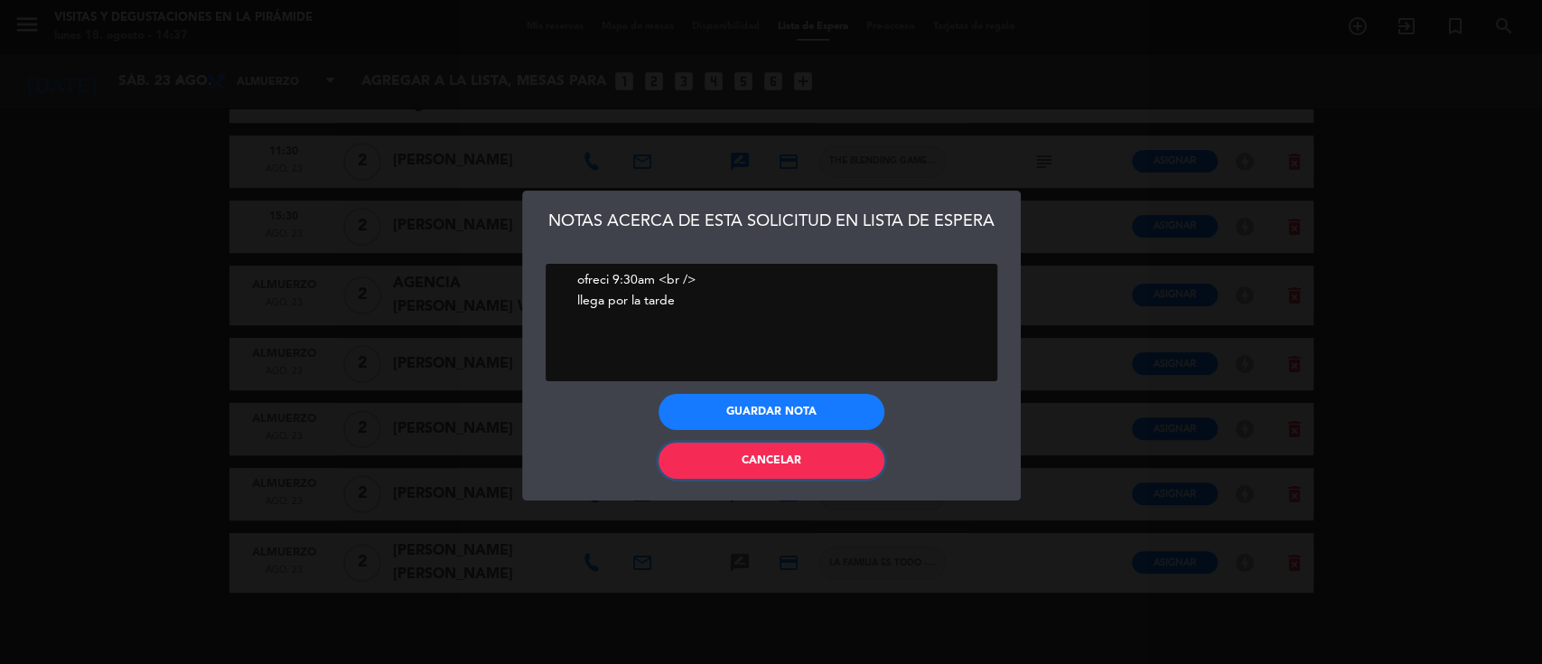
click at [726, 457] on button "Cancelar" at bounding box center [772, 461] width 226 height 36
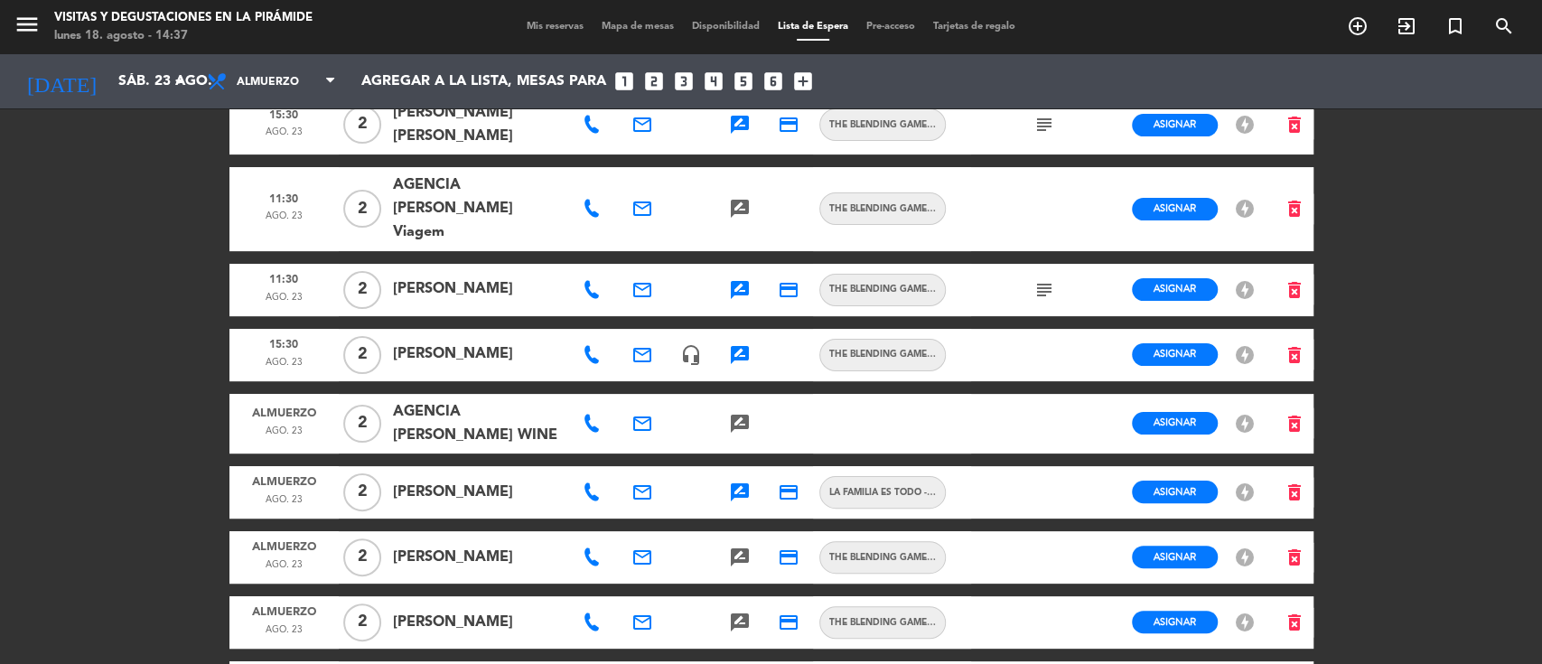
scroll to position [0, 0]
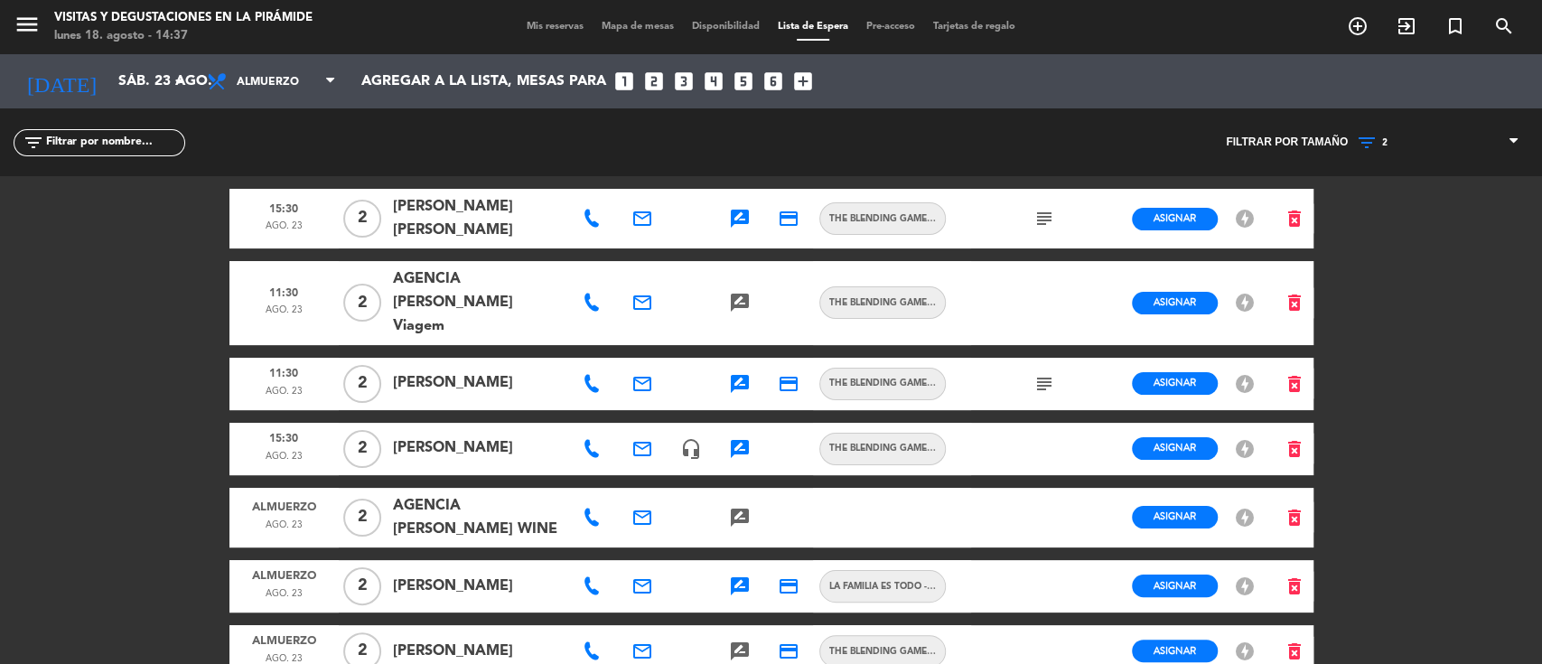
click at [724, 358] on div "rate_review" at bounding box center [739, 384] width 49 height 52
click at [749, 373] on icon "rate_review" at bounding box center [740, 384] width 22 height 22
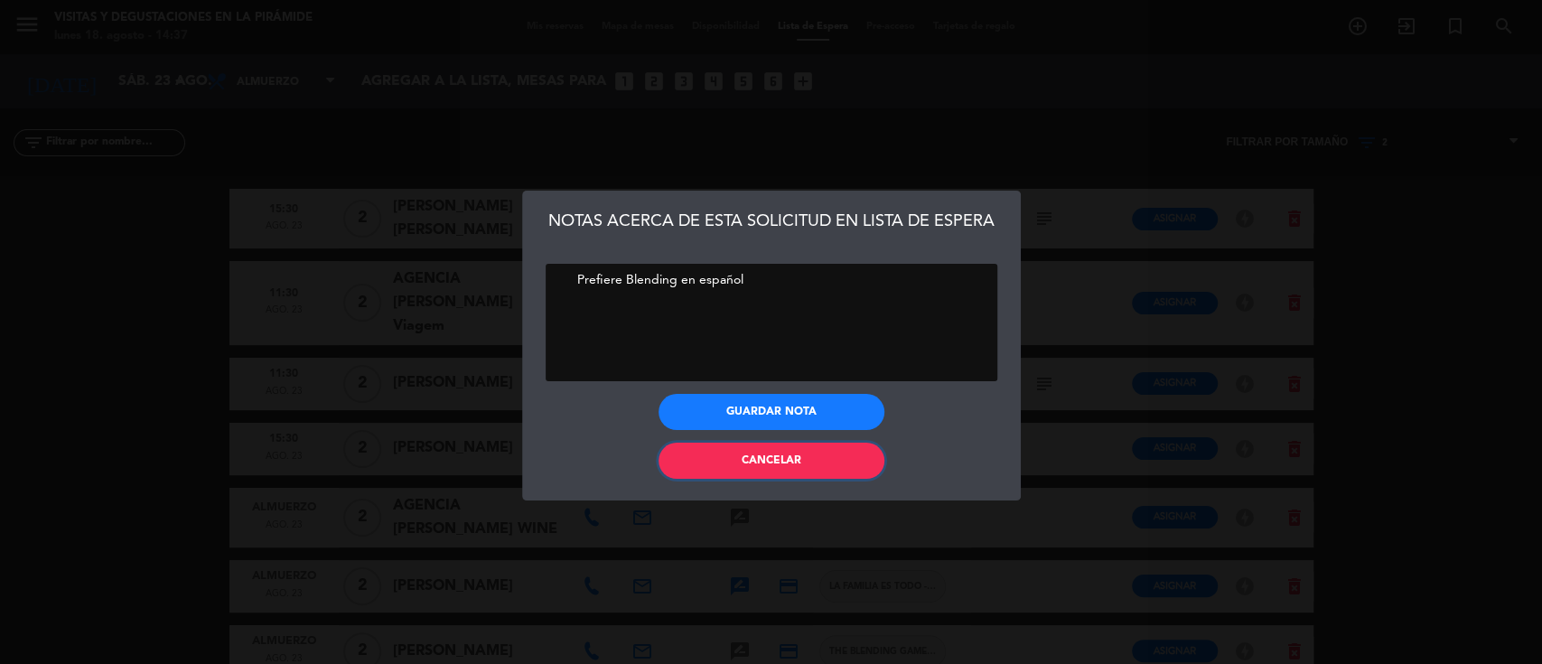
click at [733, 458] on button "Cancelar" at bounding box center [772, 461] width 226 height 36
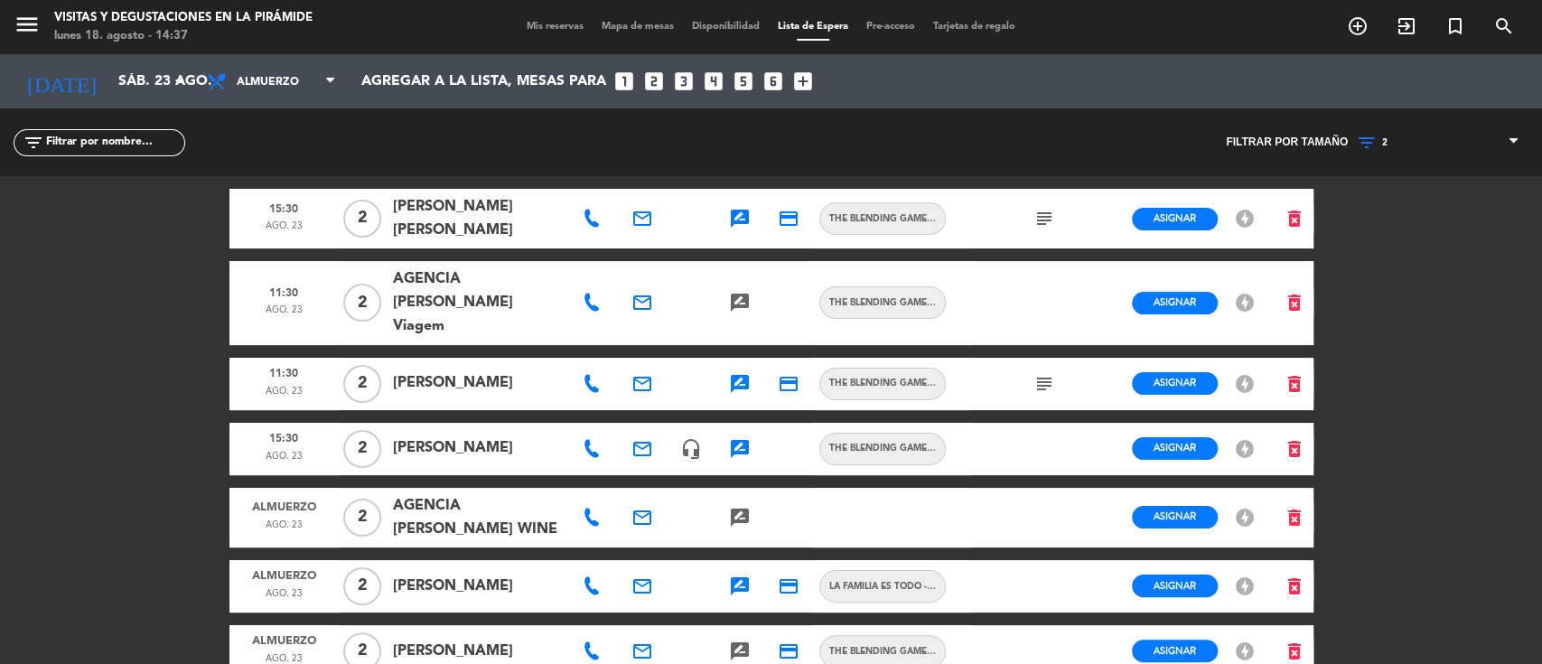
click at [1048, 373] on icon "subject" at bounding box center [1044, 384] width 22 height 22
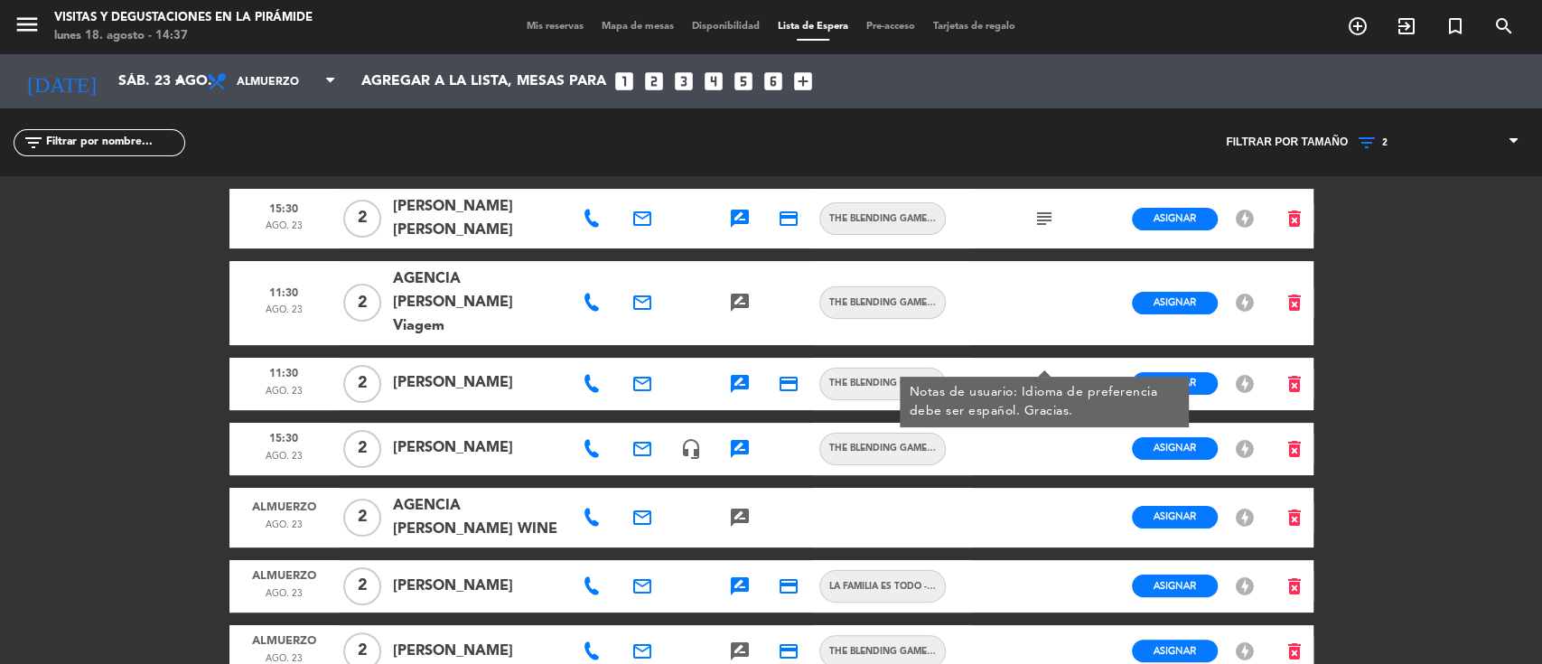
click at [565, 509] on div "AGENCIA [PERSON_NAME] WINE" at bounding box center [478, 518] width 182 height 60
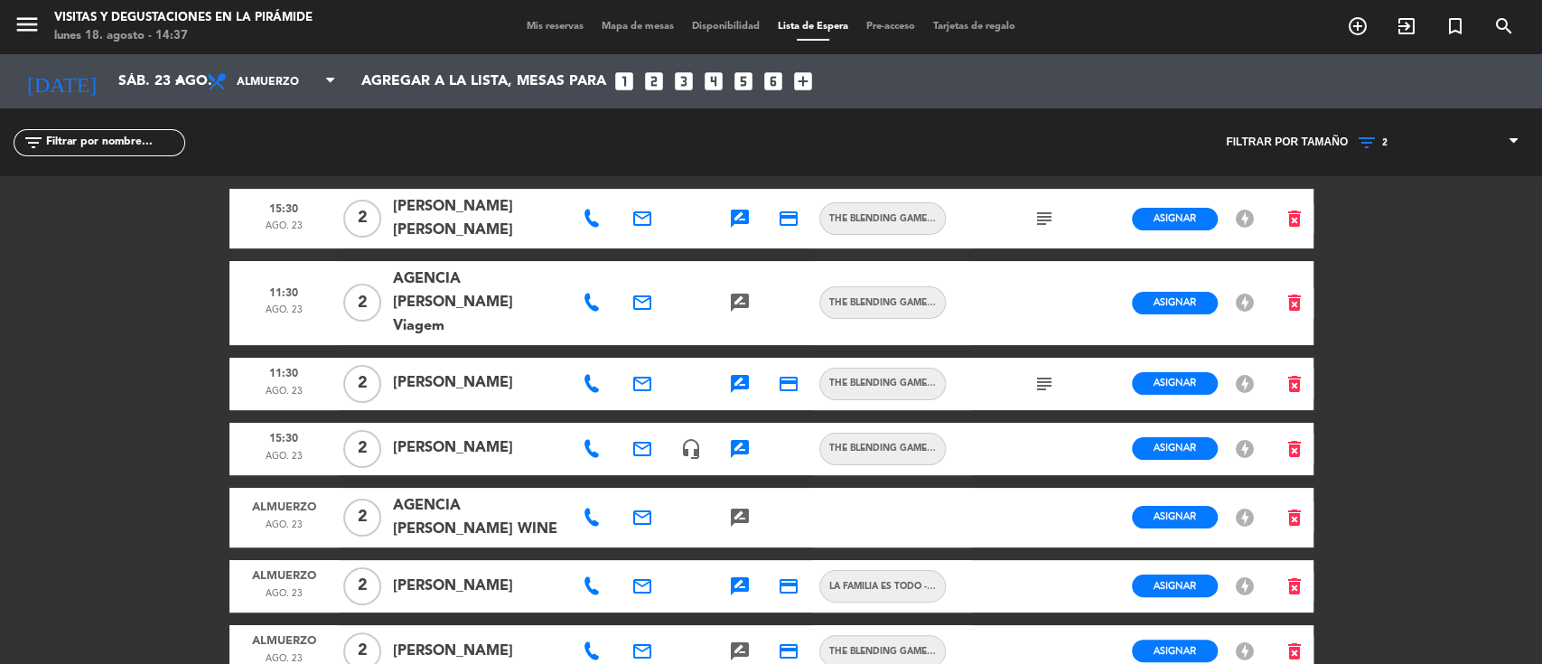
click at [587, 509] on icon at bounding box center [592, 518] width 18 height 18
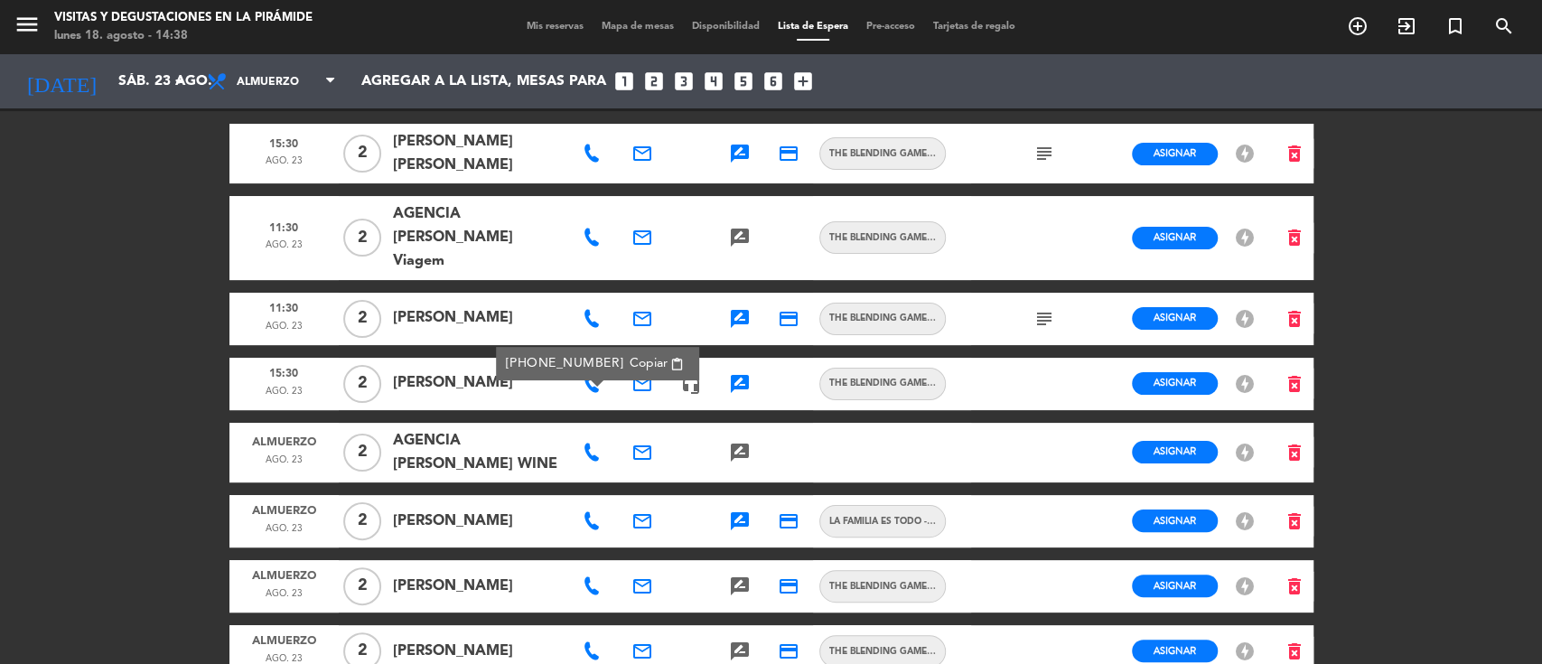
scroll to position [120, 0]
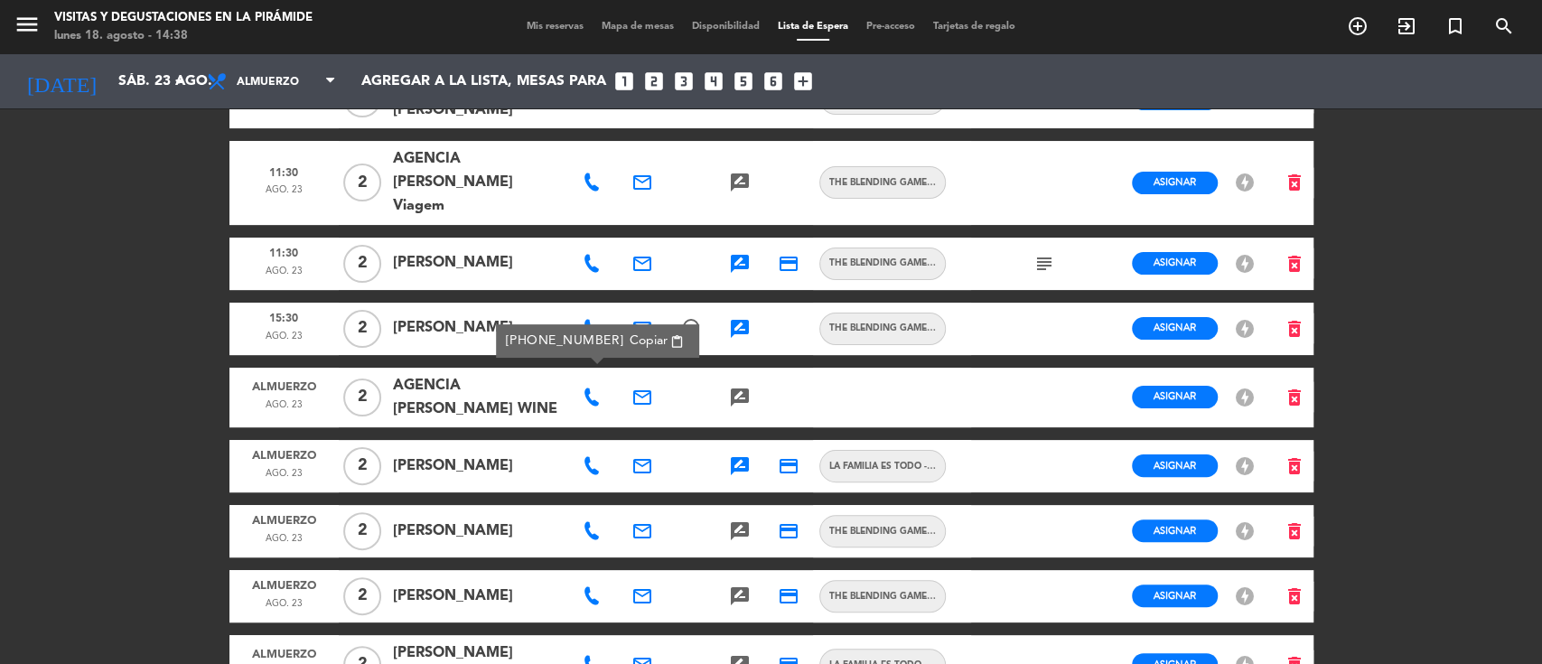
click at [590, 522] on icon at bounding box center [592, 531] width 18 height 18
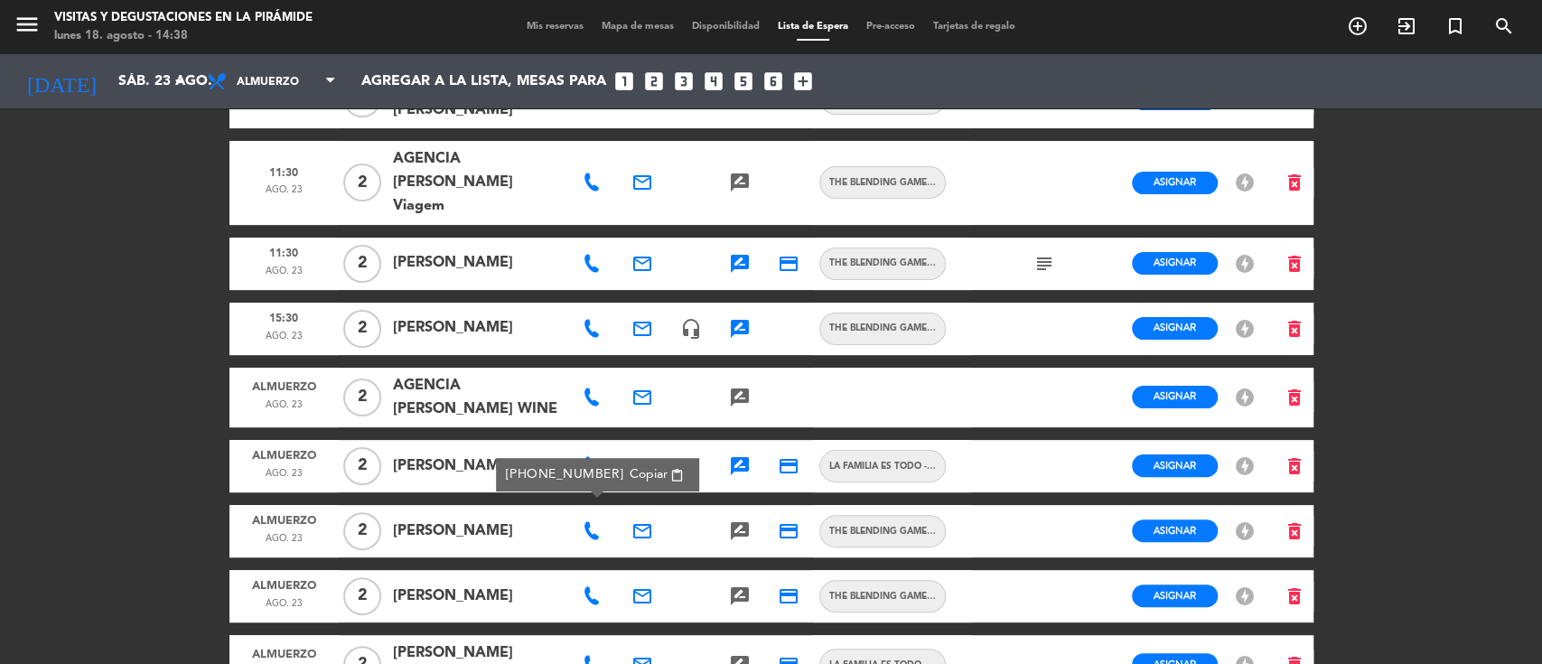
click at [644, 520] on icon "email" at bounding box center [642, 531] width 22 height 22
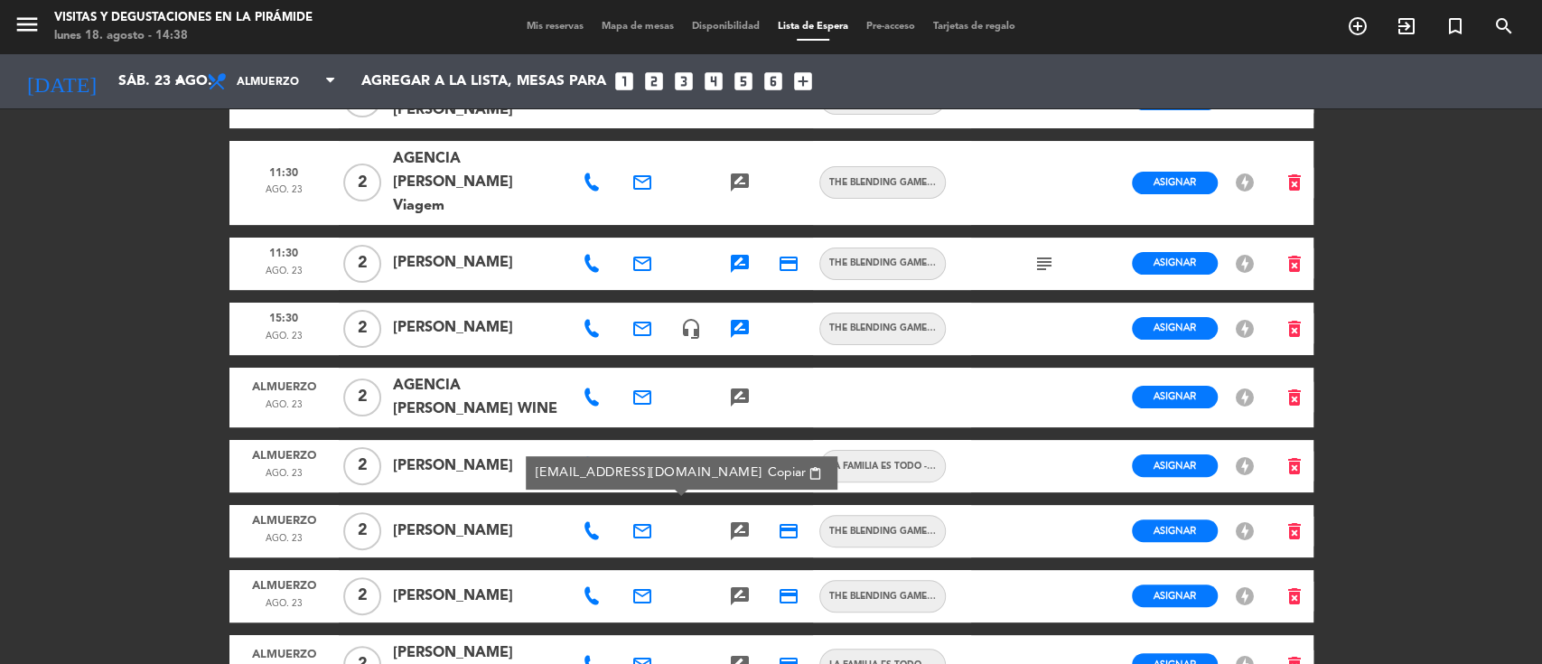
click at [768, 472] on span "Copiar" at bounding box center [787, 472] width 38 height 19
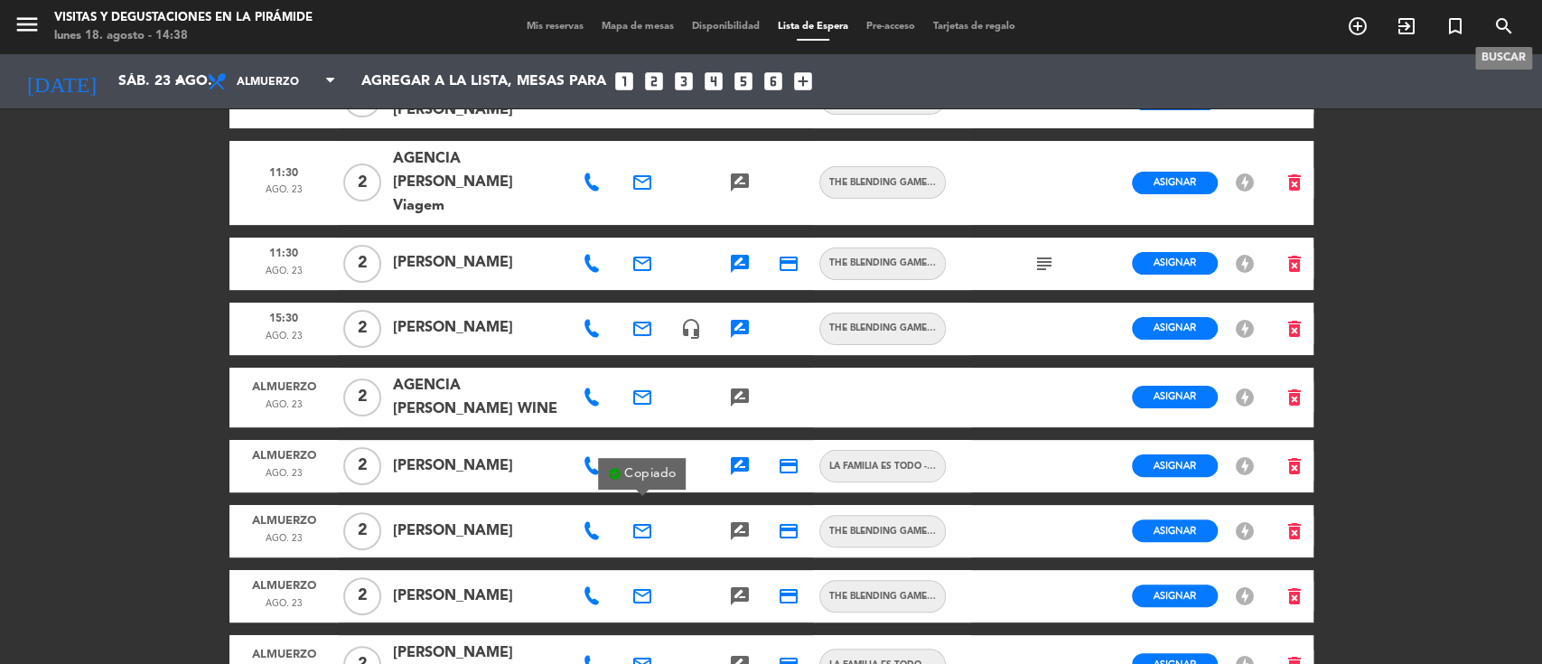
click at [1490, 21] on span "search" at bounding box center [1504, 26] width 49 height 31
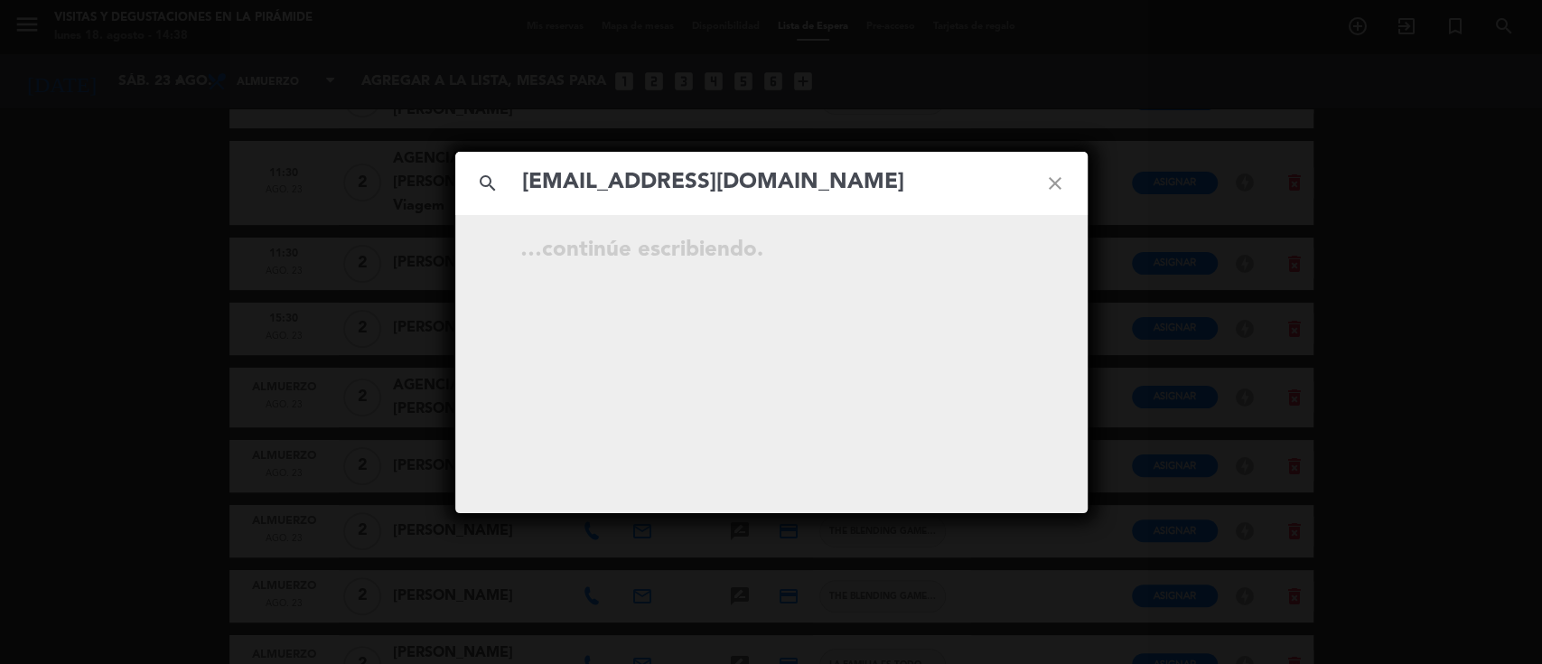
type input "[EMAIL_ADDRESS][DOMAIN_NAME]"
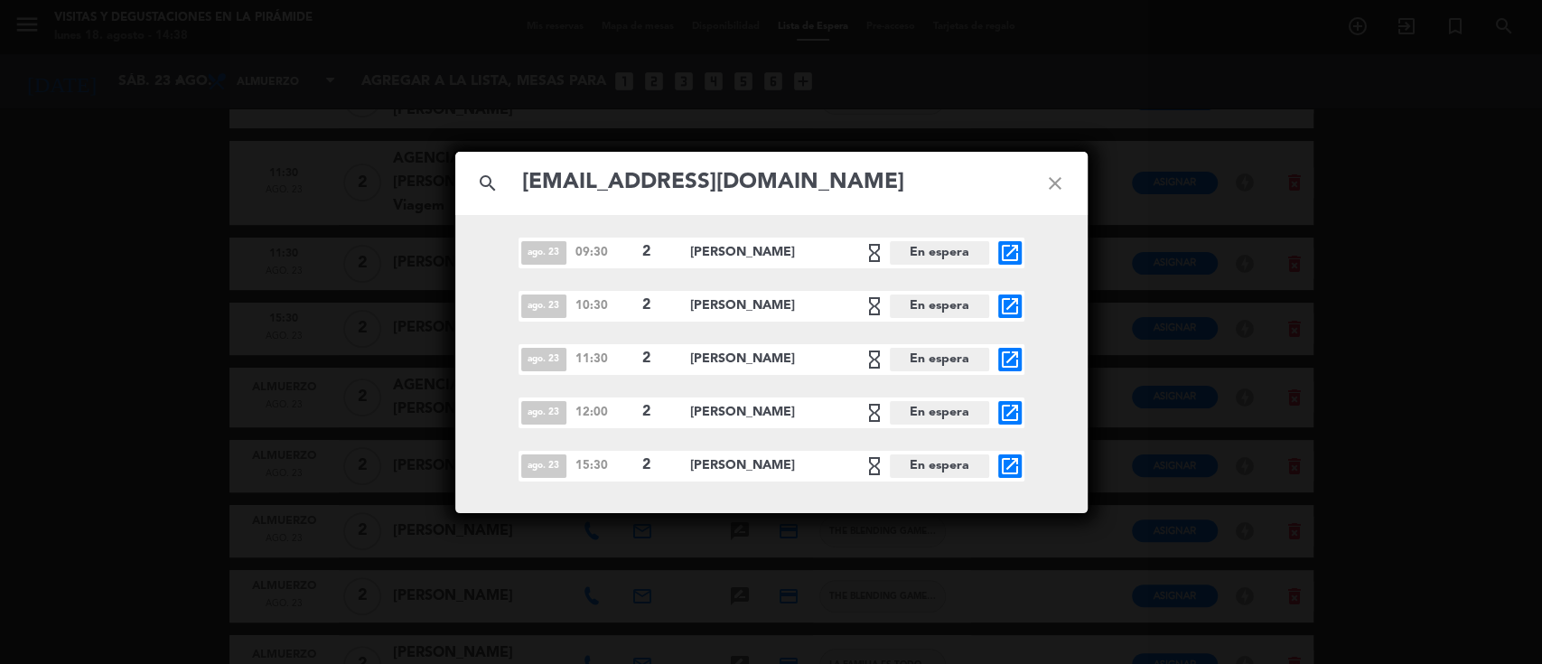
click at [1075, 194] on icon "close" at bounding box center [1055, 183] width 65 height 65
click at [1067, 181] on icon "close" at bounding box center [1055, 183] width 65 height 65
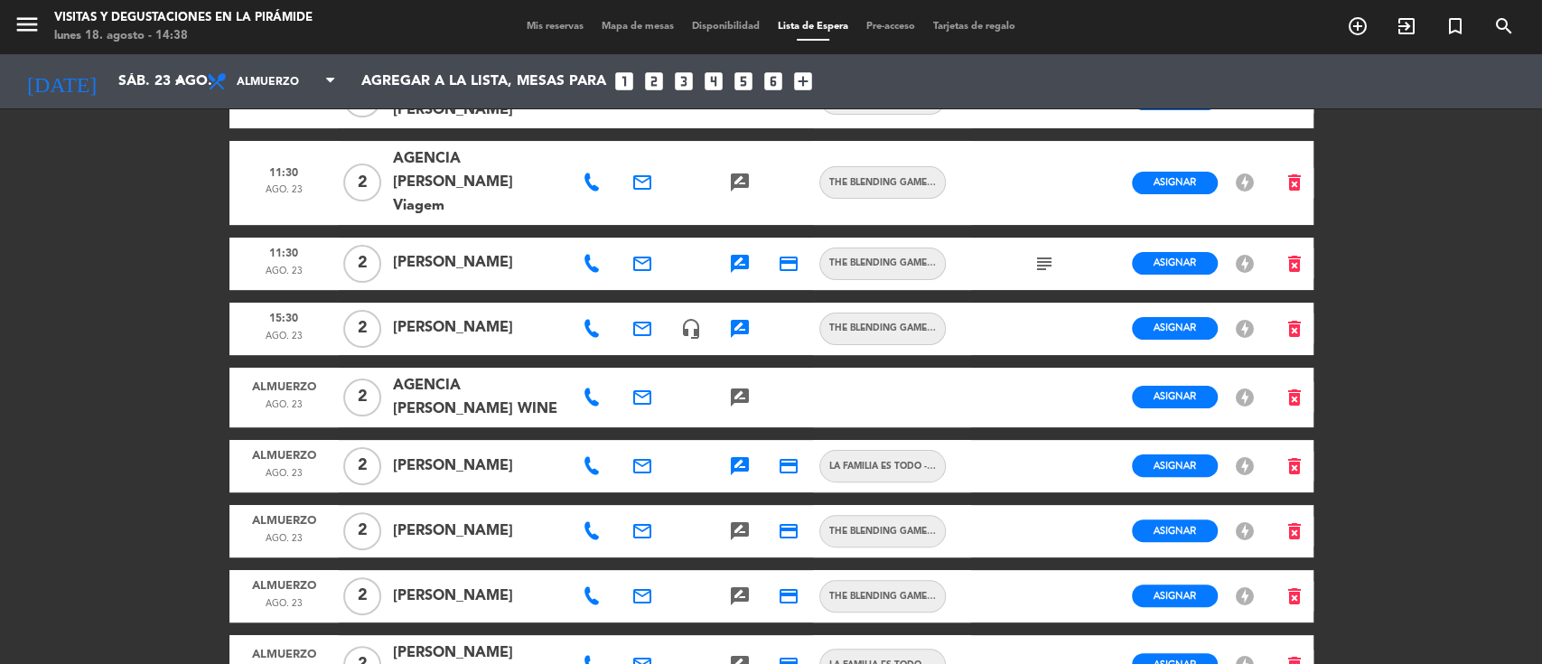
click at [594, 522] on icon at bounding box center [592, 531] width 18 height 18
click at [636, 467] on span "Copiar" at bounding box center [649, 474] width 38 height 19
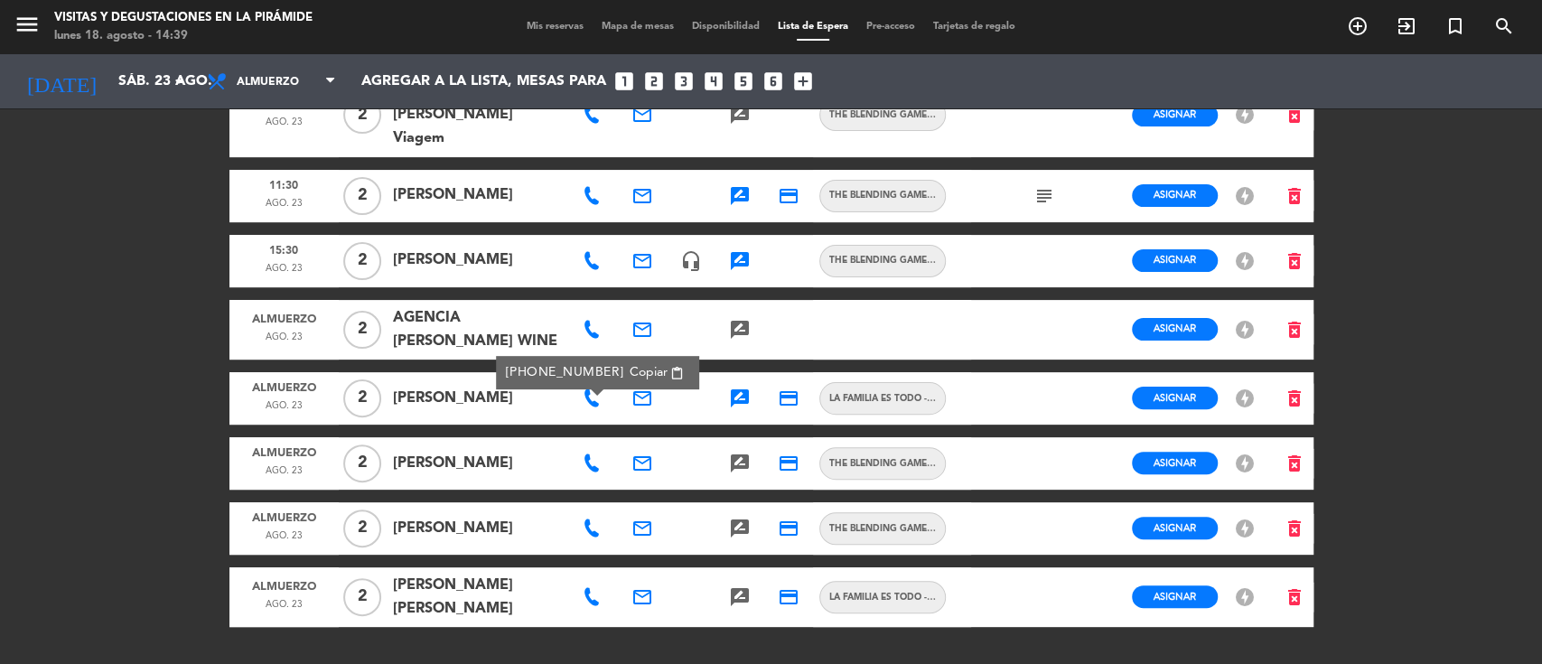
scroll to position [222, 0]
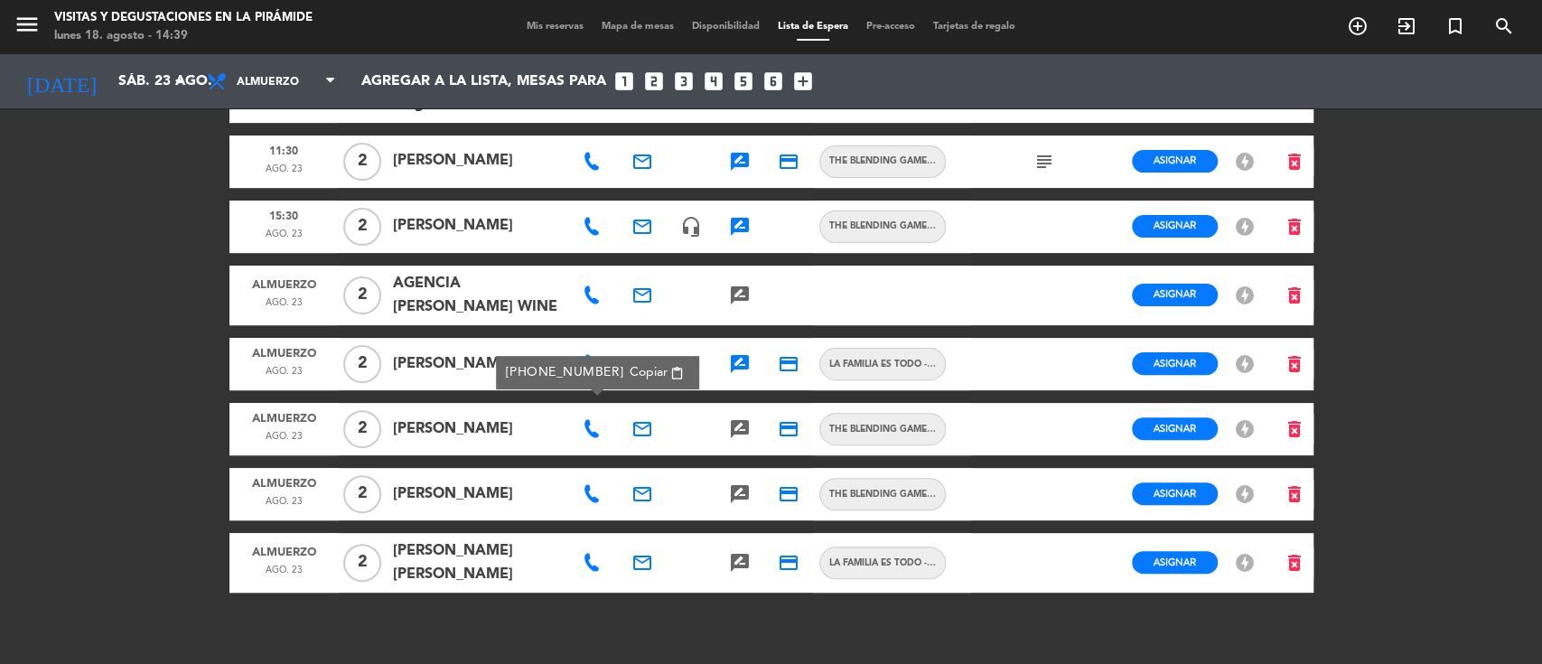
click at [591, 485] on icon at bounding box center [592, 494] width 18 height 18
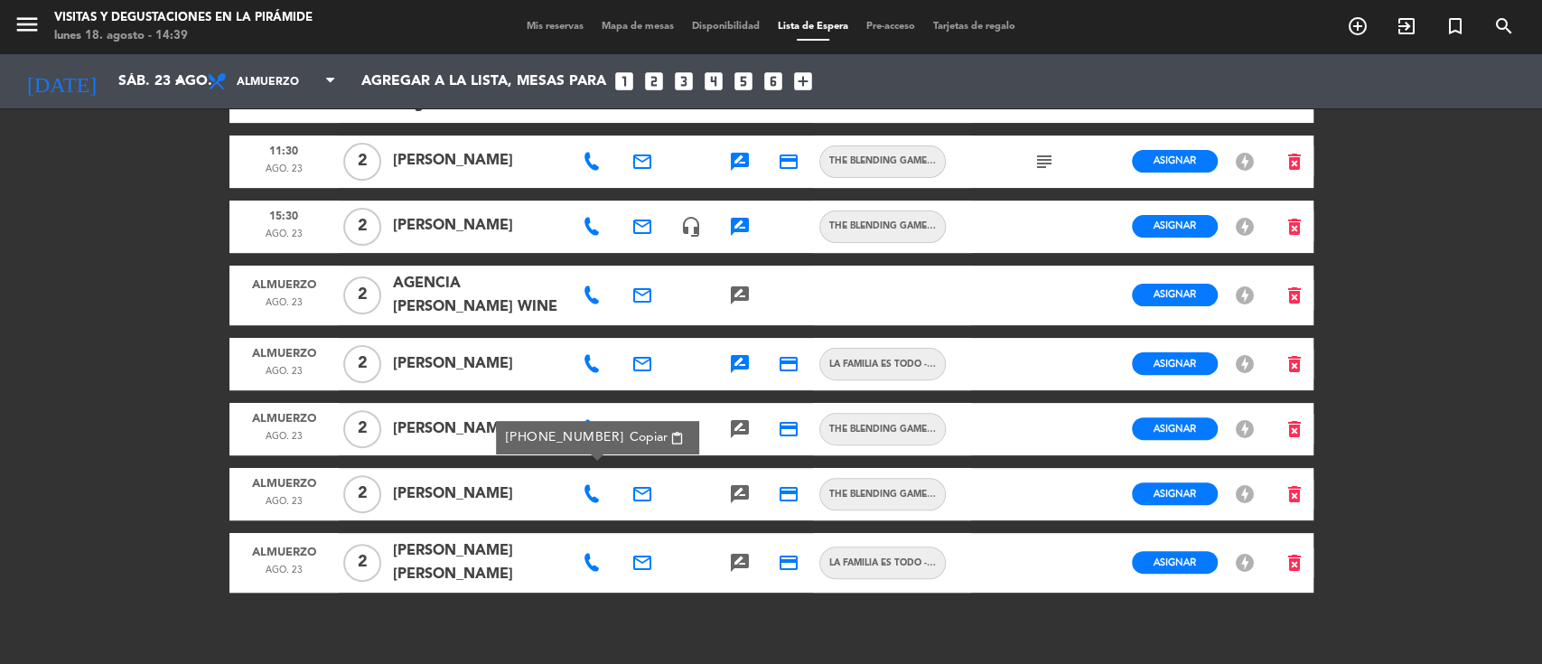
drag, startPoint x: 641, startPoint y: 466, endPoint x: 658, endPoint y: 458, distance: 18.2
click at [640, 483] on icon "email" at bounding box center [642, 494] width 22 height 22
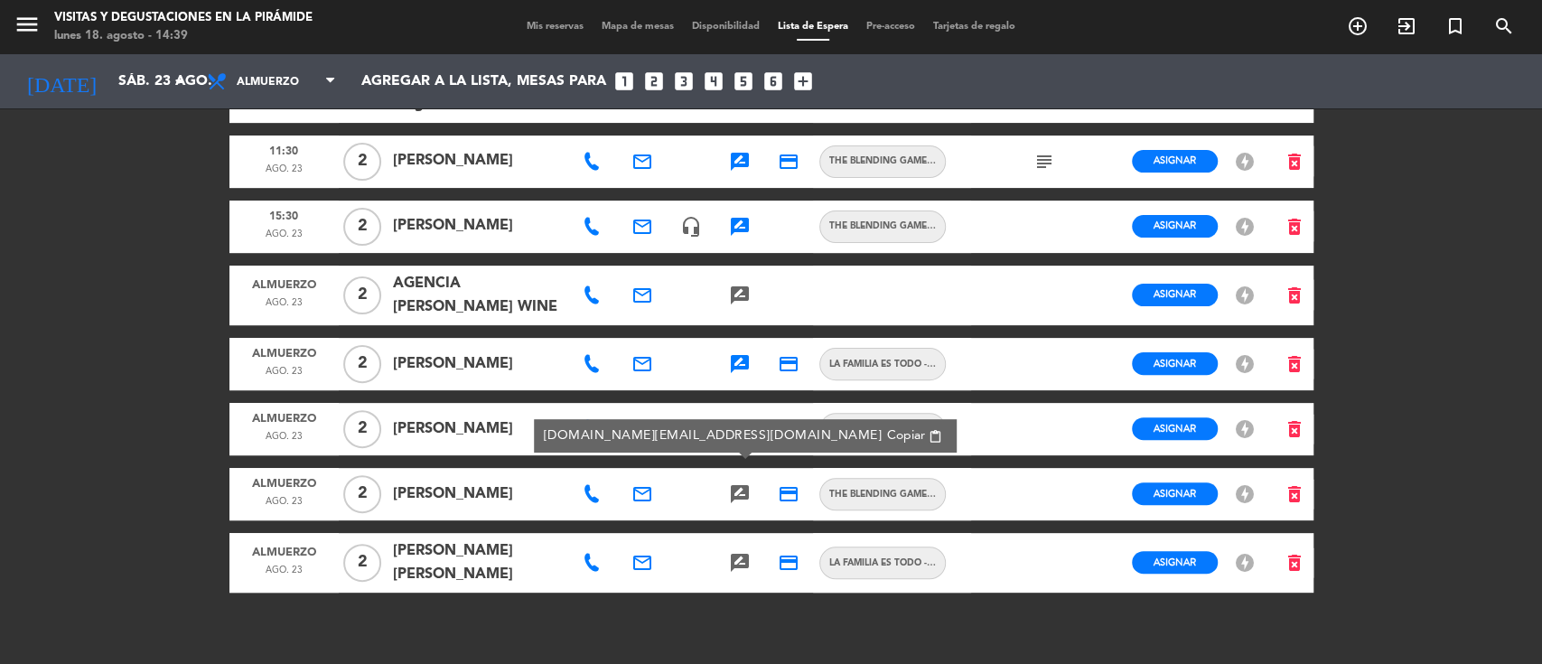
click at [887, 432] on span "Copiar" at bounding box center [906, 435] width 38 height 19
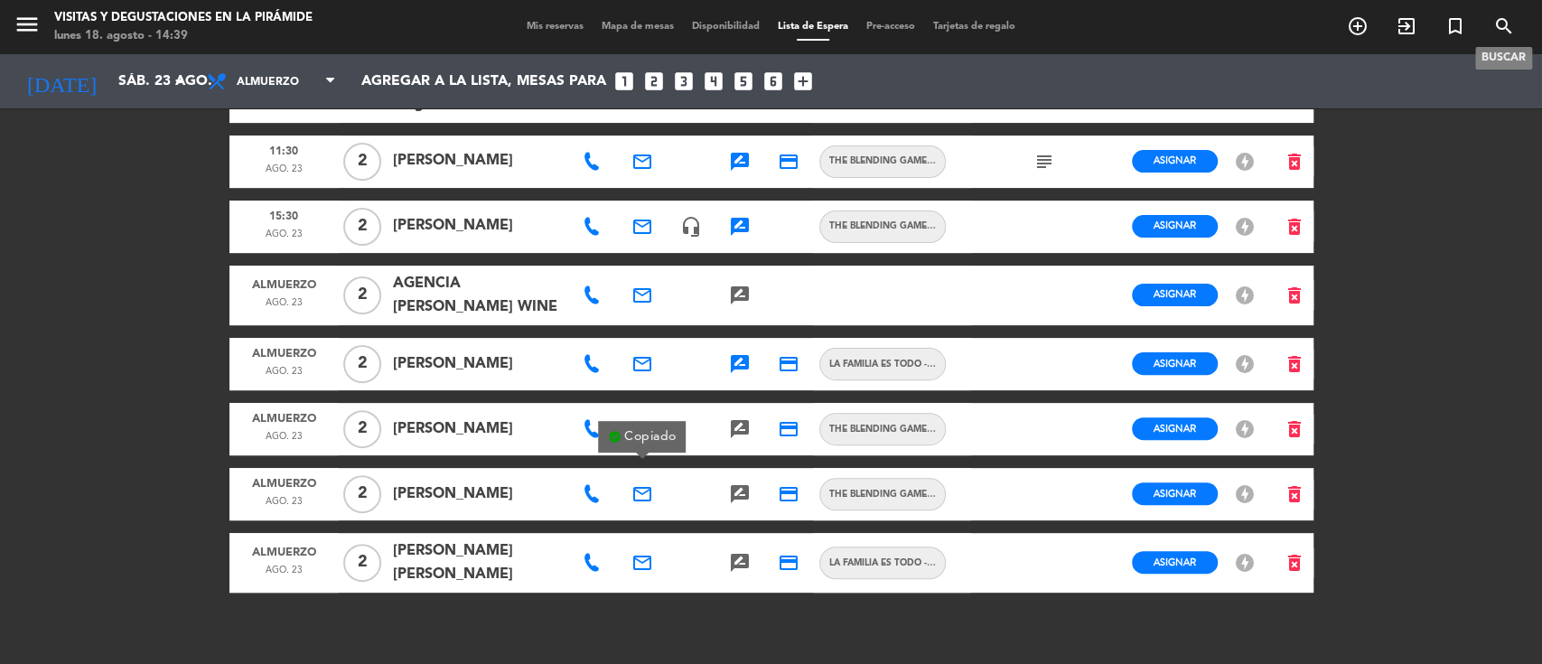
click at [1499, 24] on icon "search" at bounding box center [1504, 26] width 22 height 22
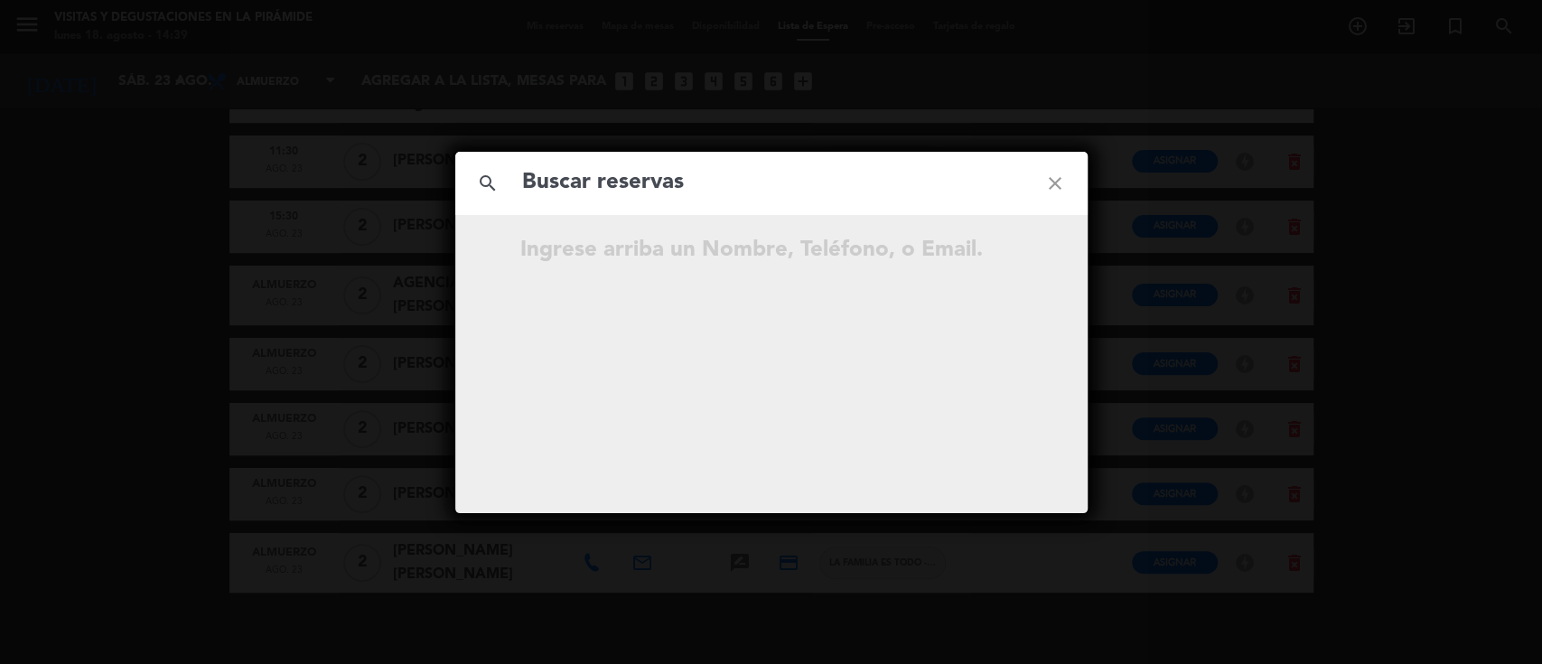
drag, startPoint x: 801, startPoint y: 208, endPoint x: 761, endPoint y: 185, distance: 45.7
click at [763, 184] on input "text" at bounding box center [771, 182] width 502 height 37
paste input "[DOMAIN_NAME][EMAIL_ADDRESS][DOMAIN_NAME]"
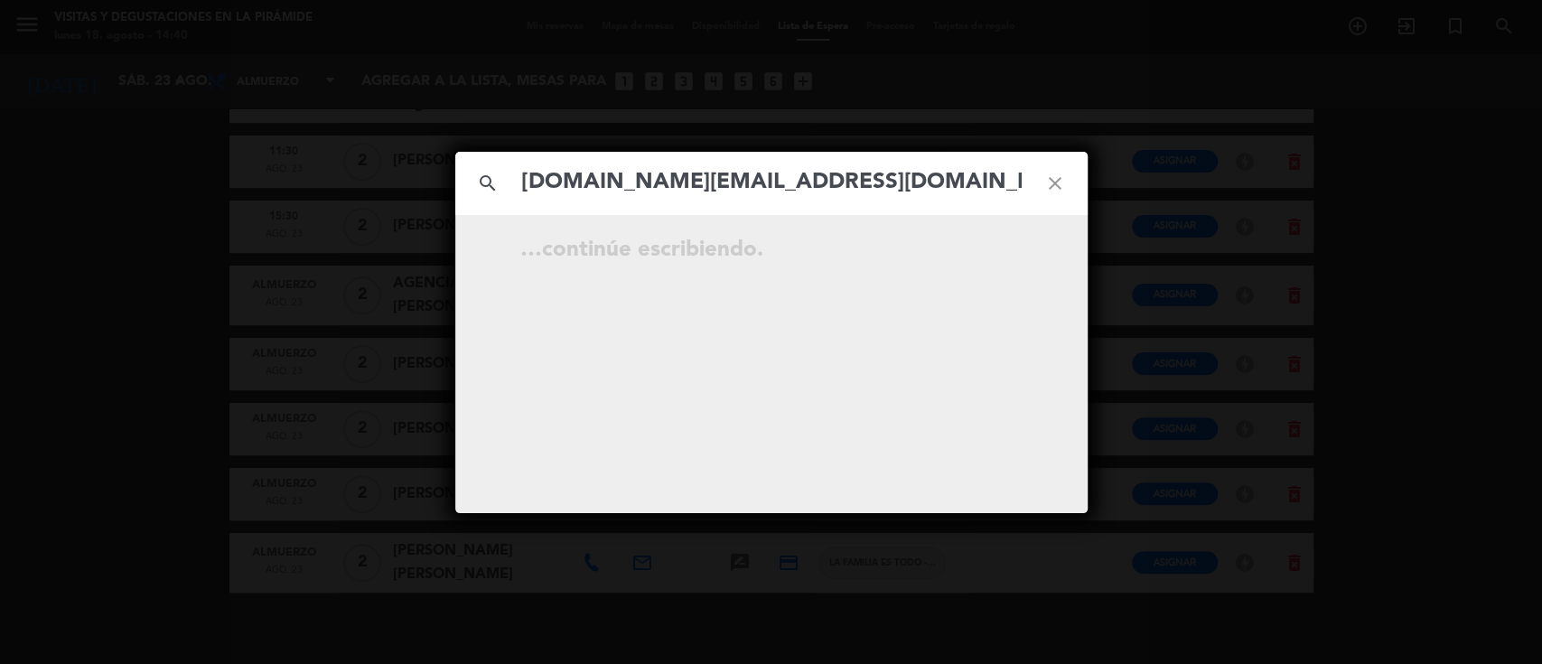
type input "[DOMAIN_NAME][EMAIL_ADDRESS][DOMAIN_NAME]"
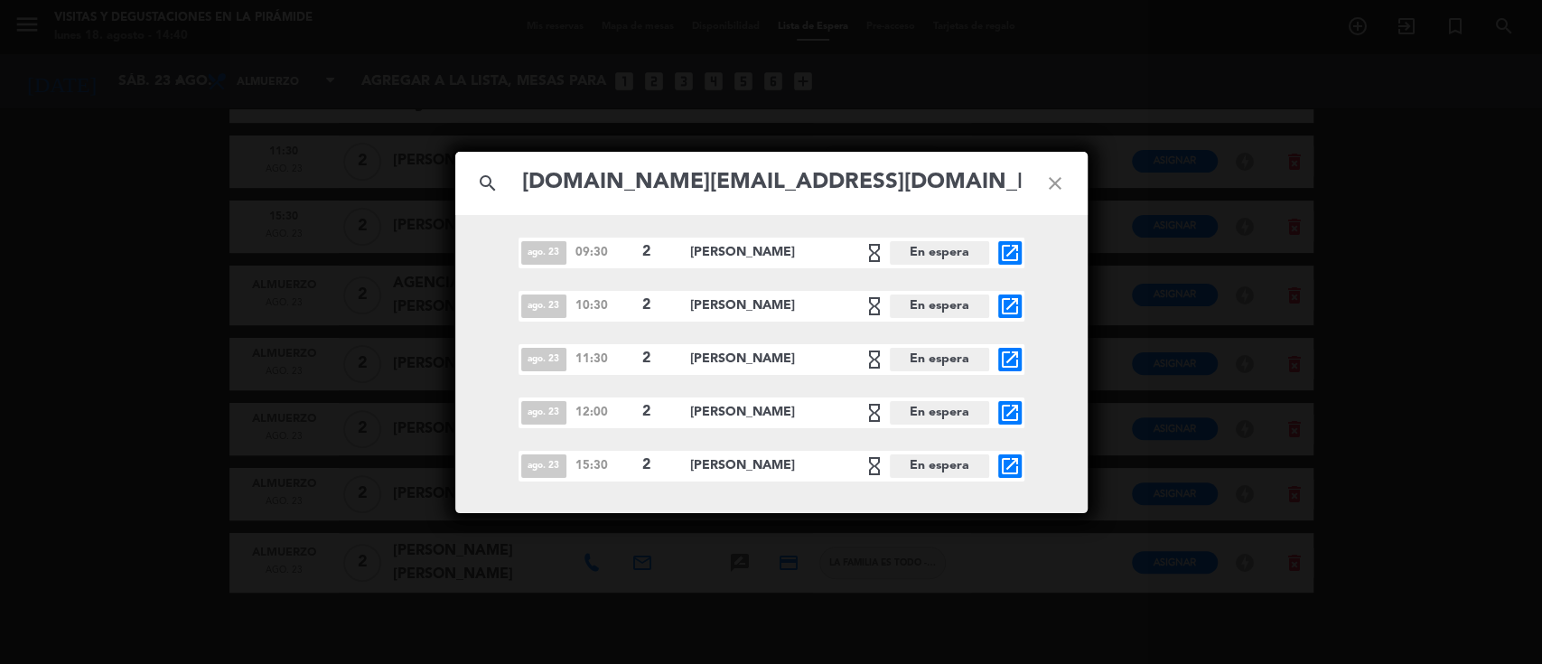
click at [1055, 180] on icon "close" at bounding box center [1055, 183] width 65 height 65
drag, startPoint x: 1055, startPoint y: 178, endPoint x: 713, endPoint y: 319, distance: 370.2
click at [1055, 179] on icon "close" at bounding box center [1055, 183] width 65 height 65
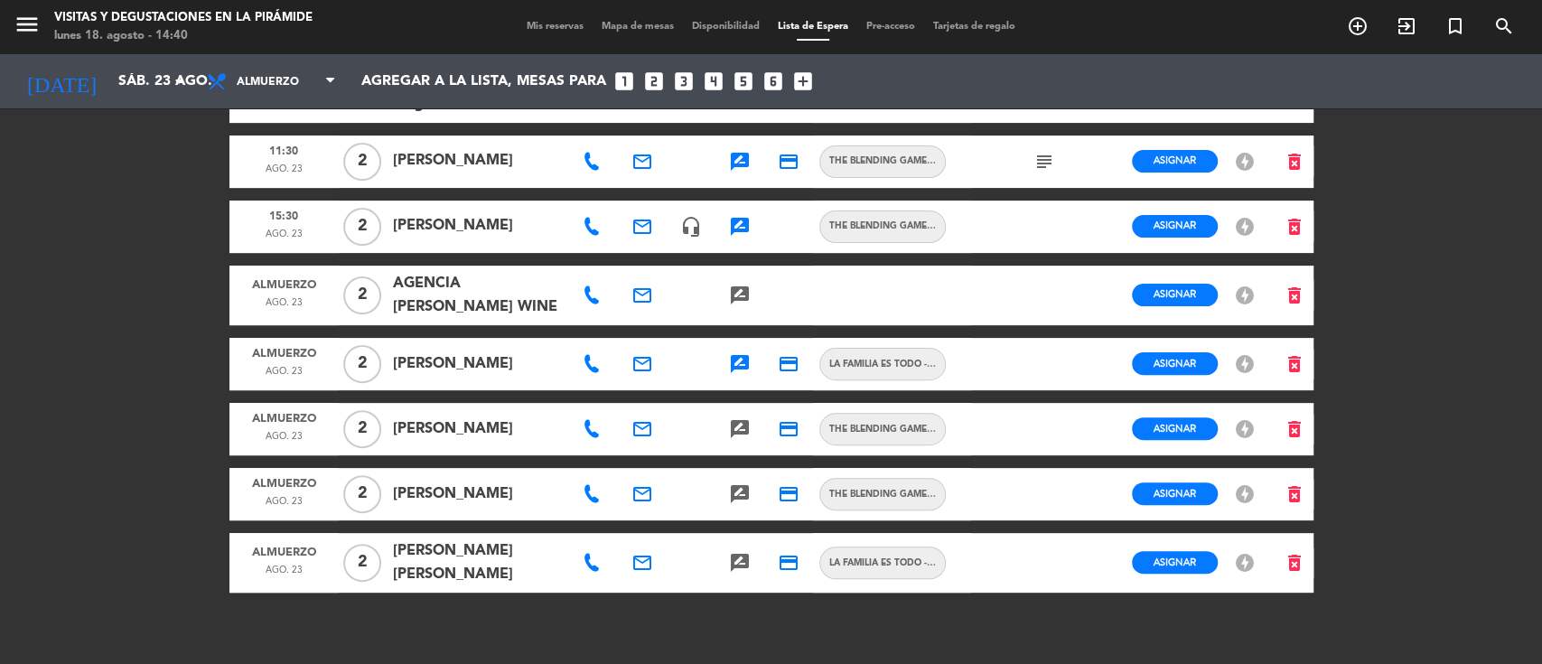
click at [593, 485] on icon at bounding box center [592, 494] width 18 height 18
click at [631, 438] on span "Copiar" at bounding box center [649, 437] width 38 height 19
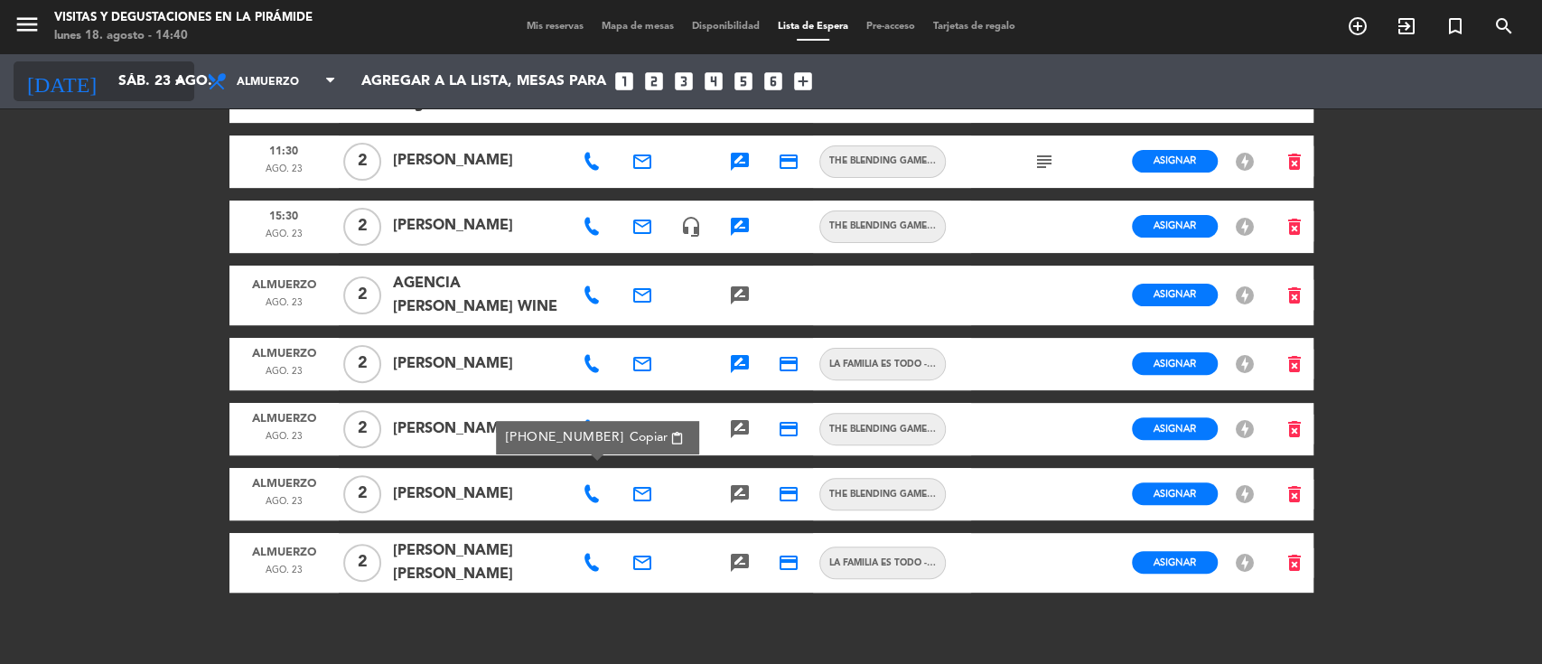
click at [143, 79] on input "sáb. 23 ago." at bounding box center [204, 81] width 191 height 35
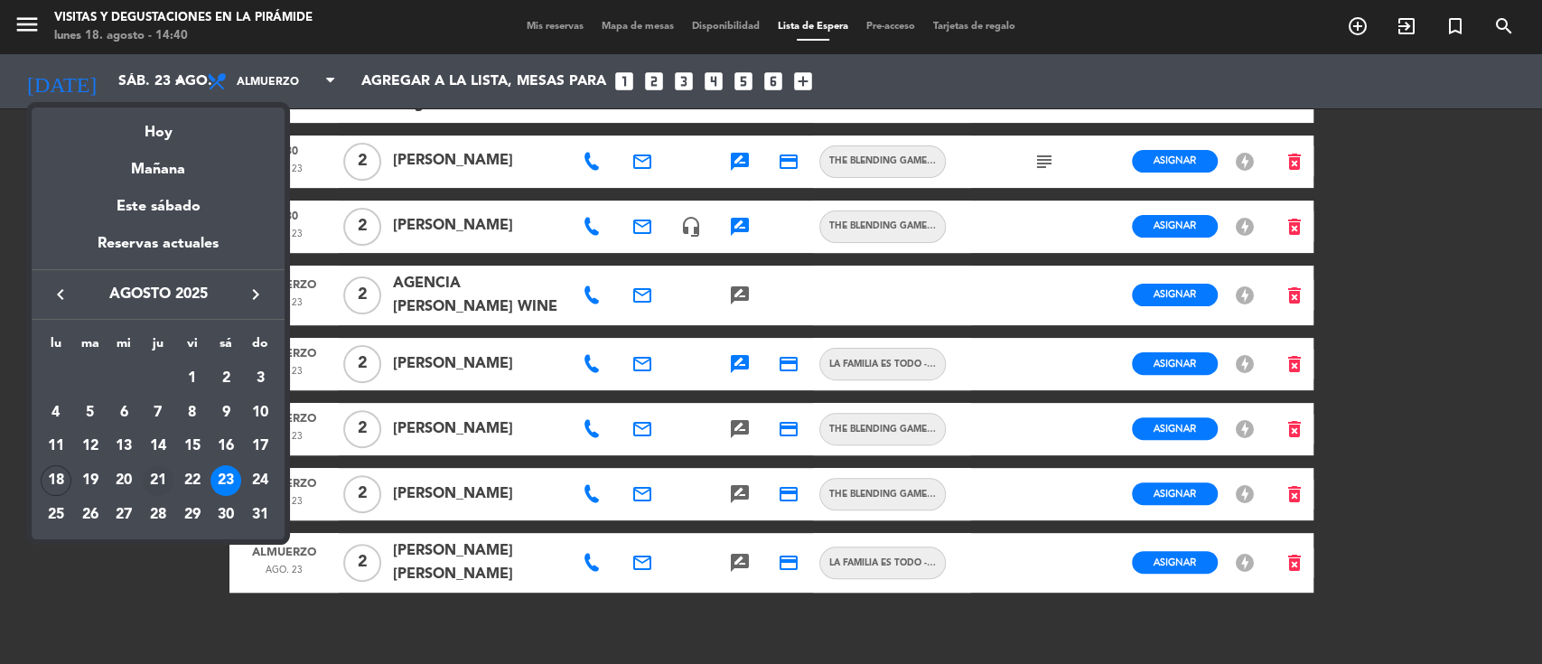
click at [160, 483] on div "21" at bounding box center [158, 480] width 31 height 31
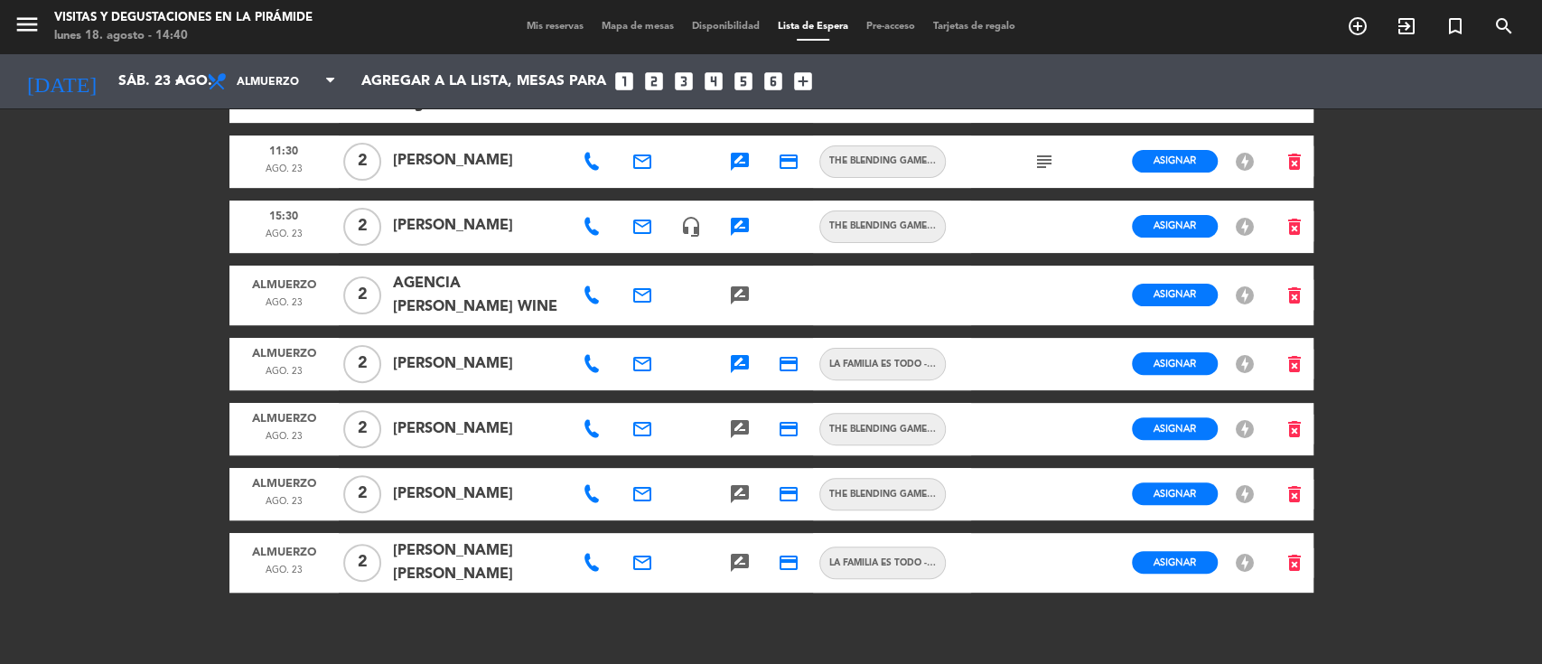
type input "jue. 21 ago."
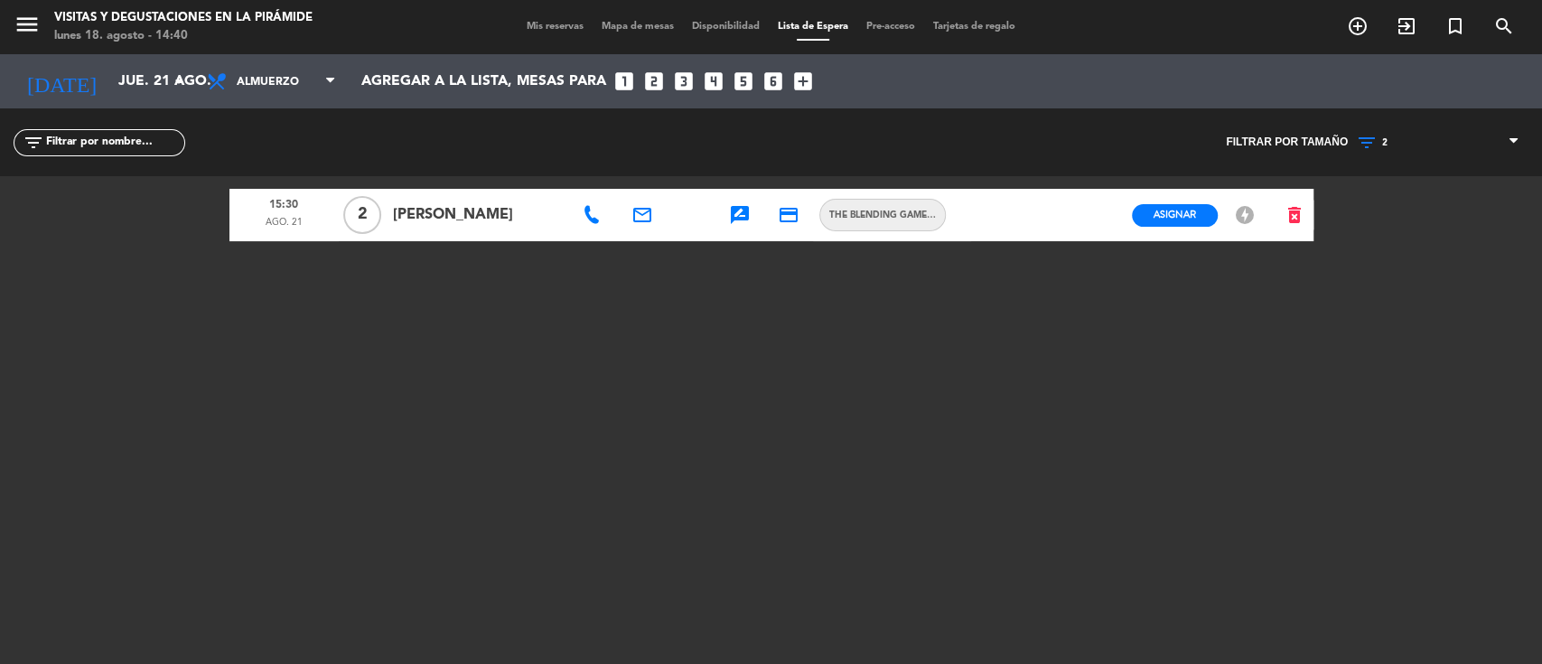
scroll to position [0, 0]
click at [588, 220] on icon at bounding box center [592, 215] width 18 height 18
click at [624, 182] on button "Copiar content_paste" at bounding box center [657, 186] width 66 height 21
click at [133, 65] on input "jue. 21 ago." at bounding box center [204, 81] width 191 height 35
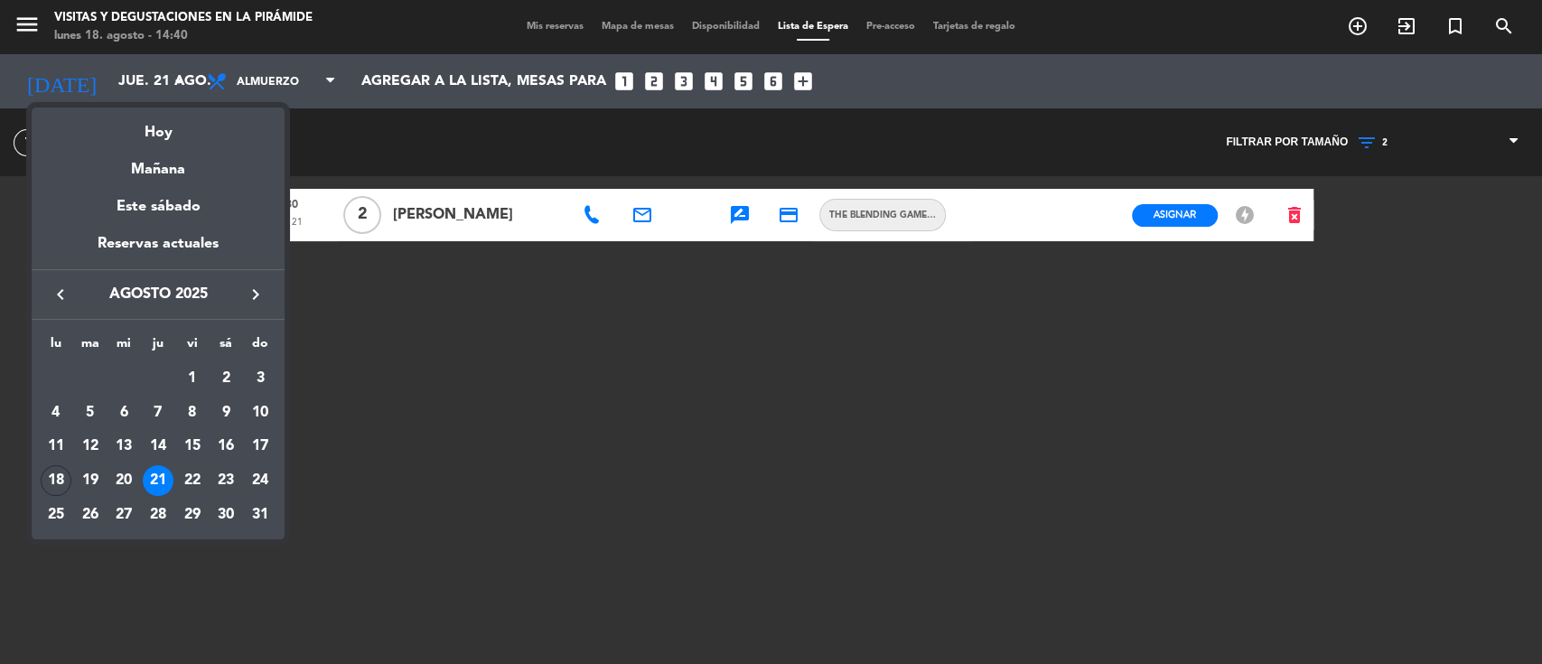
click at [749, 214] on div at bounding box center [771, 332] width 1542 height 664
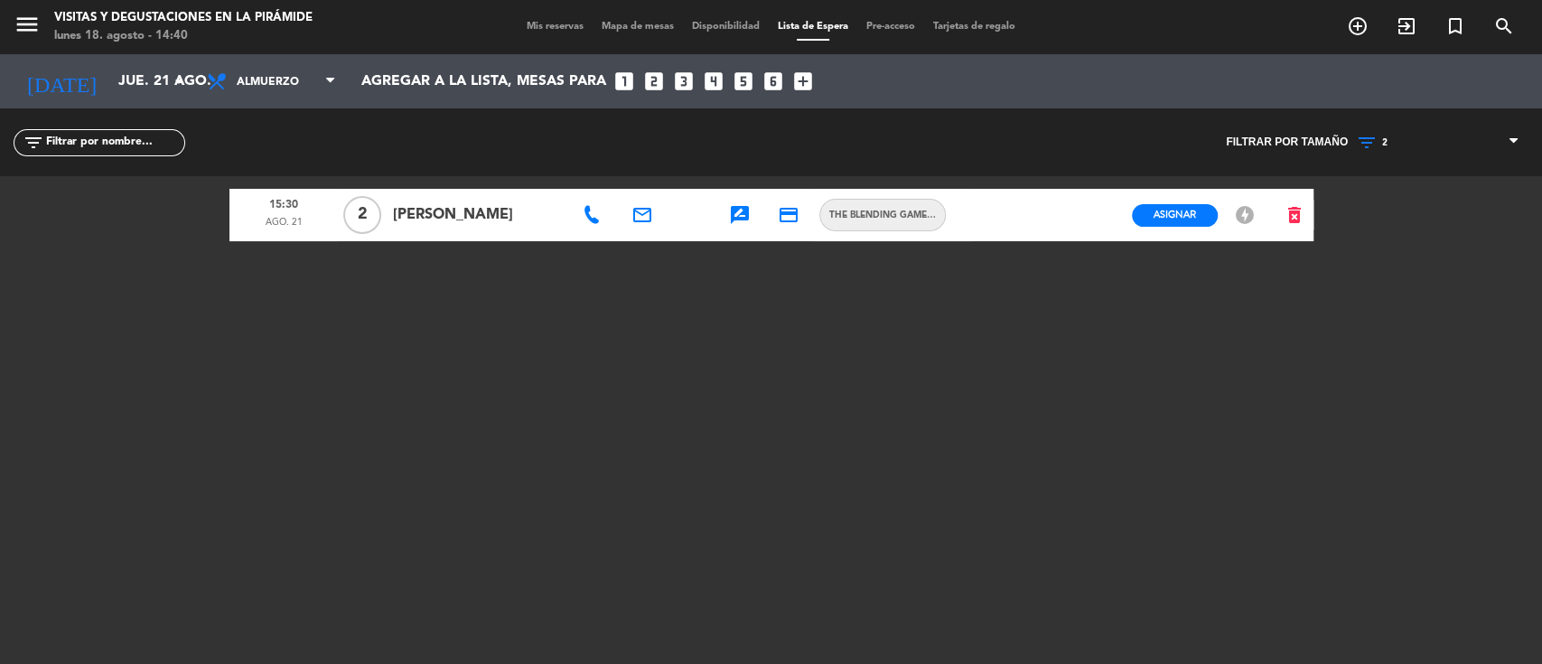
click at [740, 219] on icon "rate_review" at bounding box center [740, 215] width 22 height 22
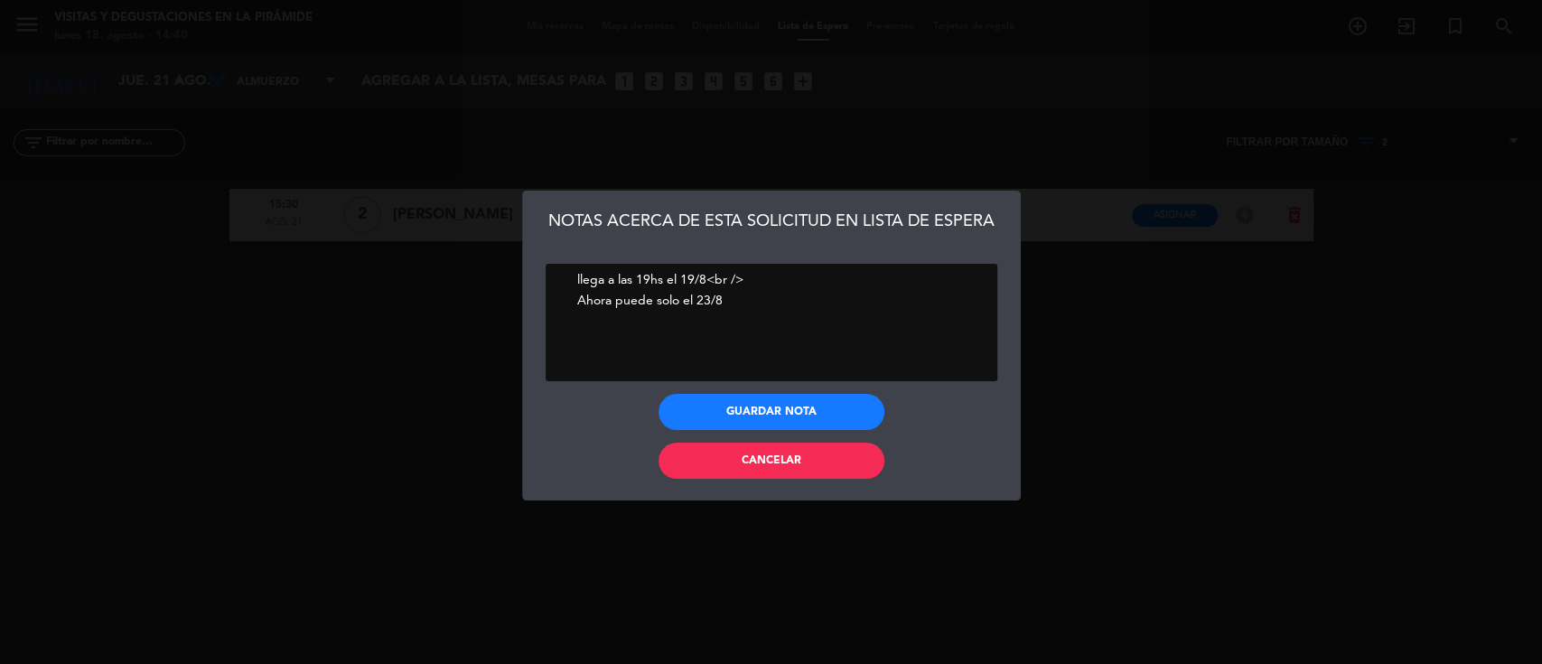
click at [750, 304] on textarea at bounding box center [772, 322] width 452 height 117
type textarea "llega a las 19hs el 19/8<br /> Ahora puede solo el 23/8 en la tarde"
drag, startPoint x: 706, startPoint y: 410, endPoint x: 696, endPoint y: 470, distance: 60.4
click at [706, 414] on button "Guardar nota" at bounding box center [772, 412] width 226 height 36
drag, startPoint x: 701, startPoint y: 462, endPoint x: 635, endPoint y: 434, distance: 71.6
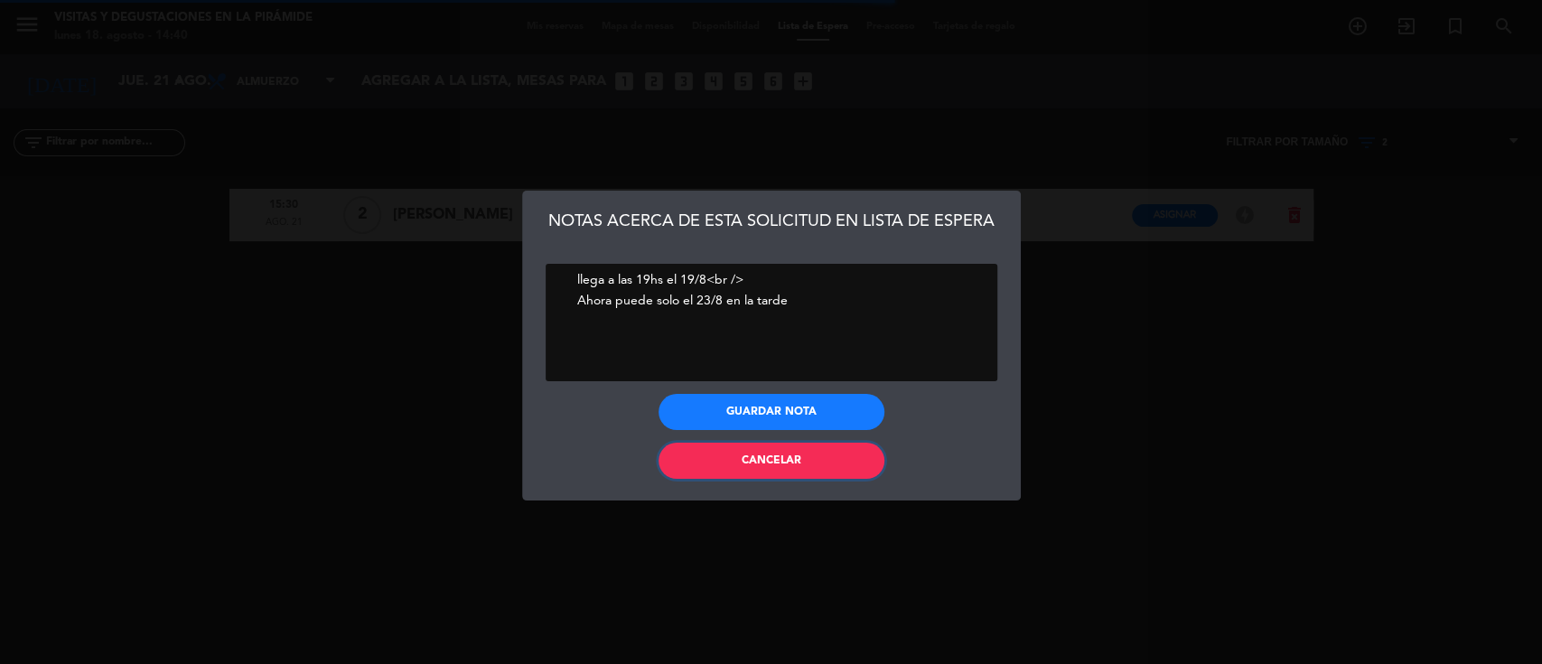
click at [701, 462] on button "Cancelar" at bounding box center [772, 461] width 226 height 36
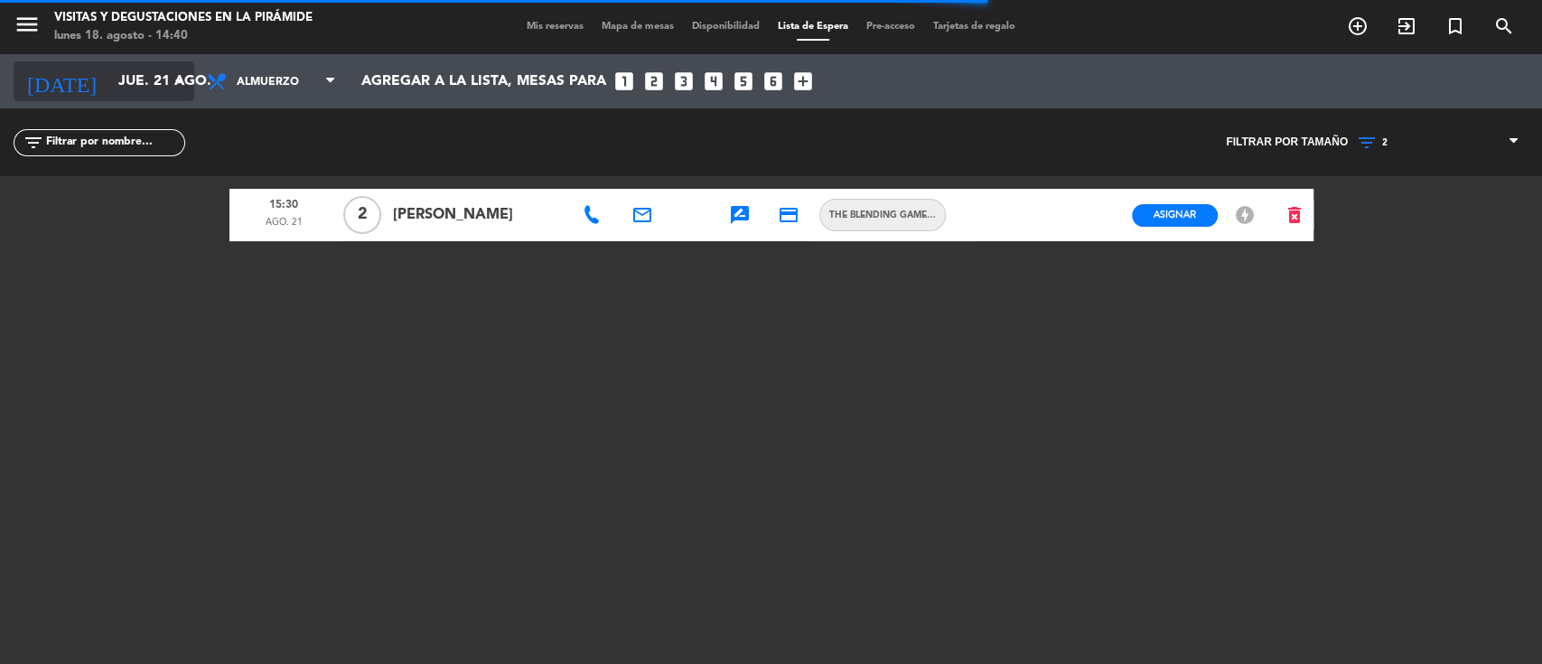
click at [117, 84] on input "jue. 21 ago." at bounding box center [204, 81] width 191 height 35
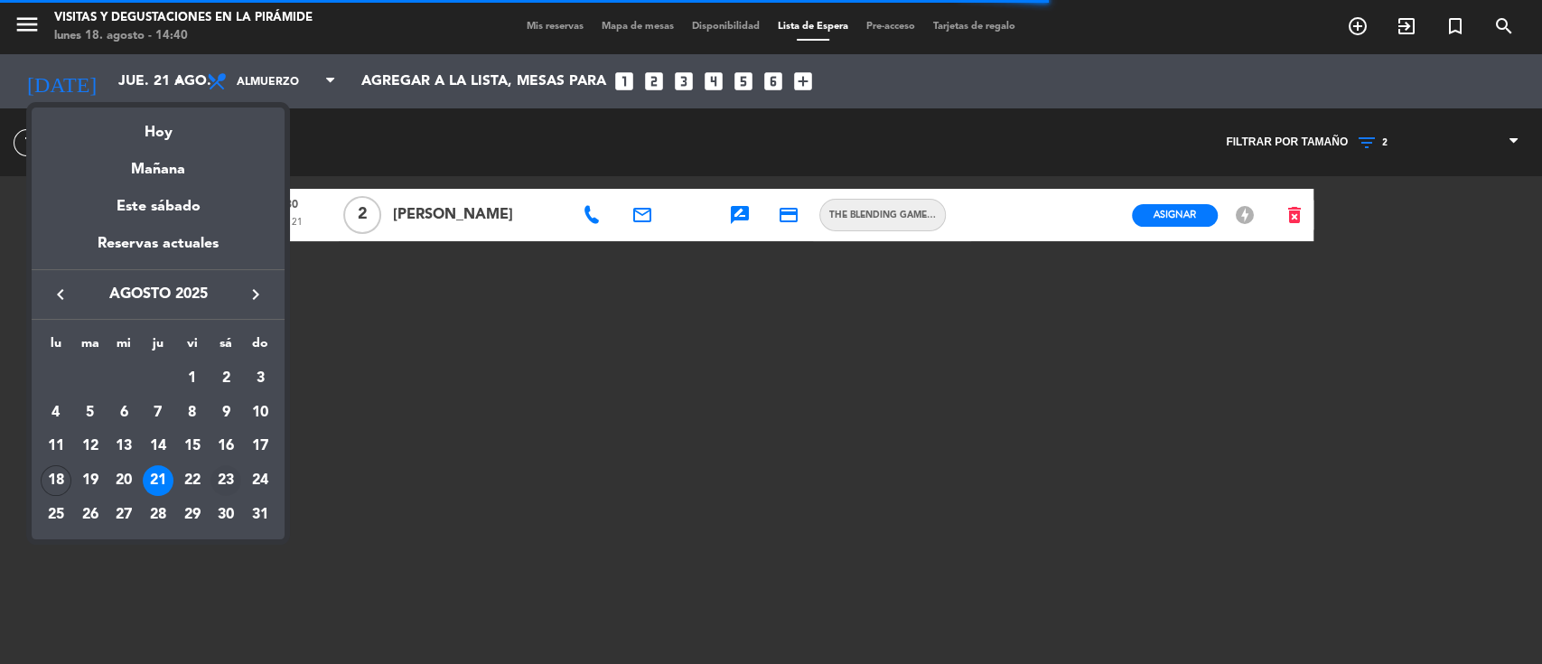
click at [227, 479] on div "23" at bounding box center [225, 480] width 31 height 31
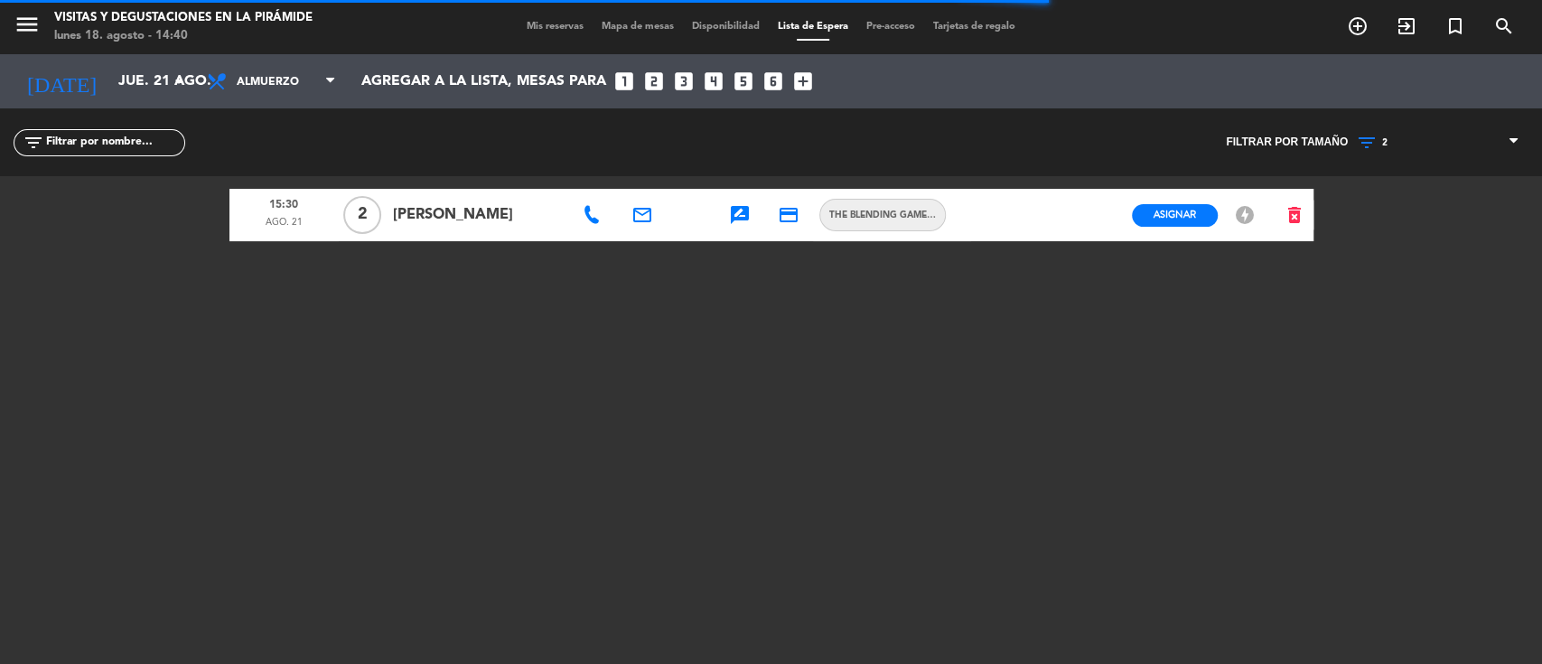
type input "sáb. 23 ago."
